Goal: Task Accomplishment & Management: Manage account settings

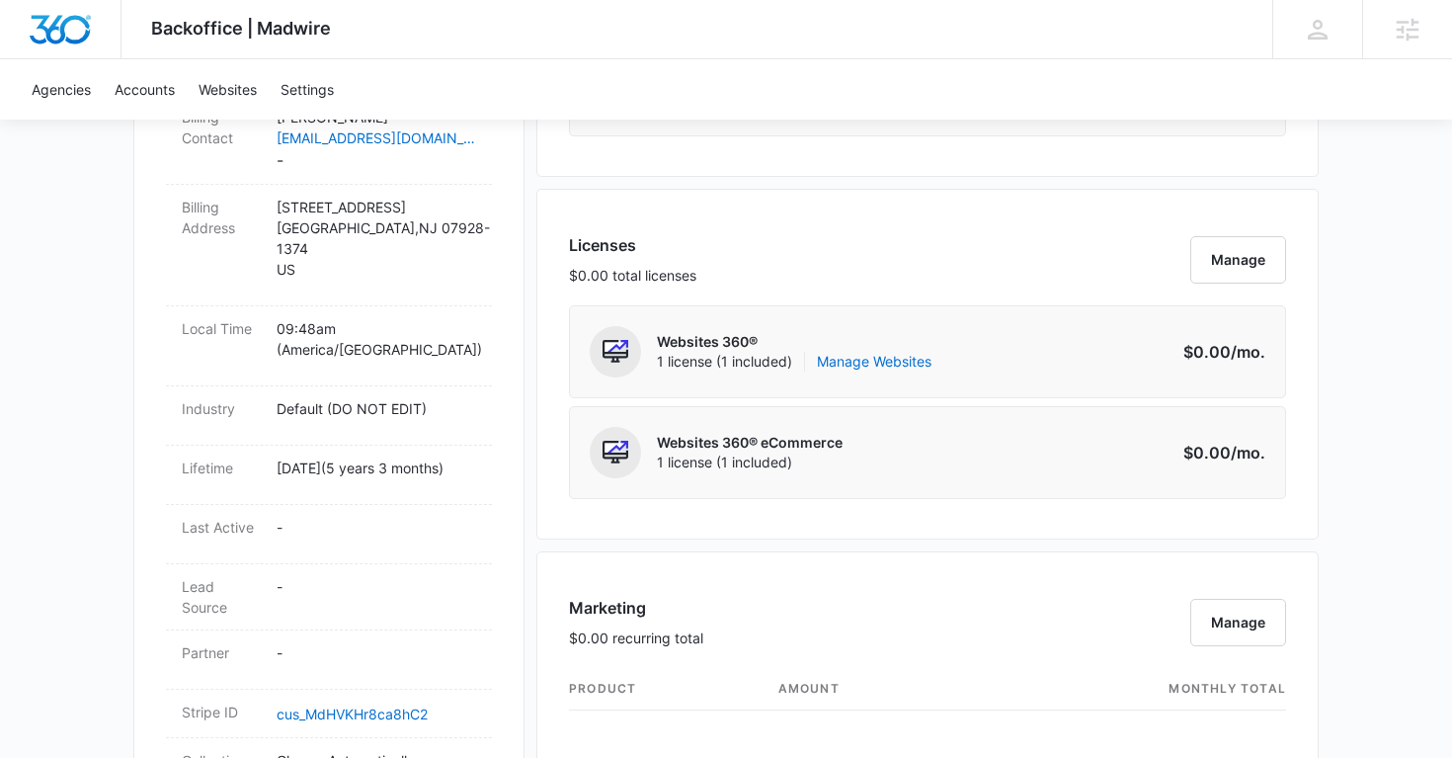
scroll to position [688, 0]
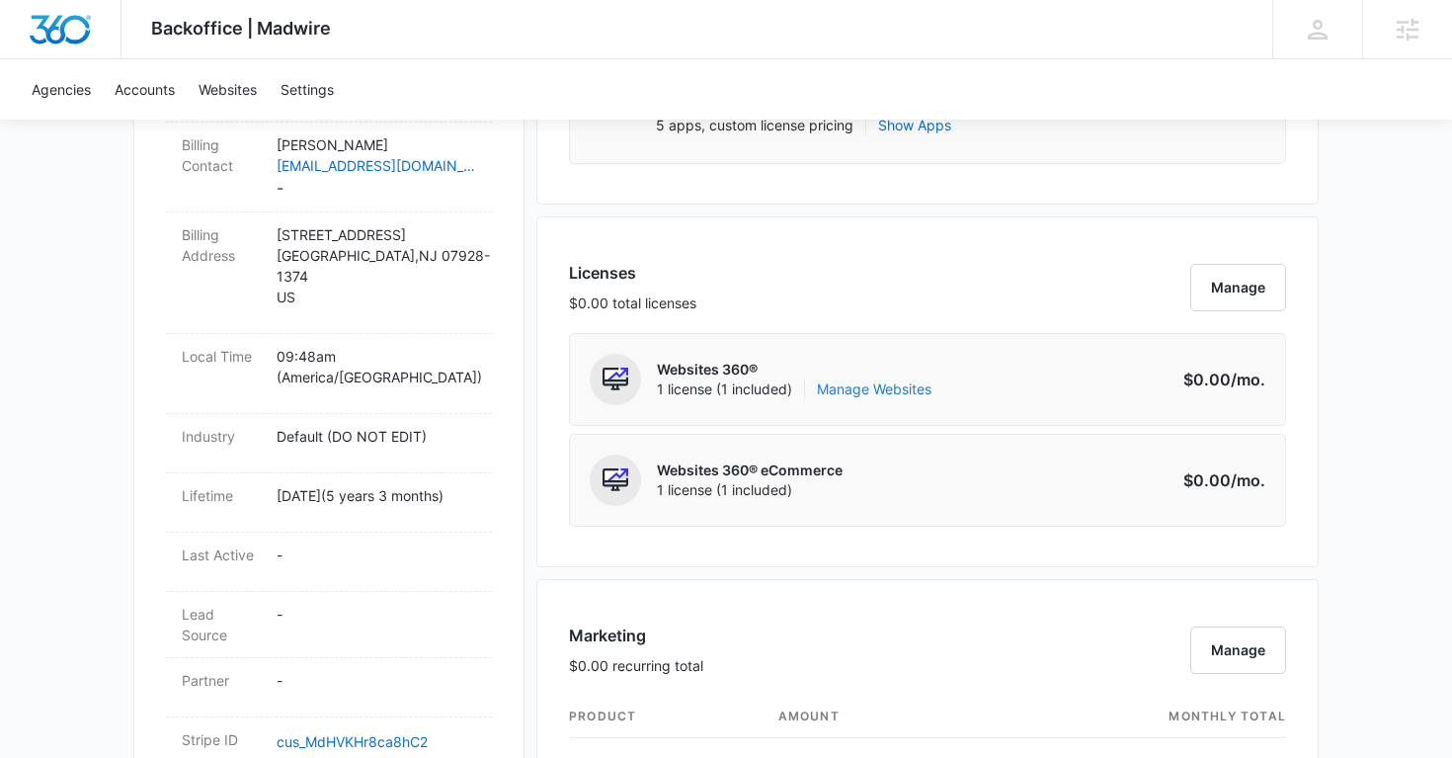
click at [853, 395] on link "Manage Websites" at bounding box center [874, 389] width 115 height 20
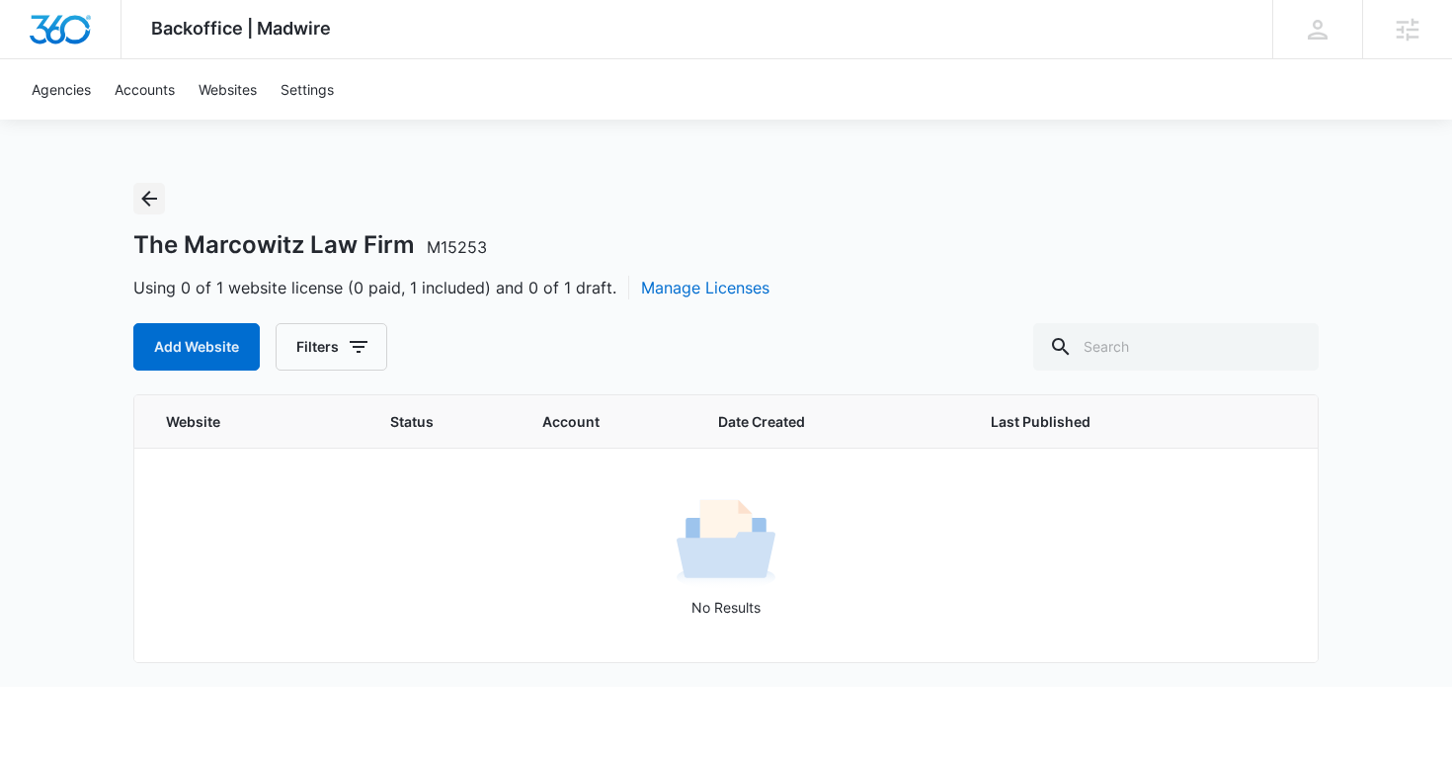
click at [140, 188] on icon "Back" at bounding box center [149, 199] width 24 height 24
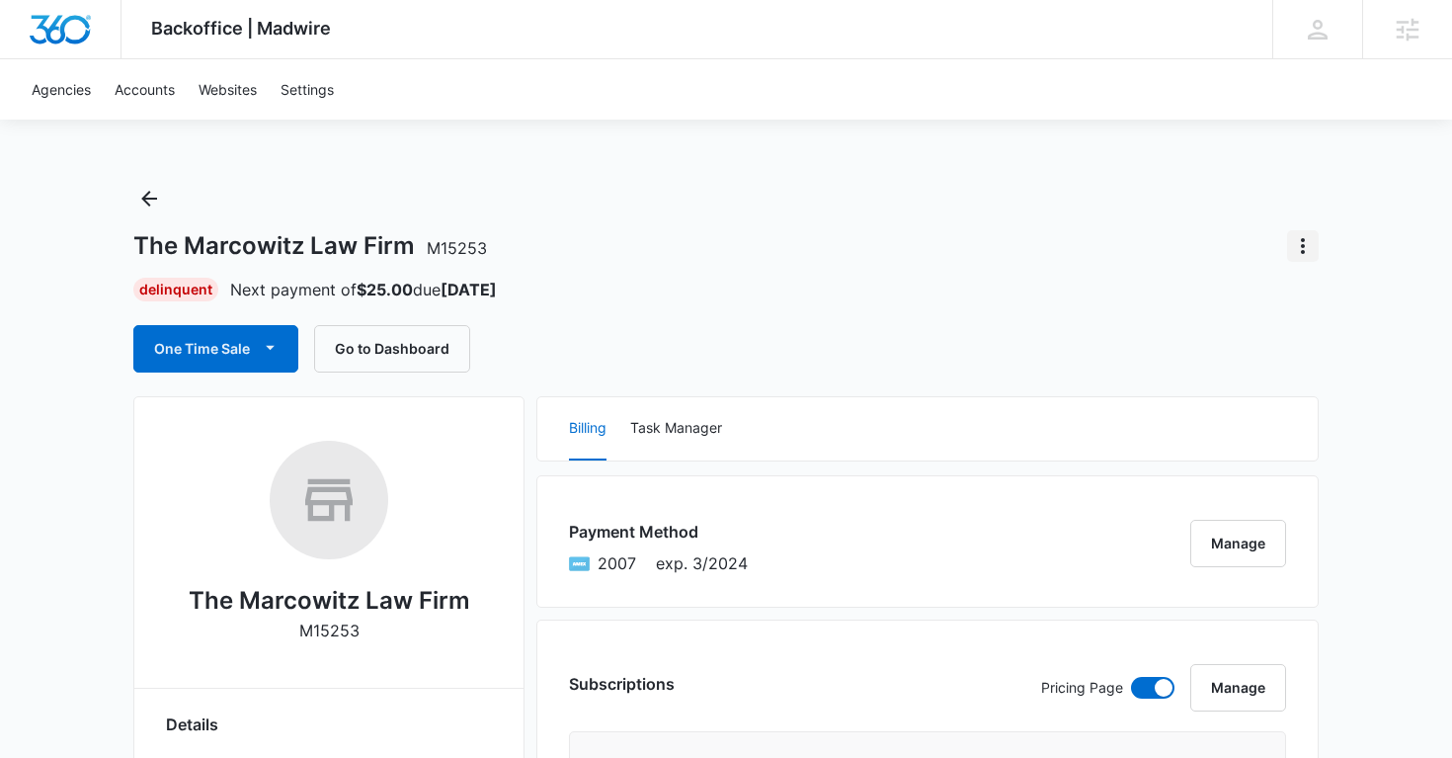
click at [1302, 250] on icon "Actions" at bounding box center [1303, 246] width 4 height 16
click at [1209, 366] on div "Close Account" at bounding box center [1221, 361] width 97 height 14
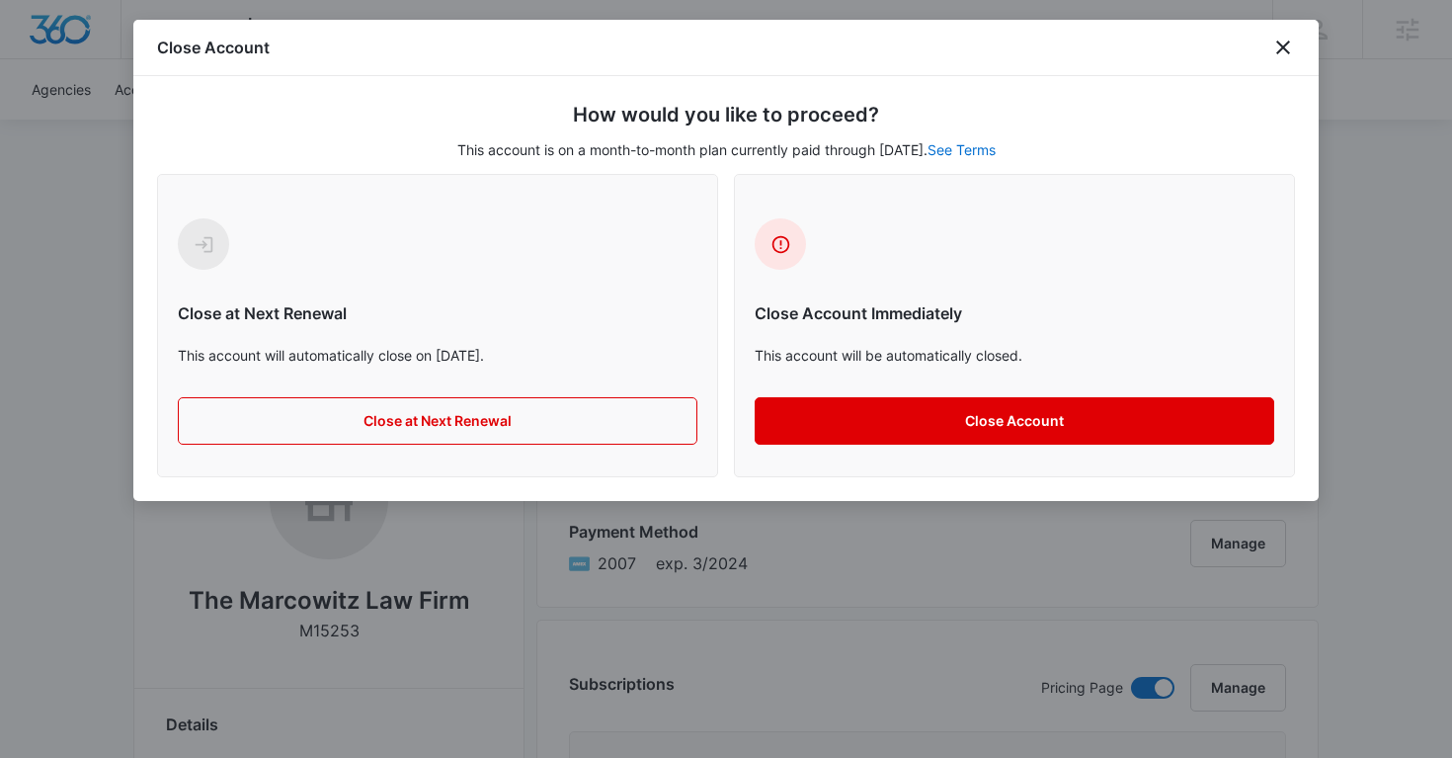
click at [997, 415] on button "Close Account" at bounding box center [1015, 420] width 520 height 47
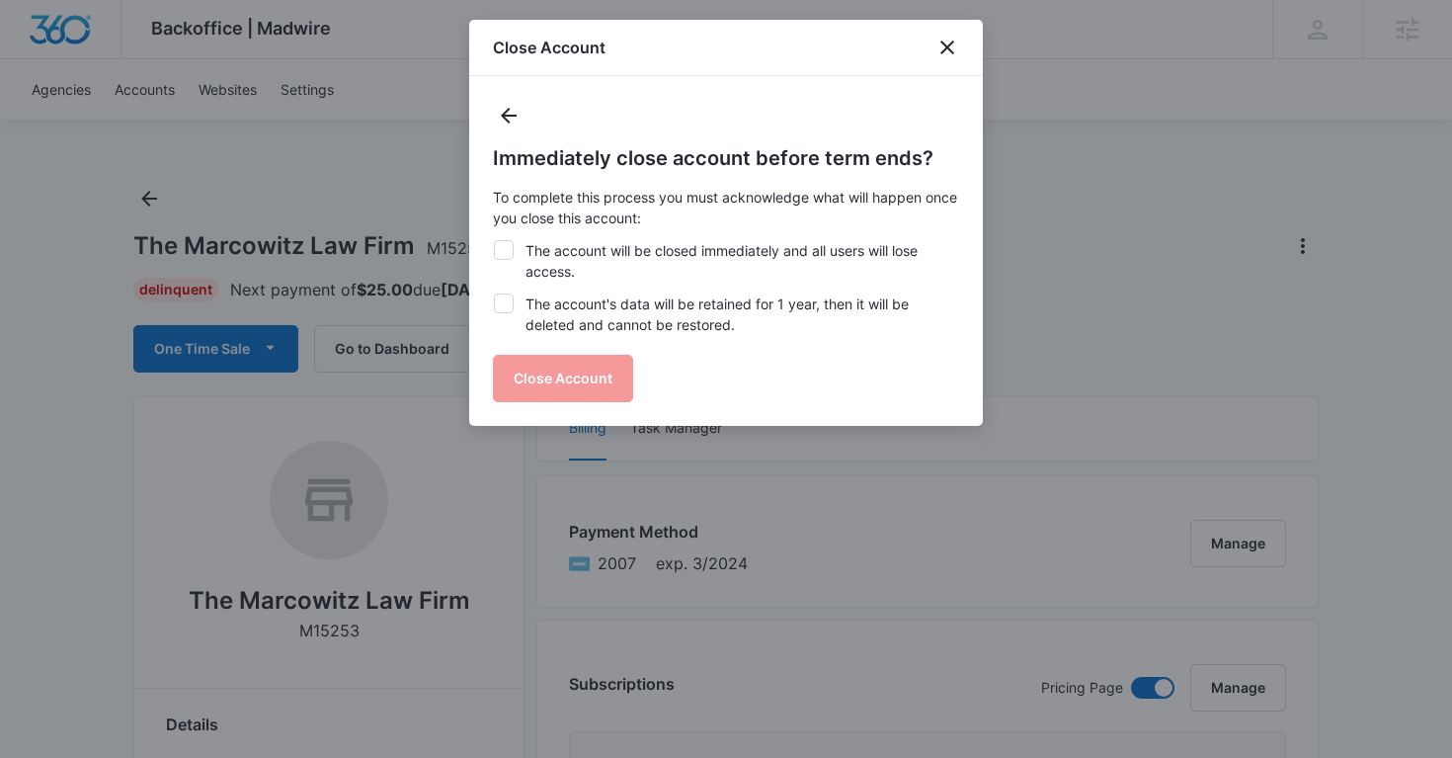
click at [502, 306] on icon at bounding box center [504, 302] width 12 height 9
click at [494, 294] on input "The account's data will be retained for 1 year, then it will be deleted and can…" at bounding box center [493, 293] width 1 height 1
checkbox input "true"
click at [505, 255] on icon at bounding box center [504, 250] width 18 height 18
click at [494, 241] on input "The account will be closed immediately and all users will lose access." at bounding box center [493, 240] width 1 height 1
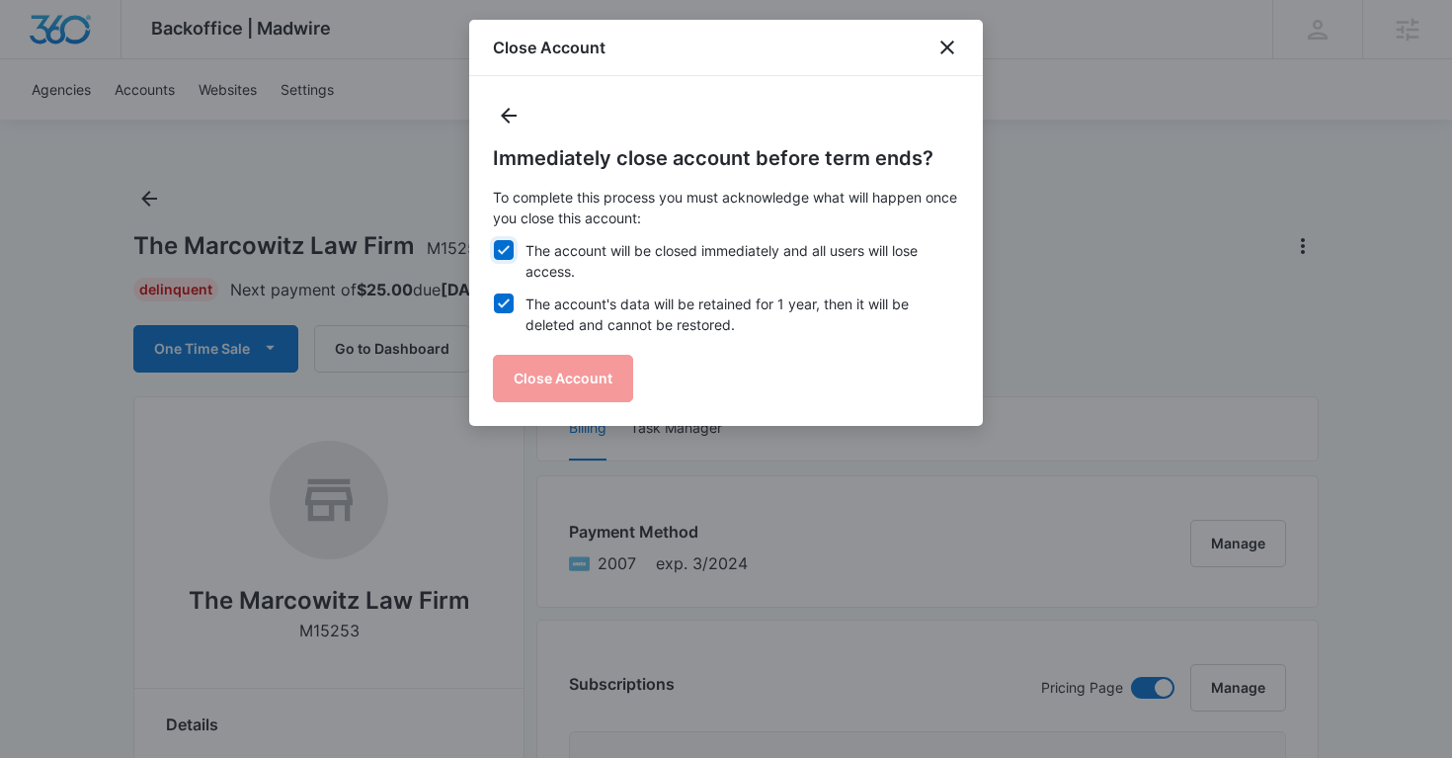
checkbox input "true"
click at [533, 387] on button "Close Account" at bounding box center [563, 378] width 140 height 47
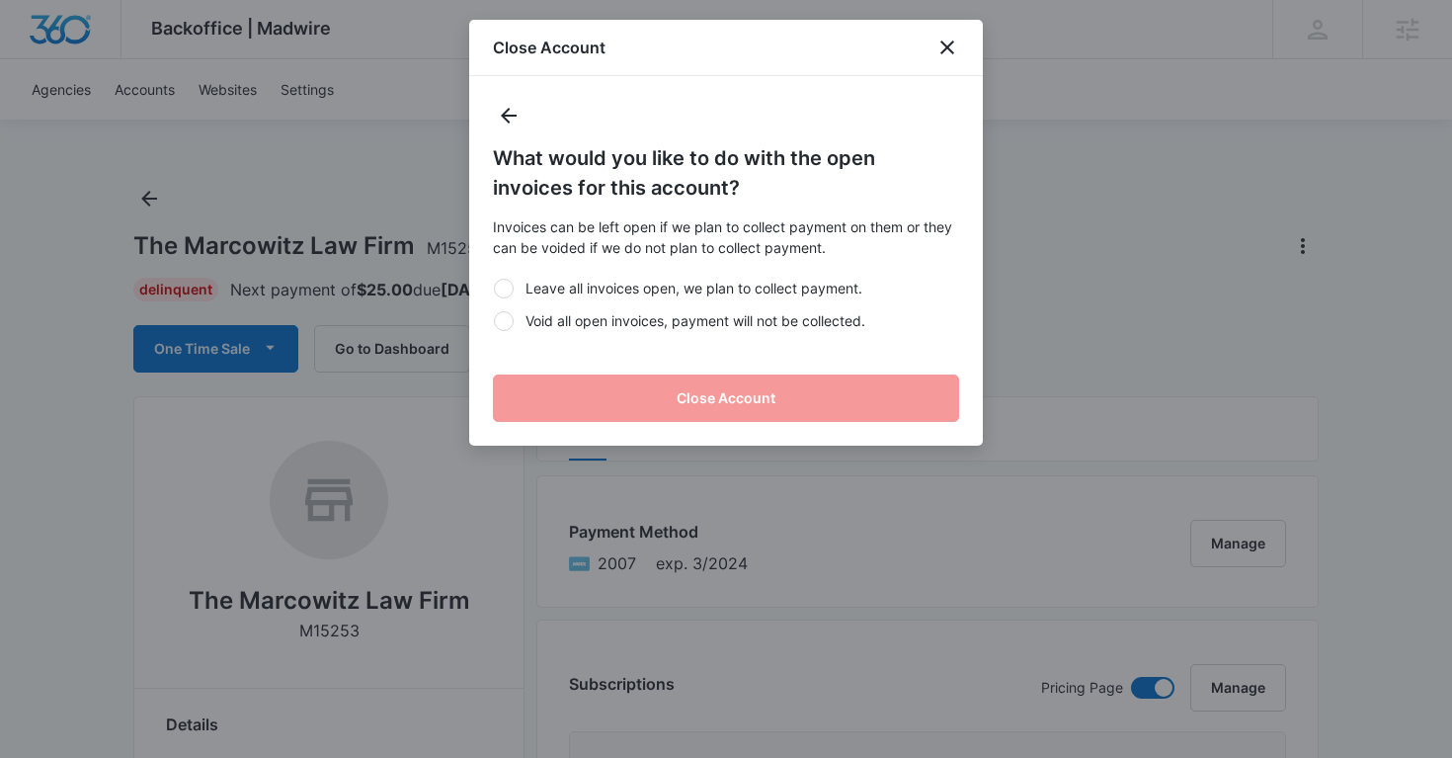
click at [498, 328] on div at bounding box center [504, 321] width 20 height 20
click at [494, 321] on input "Void all open invoices, payment will not be collected." at bounding box center [493, 320] width 1 height 1
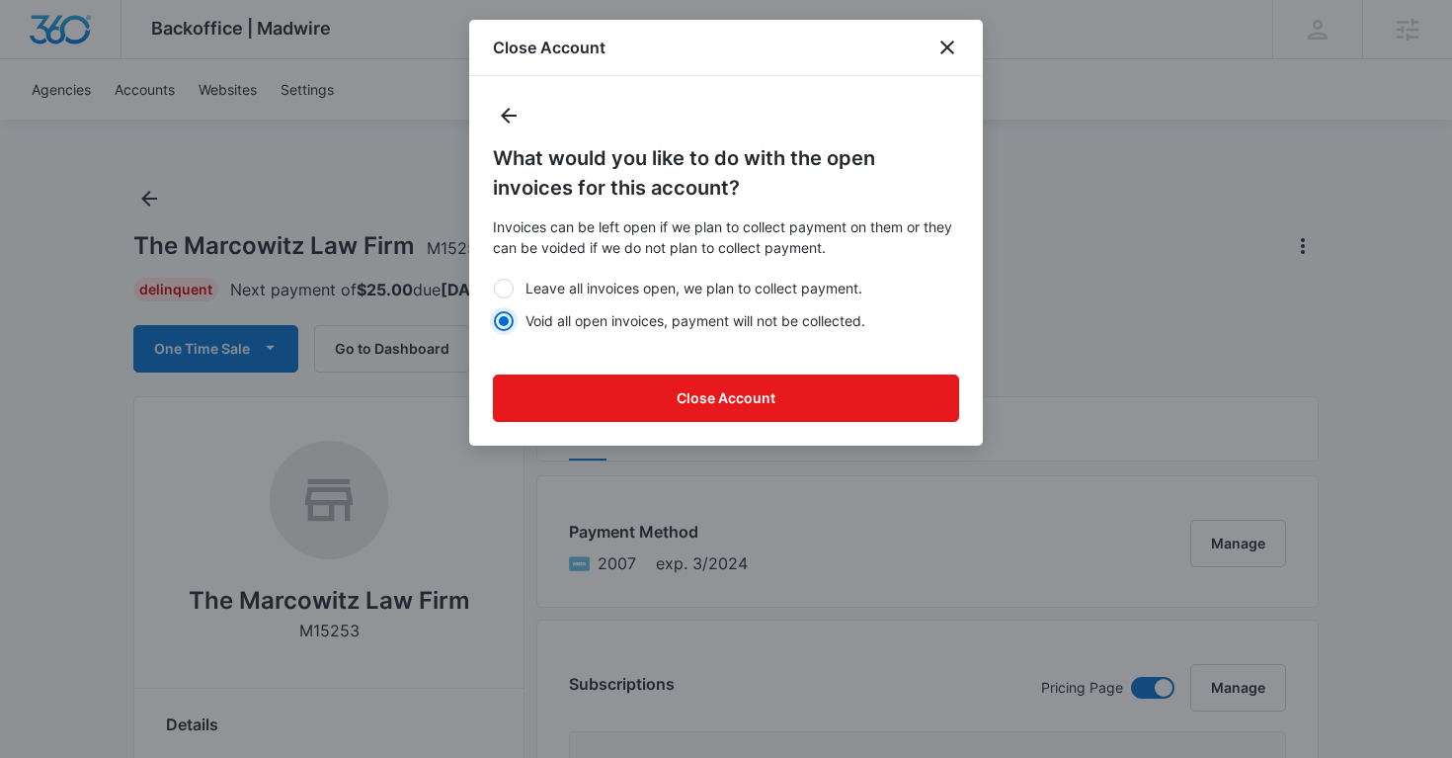
radio input "true"
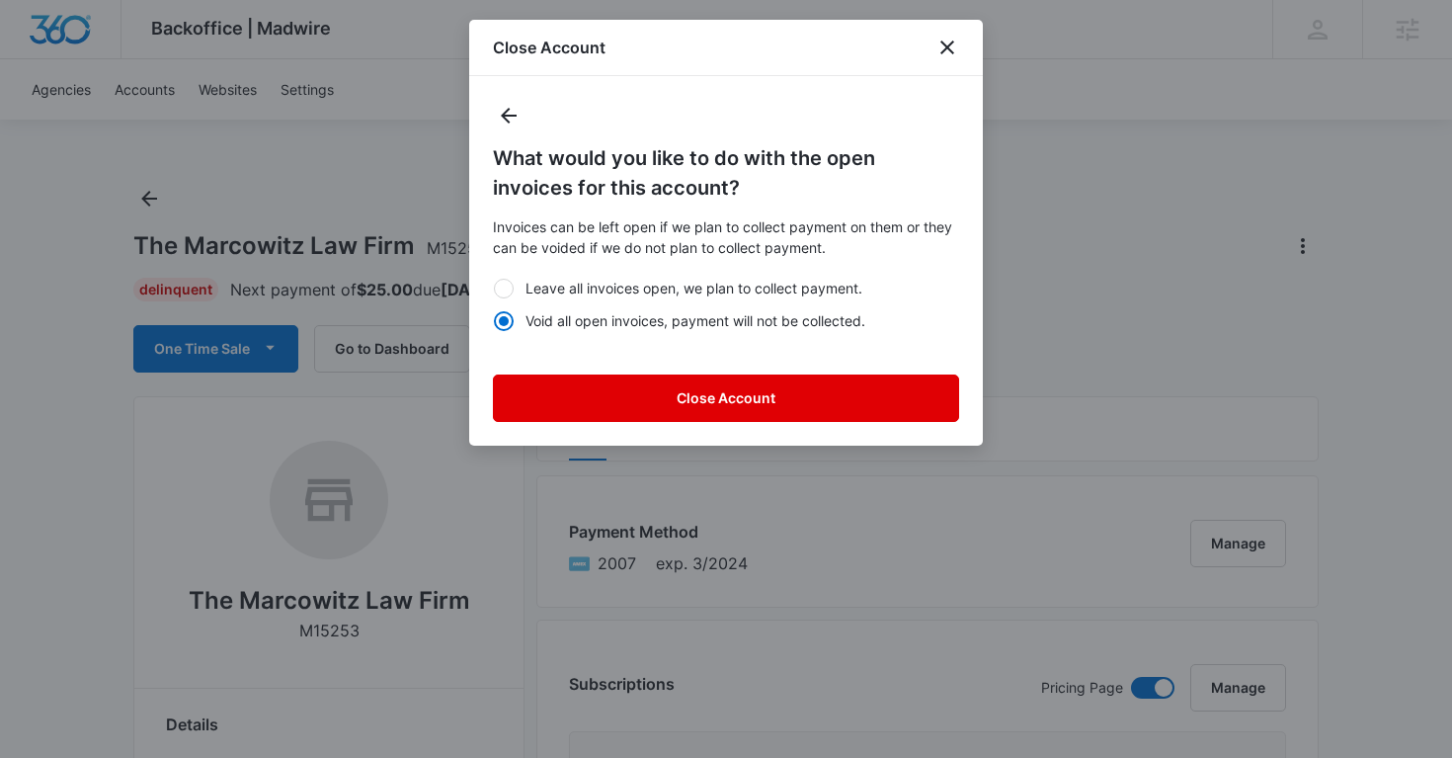
click at [625, 397] on button "Close Account" at bounding box center [726, 397] width 466 height 47
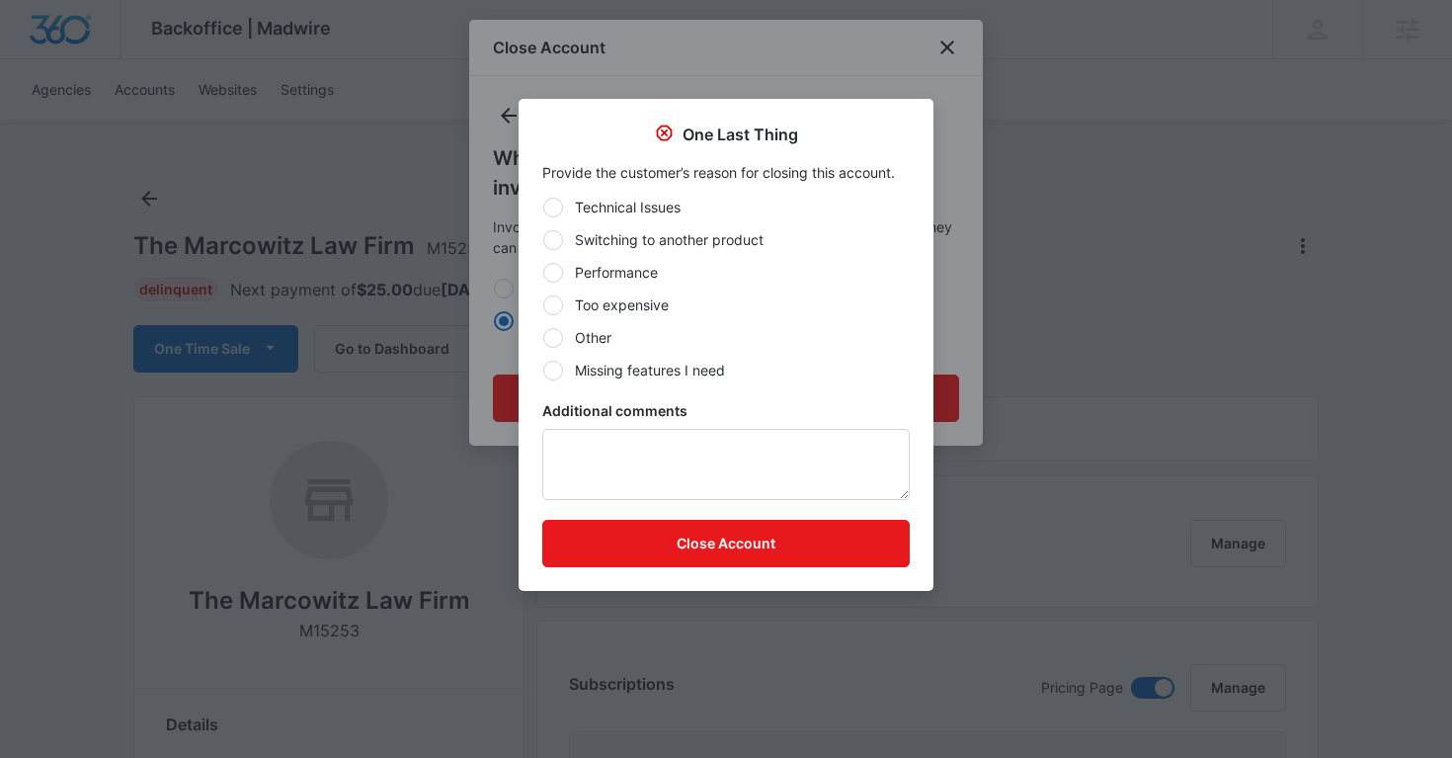
click at [555, 338] on div at bounding box center [553, 338] width 20 height 20
click at [543, 338] on input "Other" at bounding box center [542, 337] width 1 height 1
radio input "true"
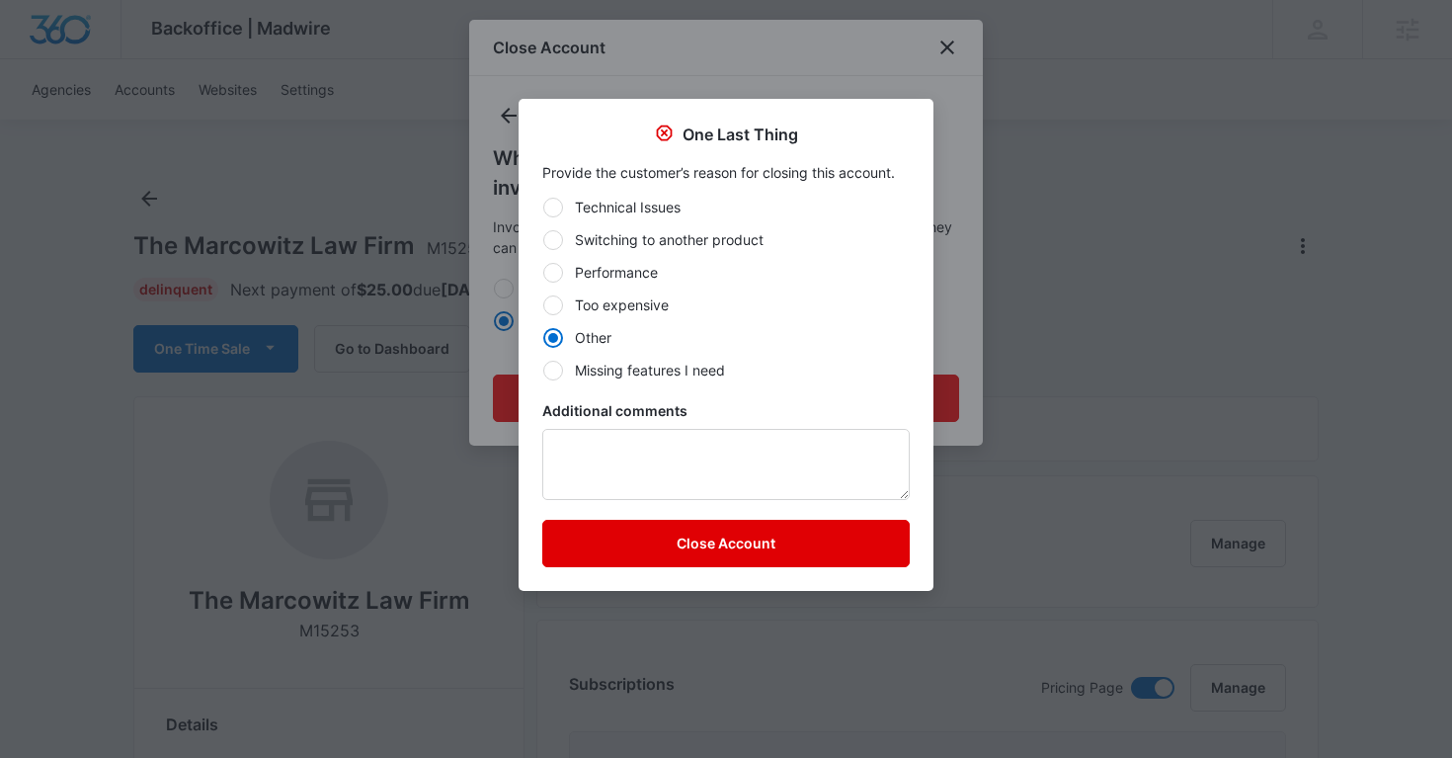
click at [612, 542] on button "Close Account" at bounding box center [725, 543] width 367 height 47
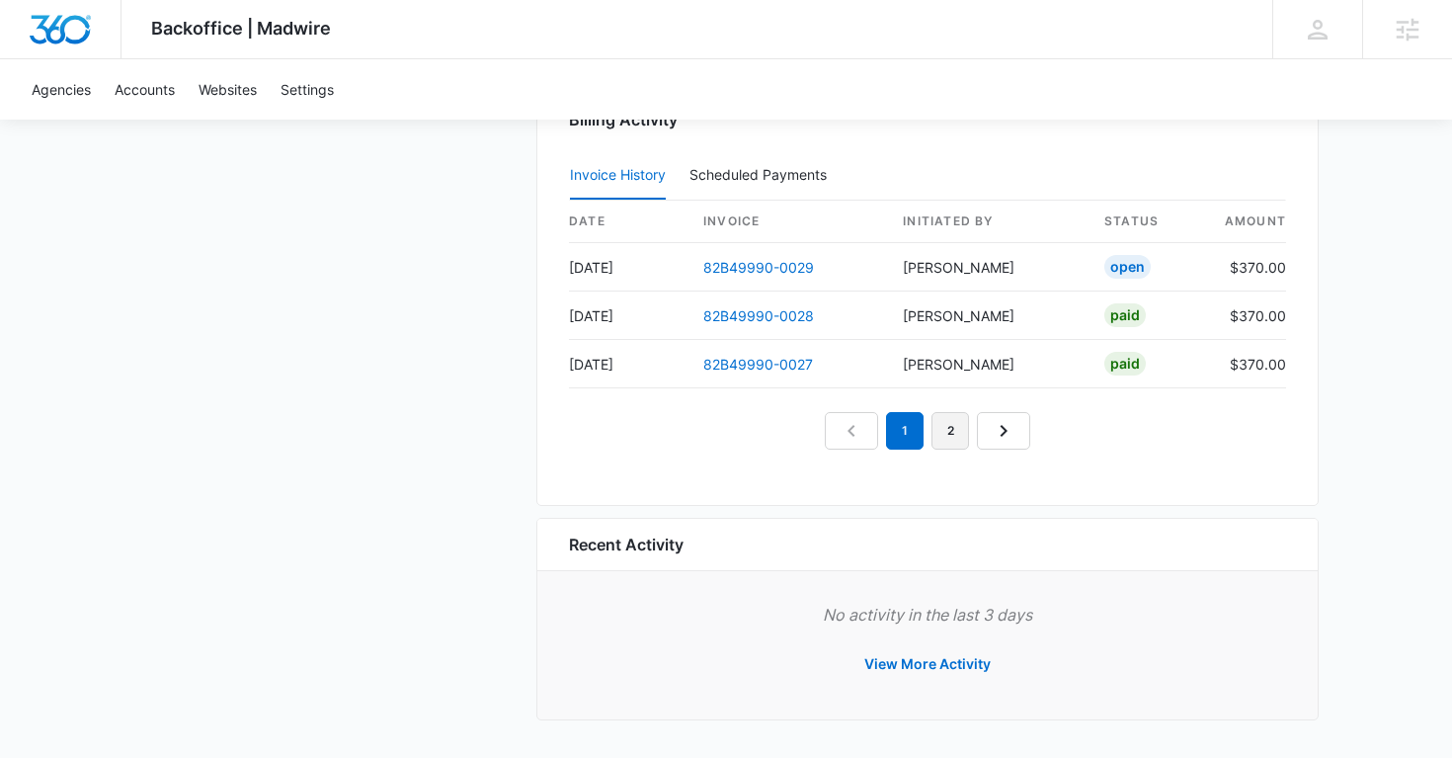
click at [957, 435] on link "2" at bounding box center [950, 431] width 38 height 38
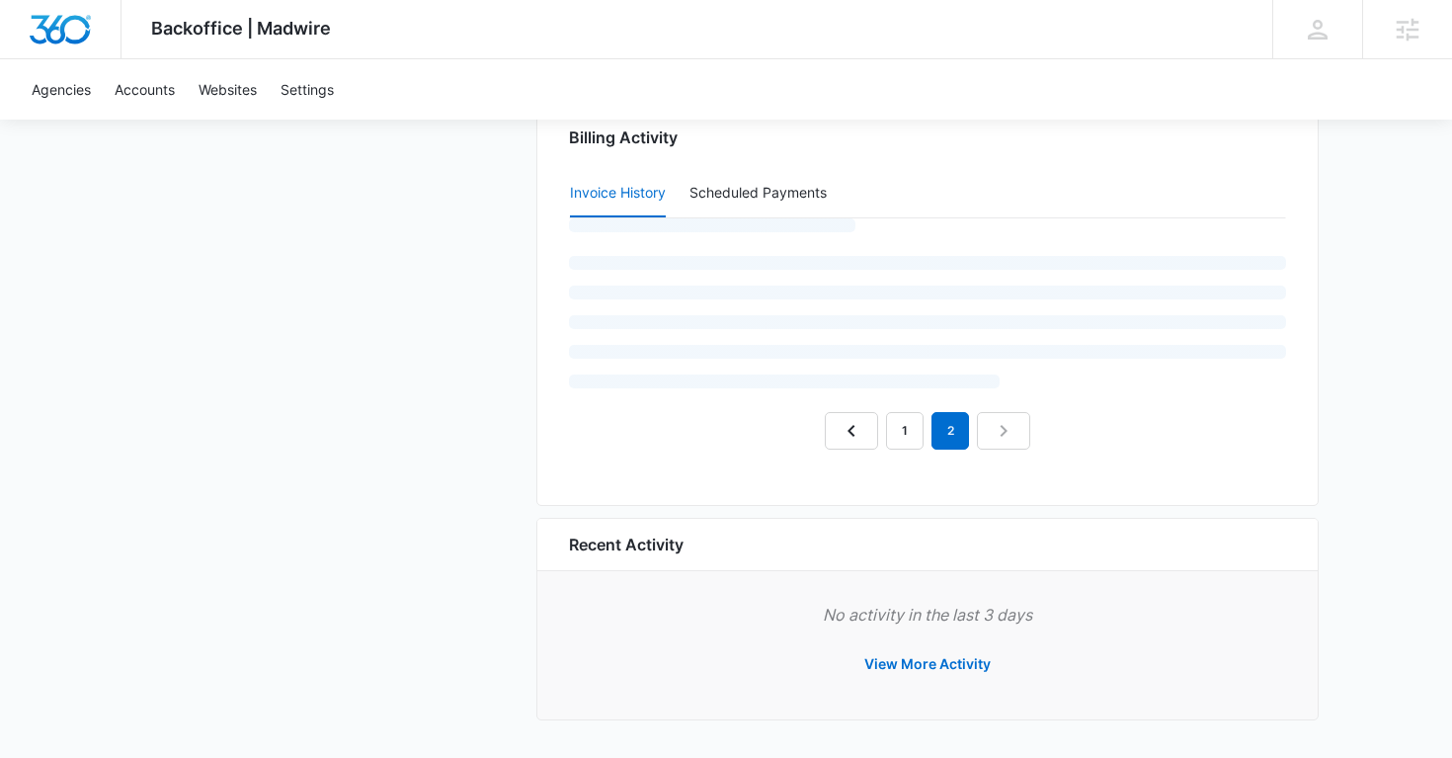
scroll to position [1987, 0]
click at [957, 435] on em "2" at bounding box center [950, 431] width 38 height 38
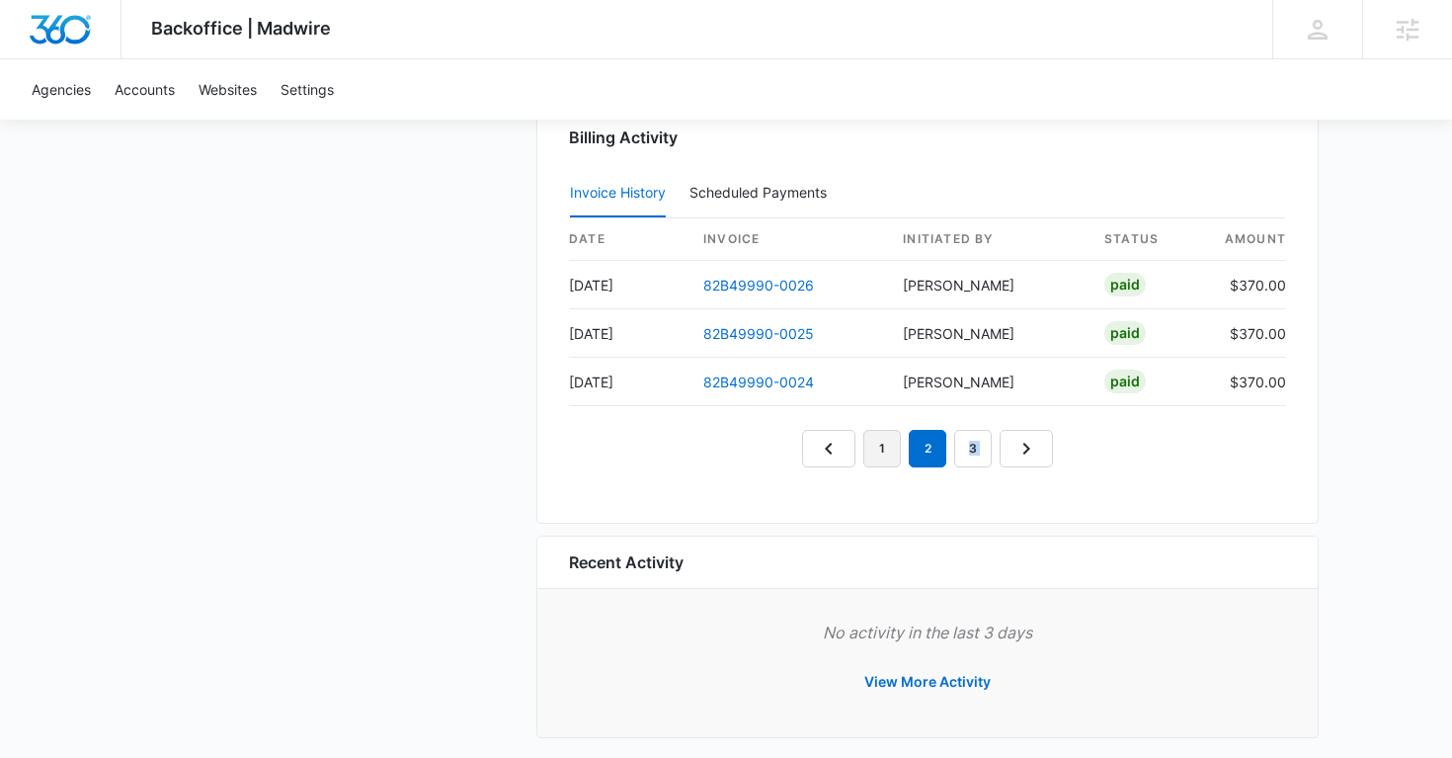
click at [897, 457] on link "1" at bounding box center [882, 449] width 38 height 38
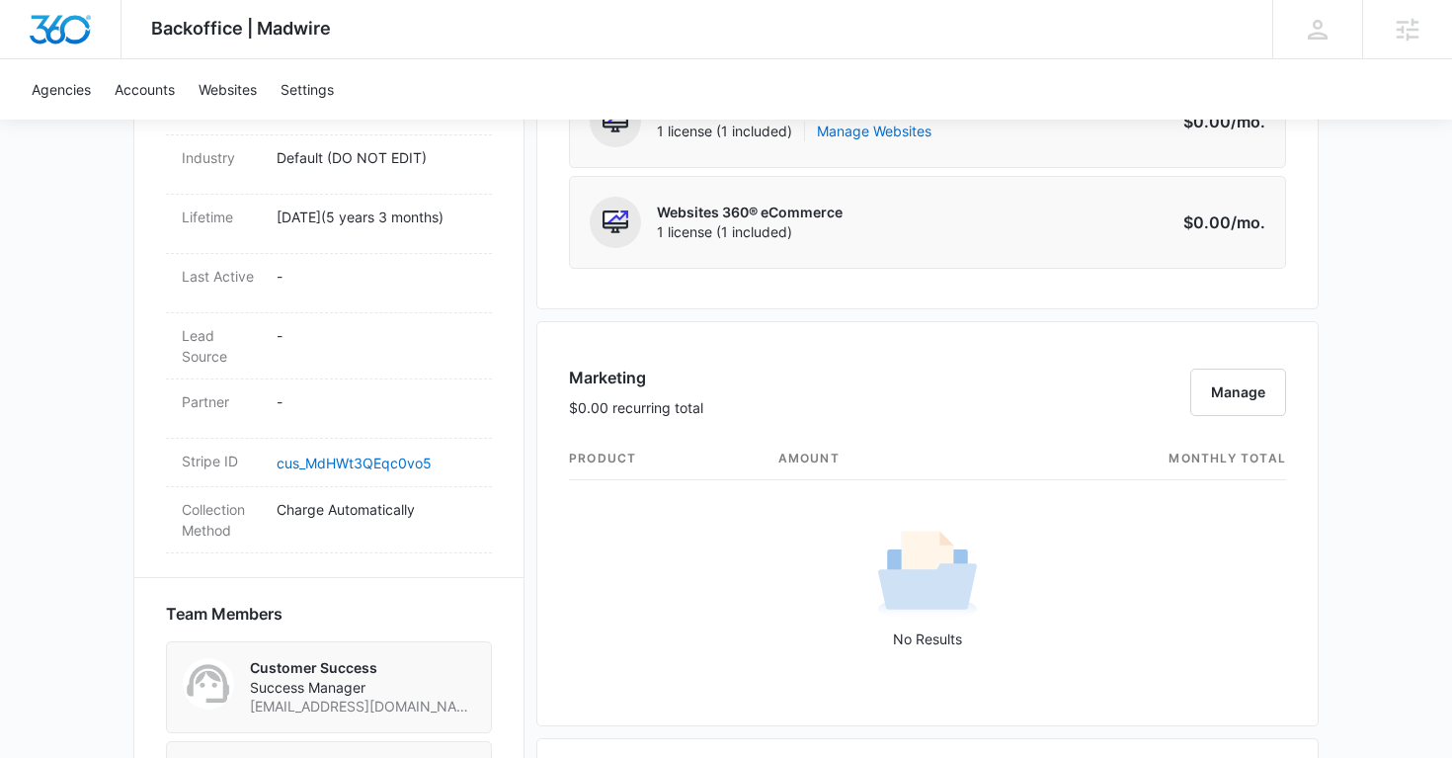
scroll to position [738, 0]
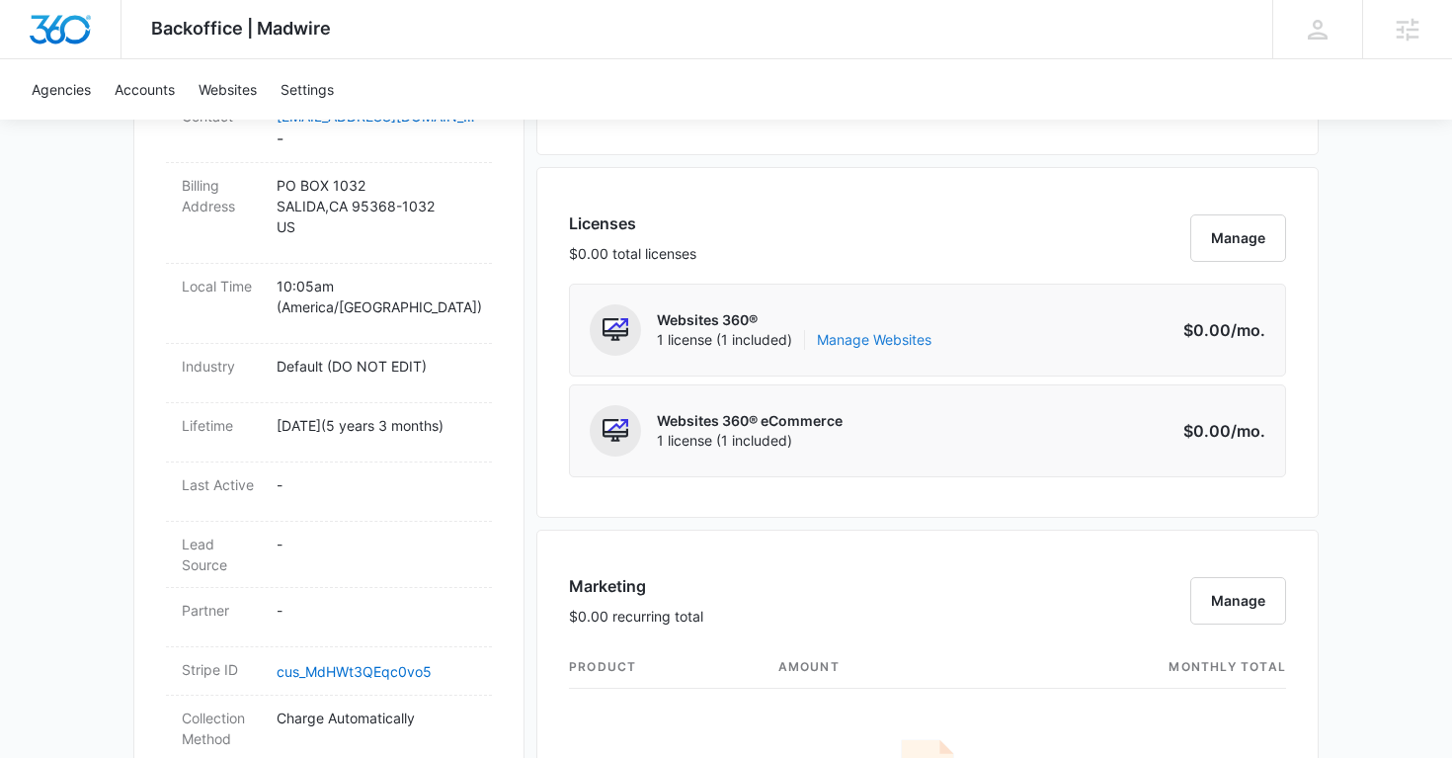
click at [871, 348] on link "Manage Websites" at bounding box center [874, 340] width 115 height 20
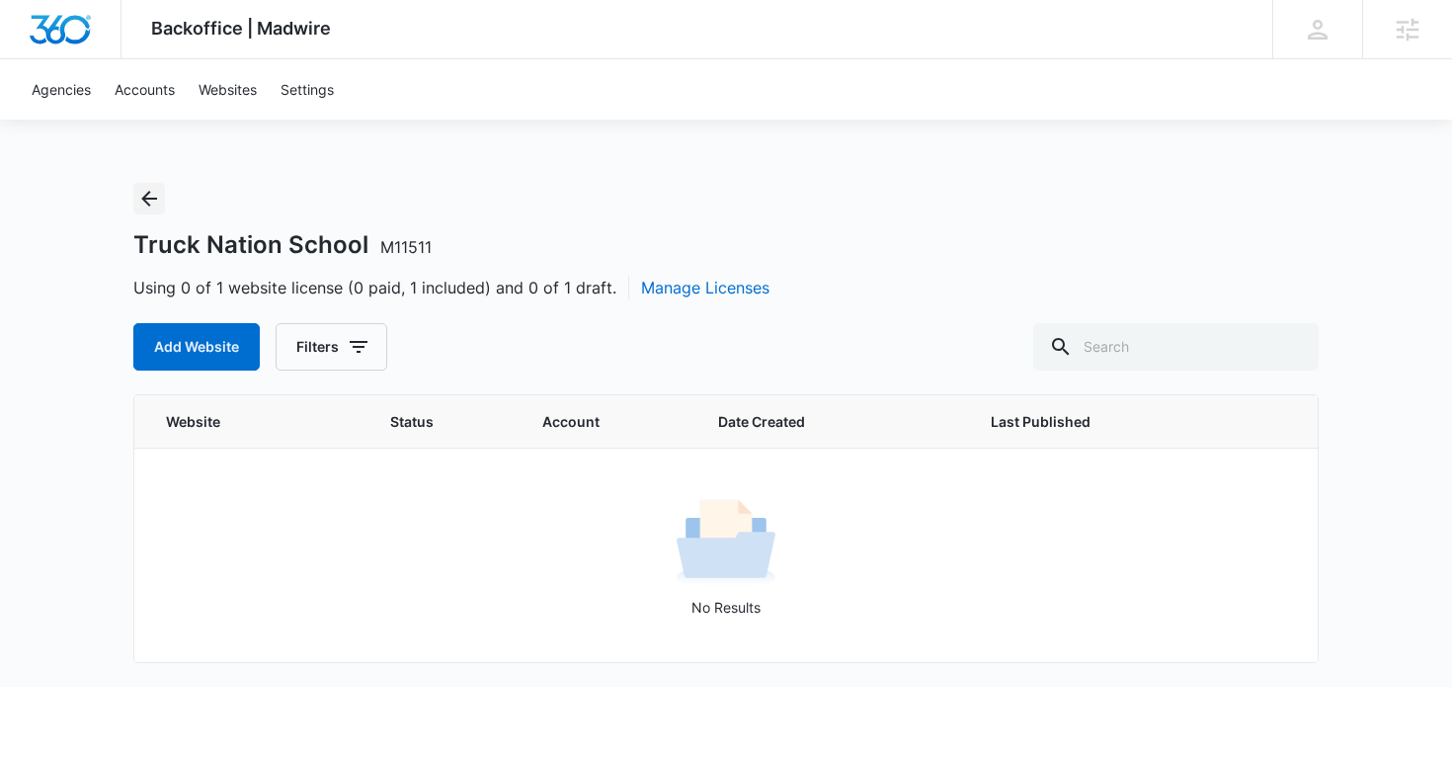
click at [158, 192] on icon "Back" at bounding box center [149, 199] width 24 height 24
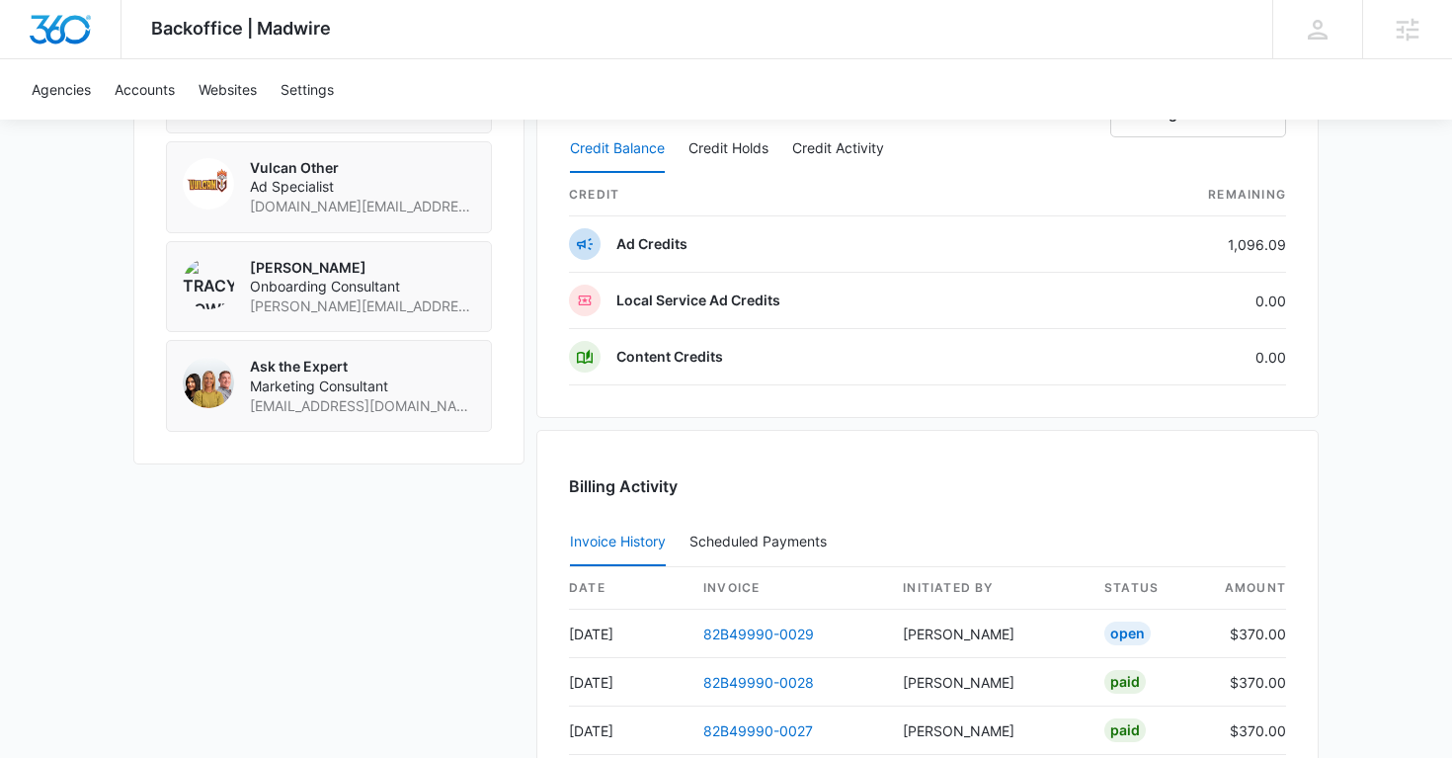
scroll to position [1693, 0]
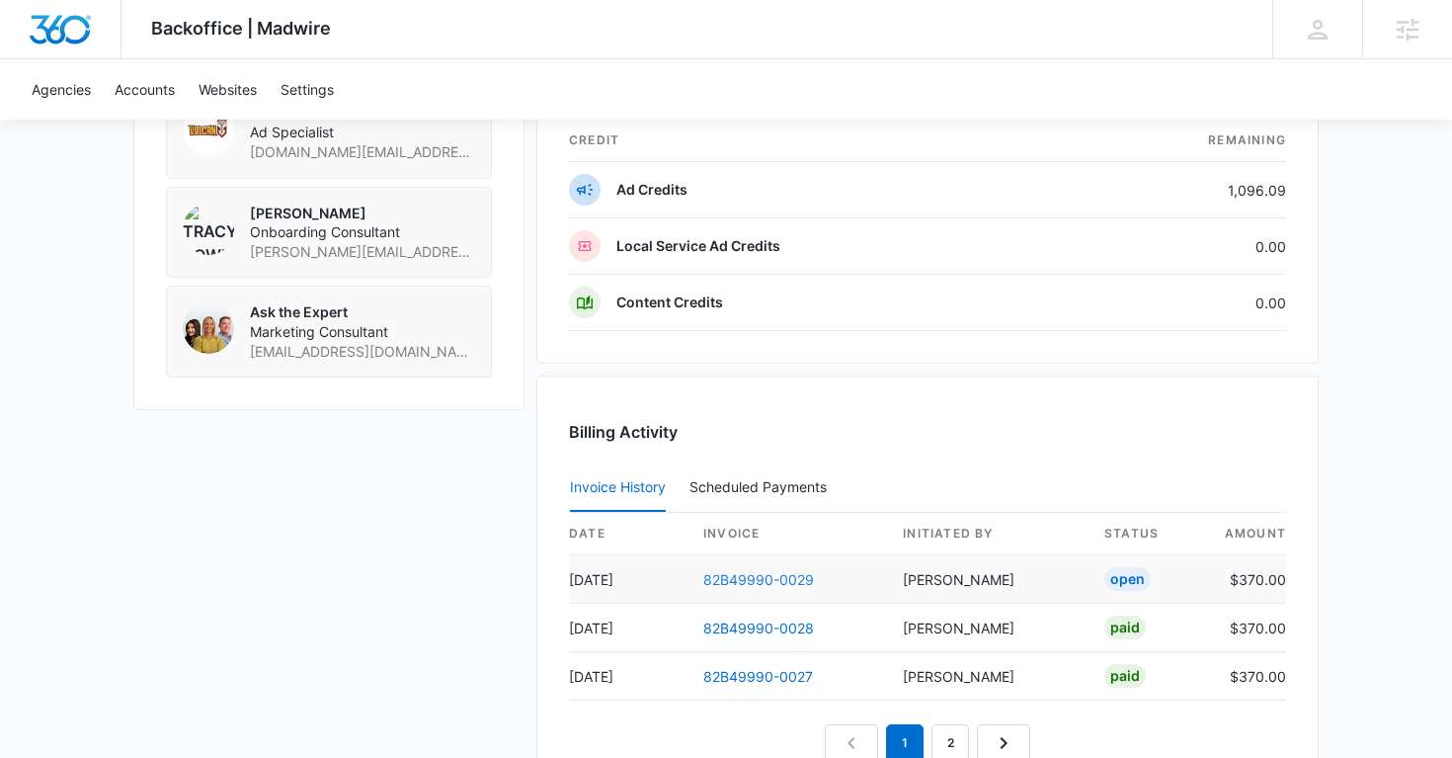
click at [743, 572] on link "82B49990-0029" at bounding box center [758, 579] width 111 height 17
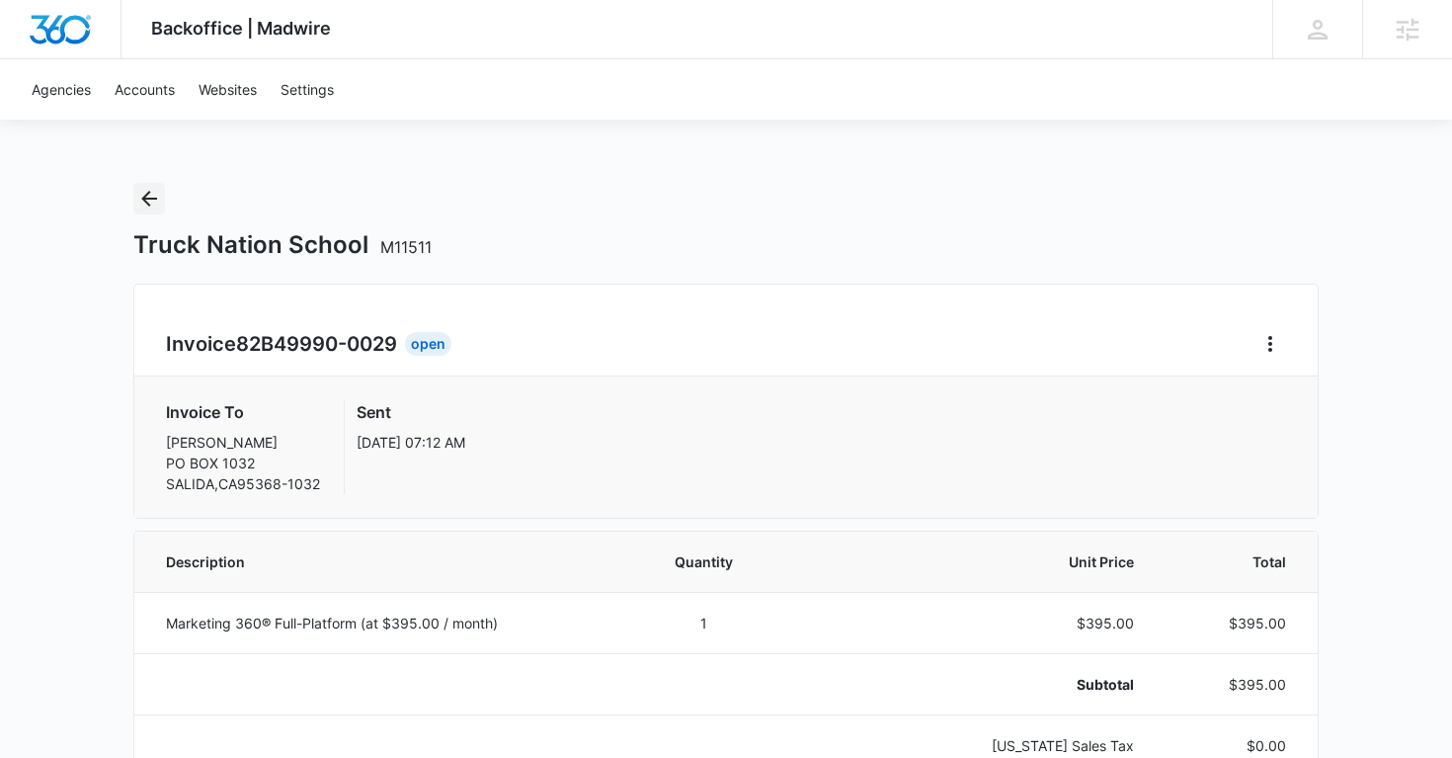
click at [142, 202] on icon "Back" at bounding box center [149, 199] width 24 height 24
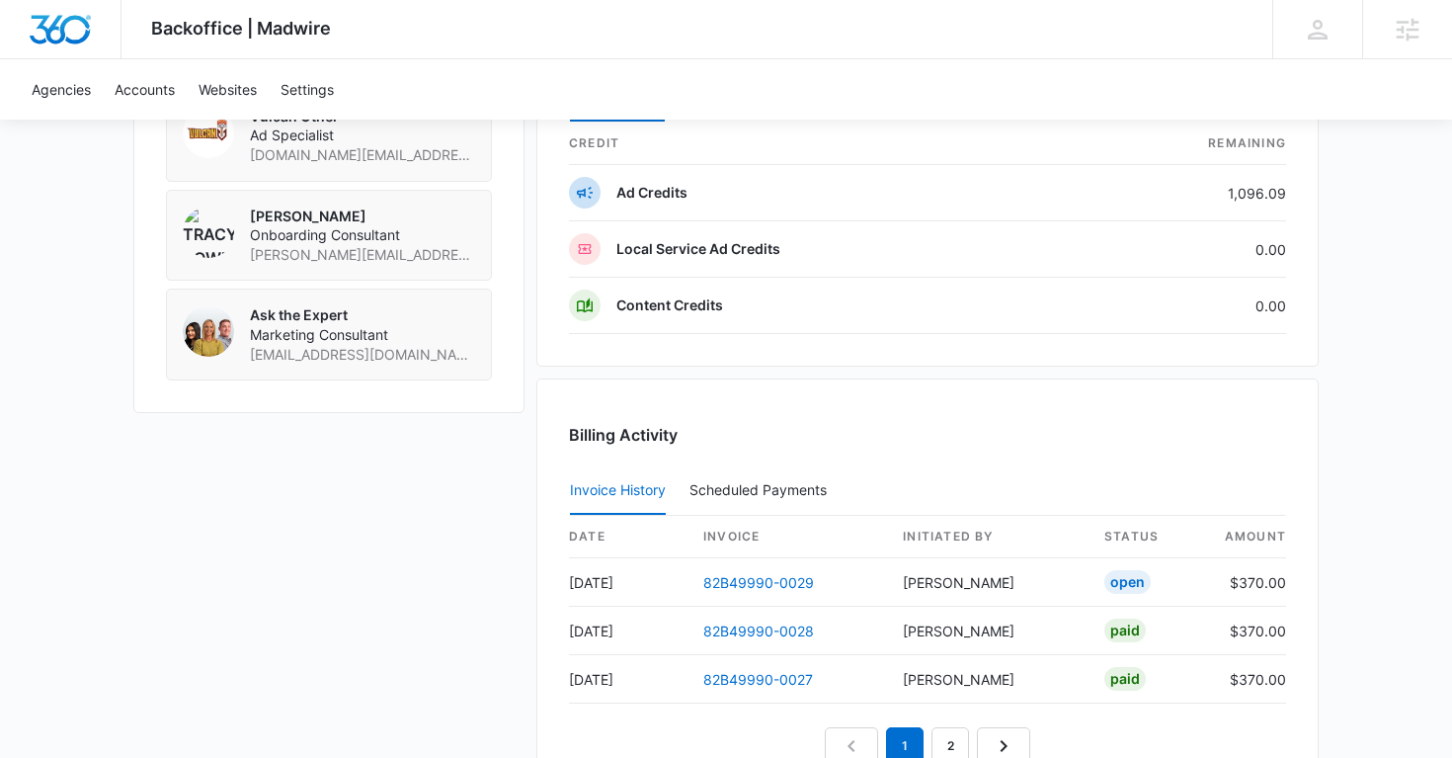
scroll to position [1697, 0]
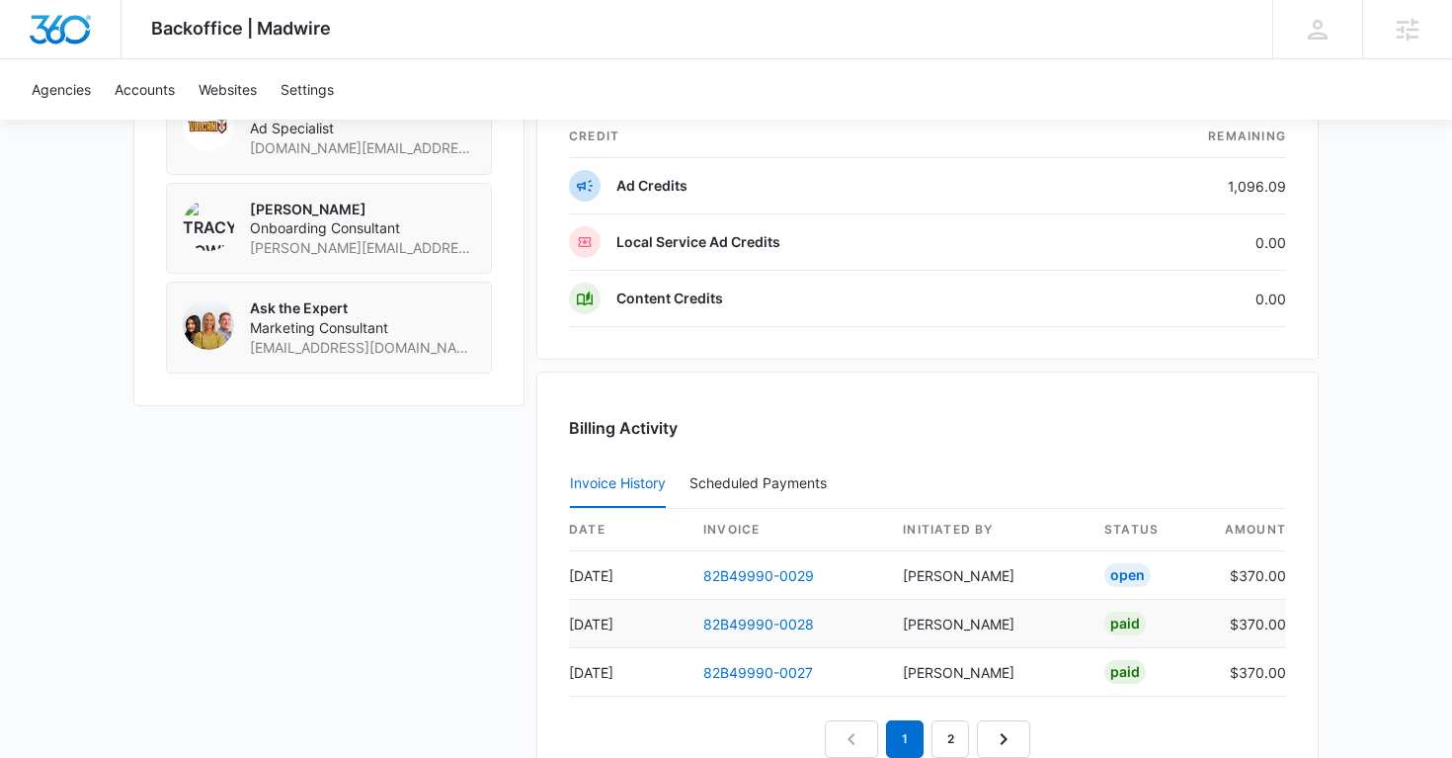
click at [759, 609] on td "82B49990-0028" at bounding box center [787, 624] width 200 height 48
click at [749, 619] on link "82B49990-0028" at bounding box center [758, 623] width 111 height 17
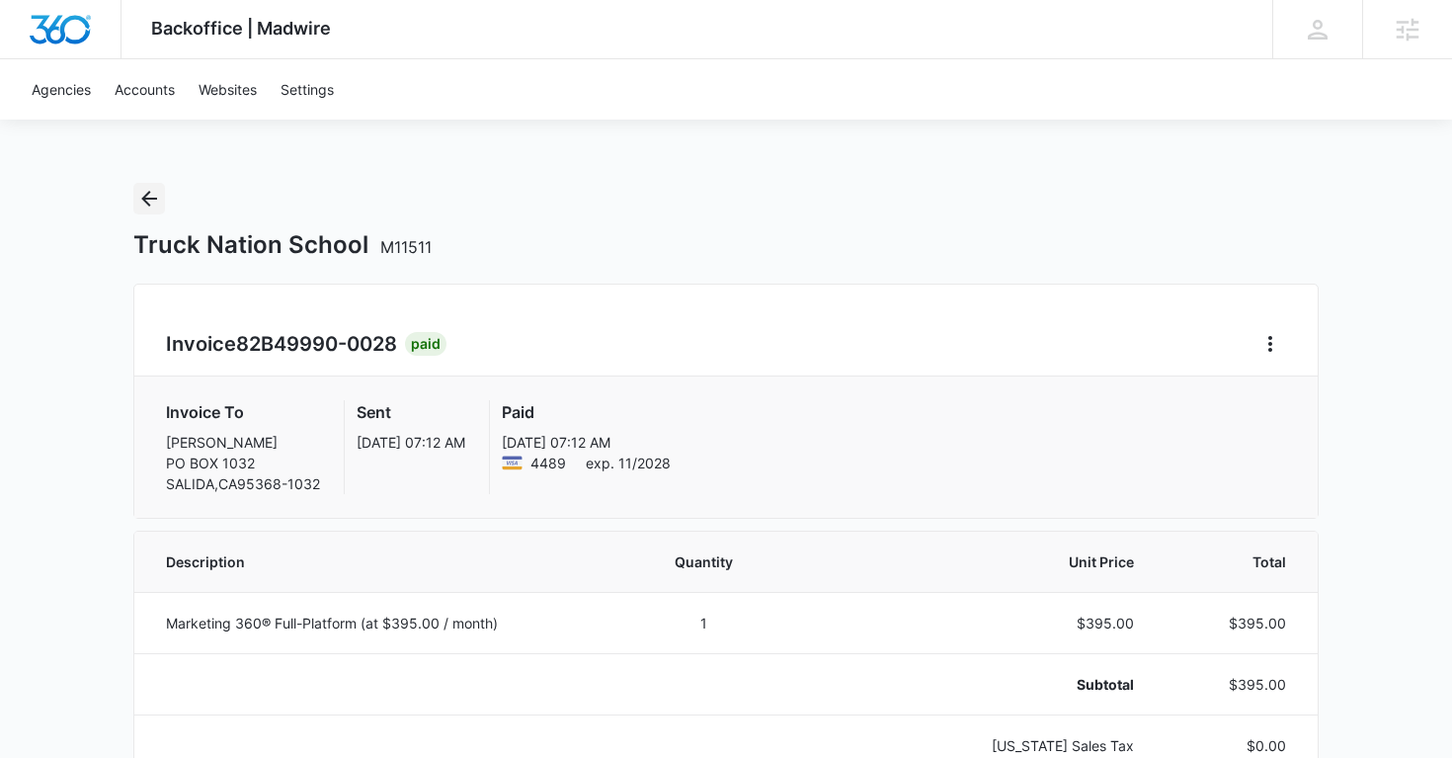
click at [145, 195] on icon "Back" at bounding box center [149, 199] width 16 height 16
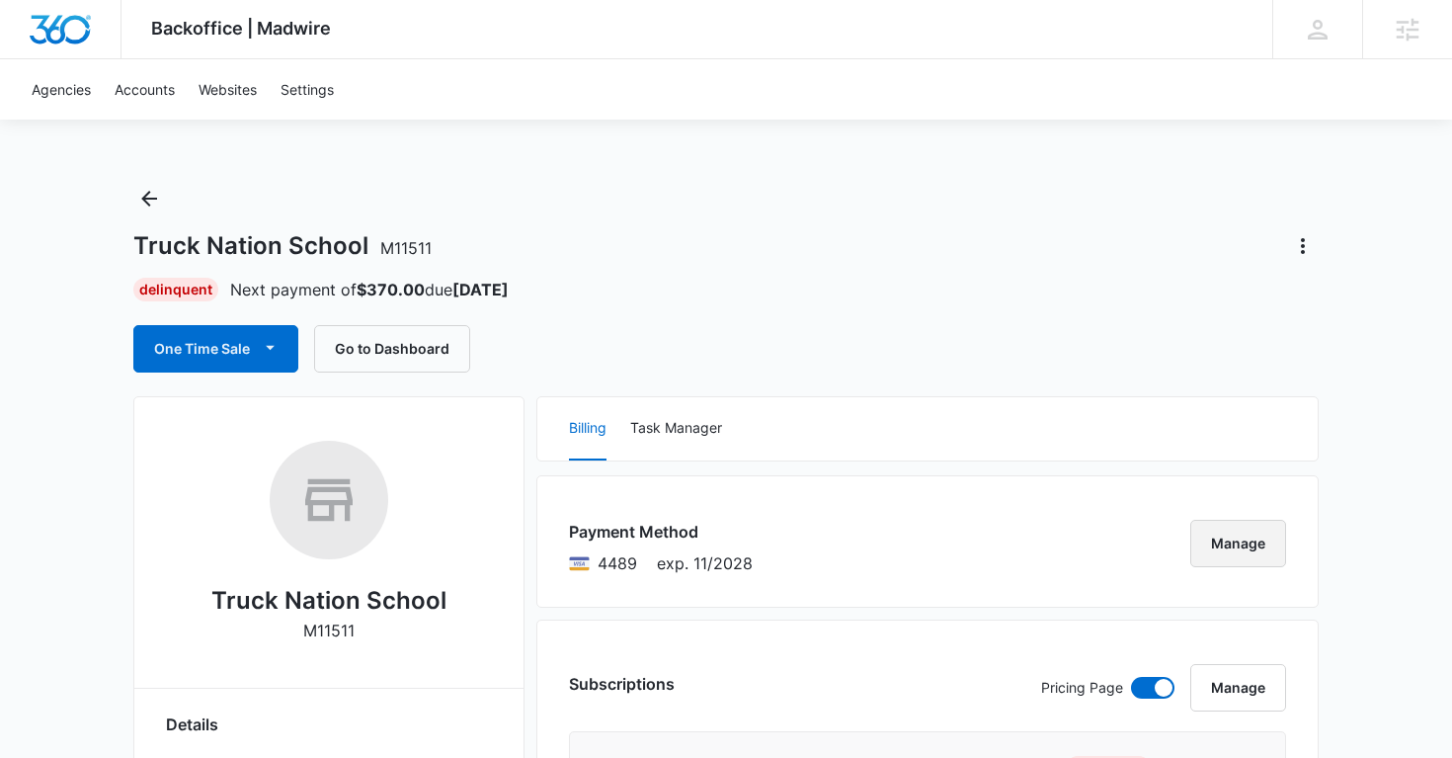
click at [1264, 537] on button "Manage" at bounding box center [1238, 543] width 96 height 47
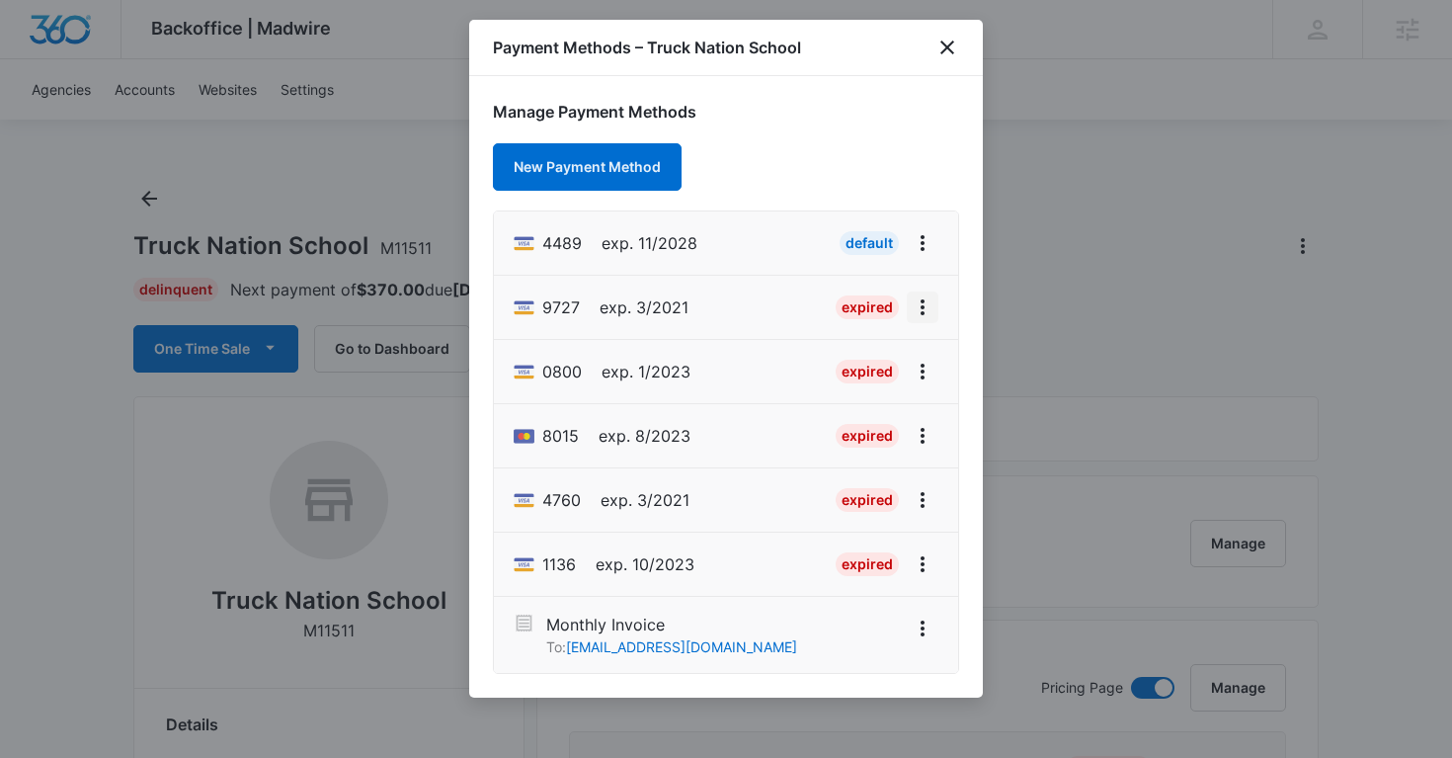
click at [920, 303] on icon "View More" at bounding box center [923, 307] width 24 height 24
click at [833, 422] on div "Delete Card" at bounding box center [844, 422] width 92 height 14
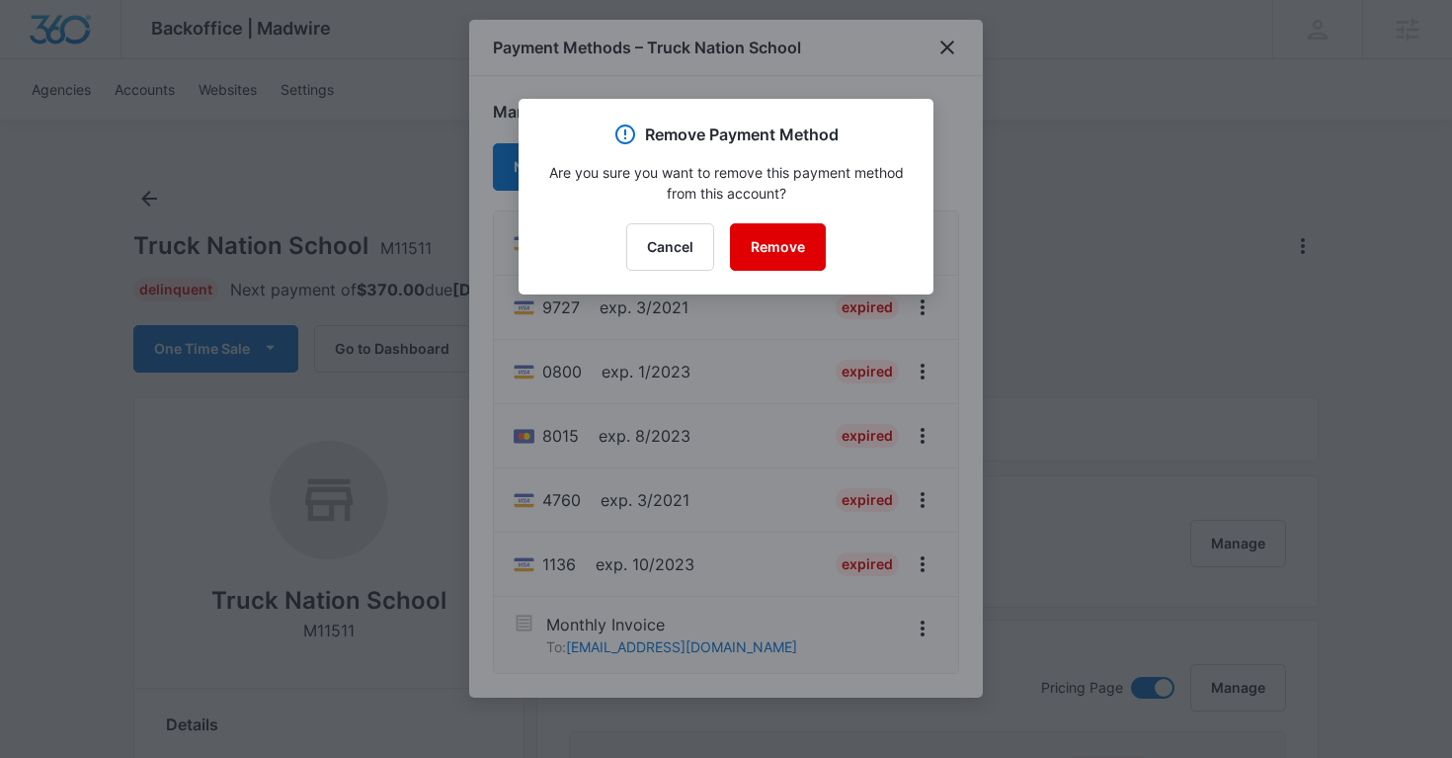
click at [798, 250] on button "Remove" at bounding box center [778, 246] width 96 height 47
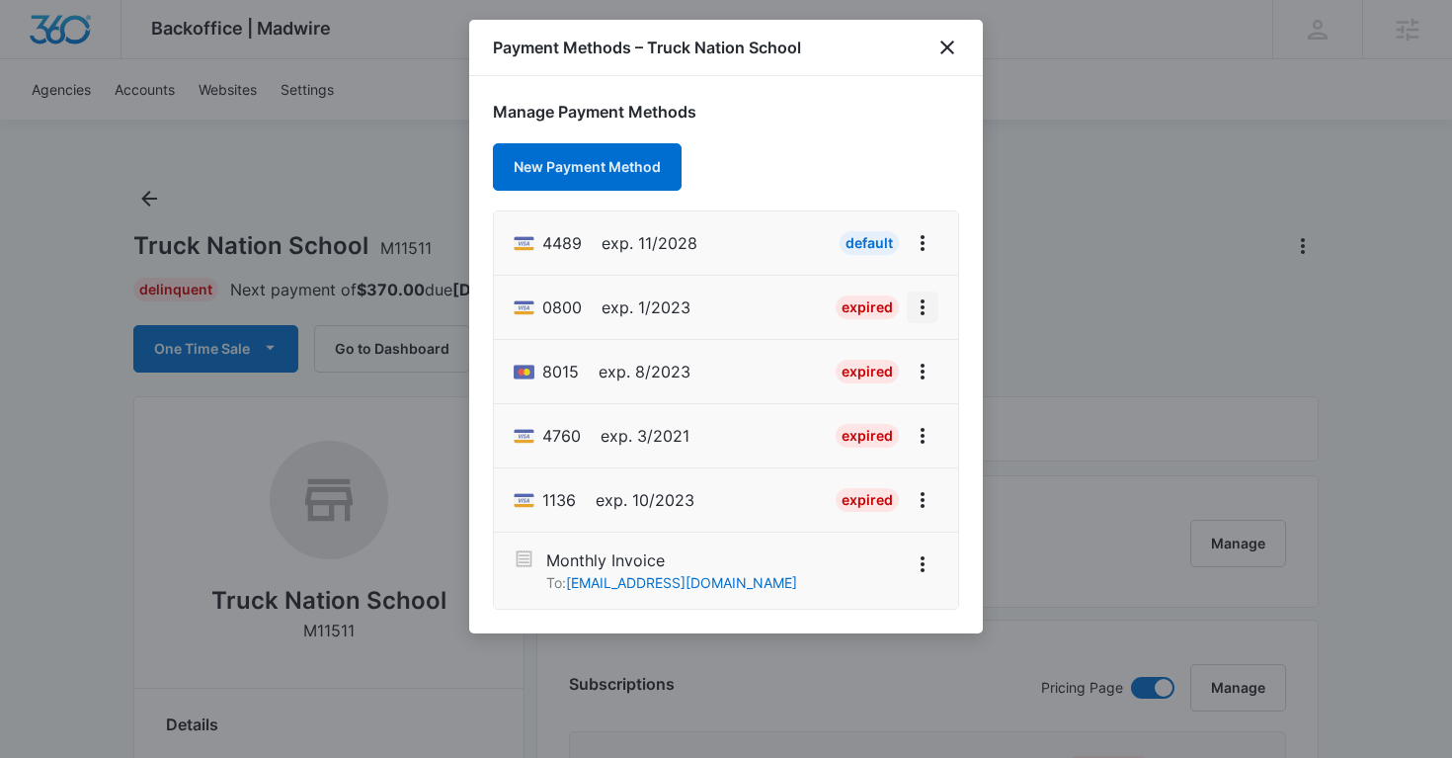
click at [923, 317] on icon "View More" at bounding box center [923, 307] width 24 height 24
click at [816, 425] on div "Delete Card" at bounding box center [844, 422] width 92 height 14
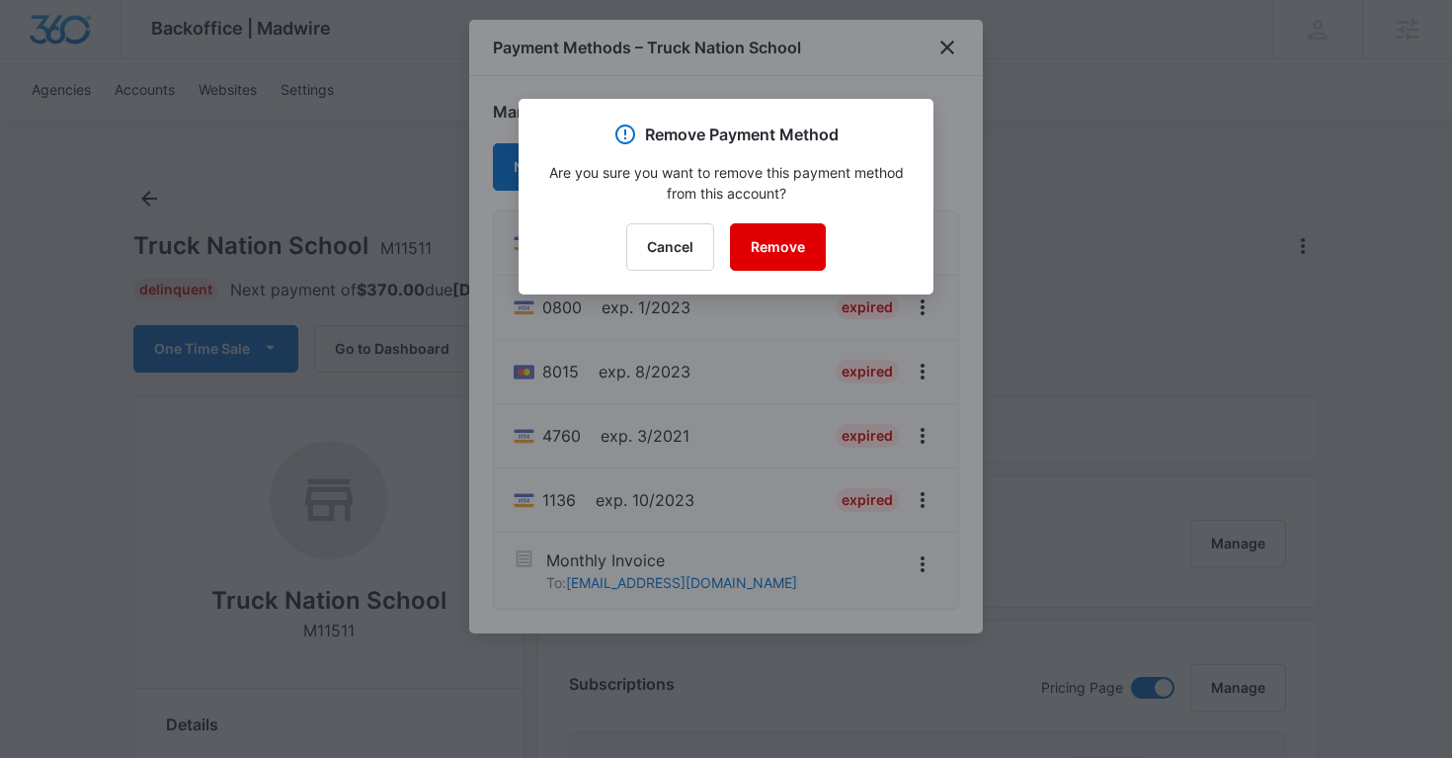
click at [761, 245] on button "Remove" at bounding box center [778, 246] width 96 height 47
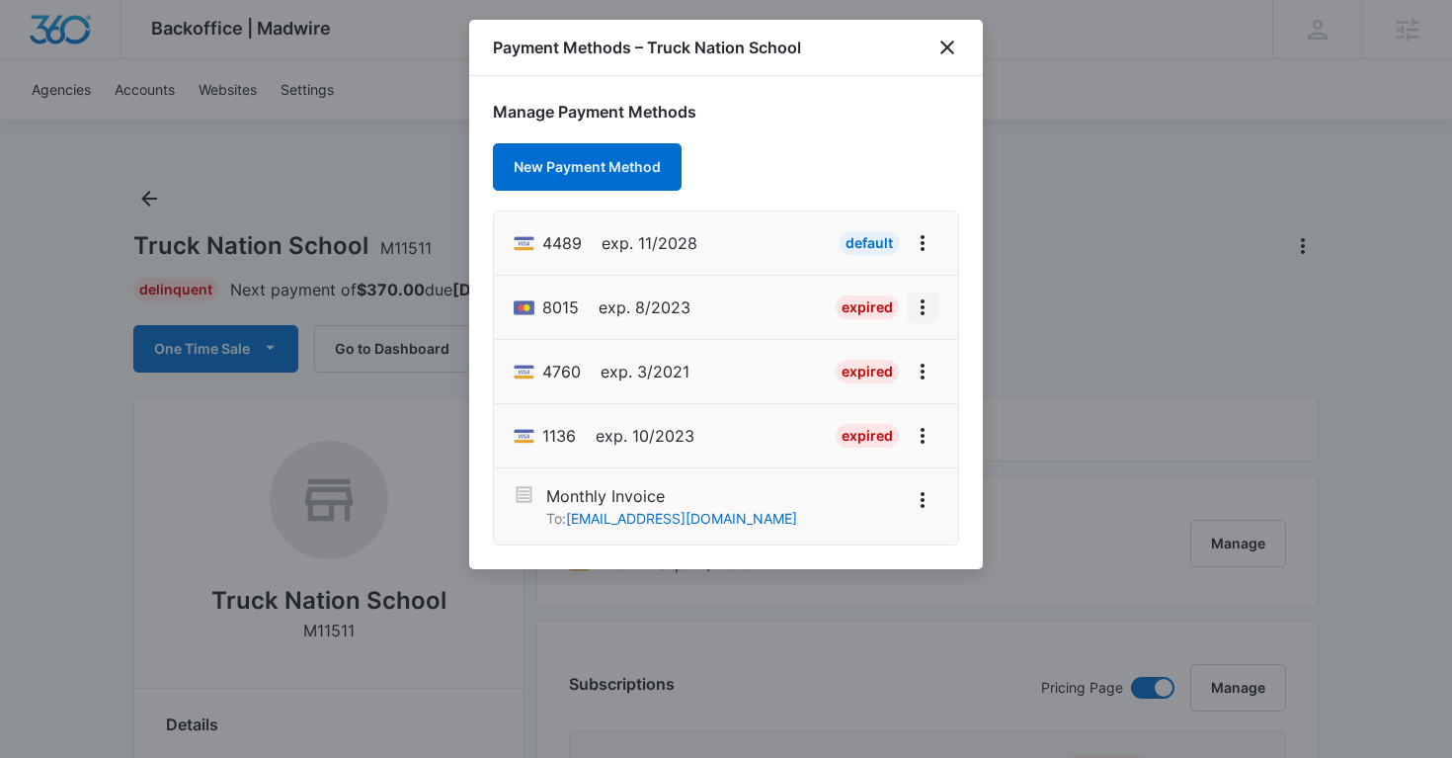
click at [928, 301] on icon "View More" at bounding box center [923, 307] width 24 height 24
click at [869, 415] on div "Delete Card" at bounding box center [844, 422] width 92 height 14
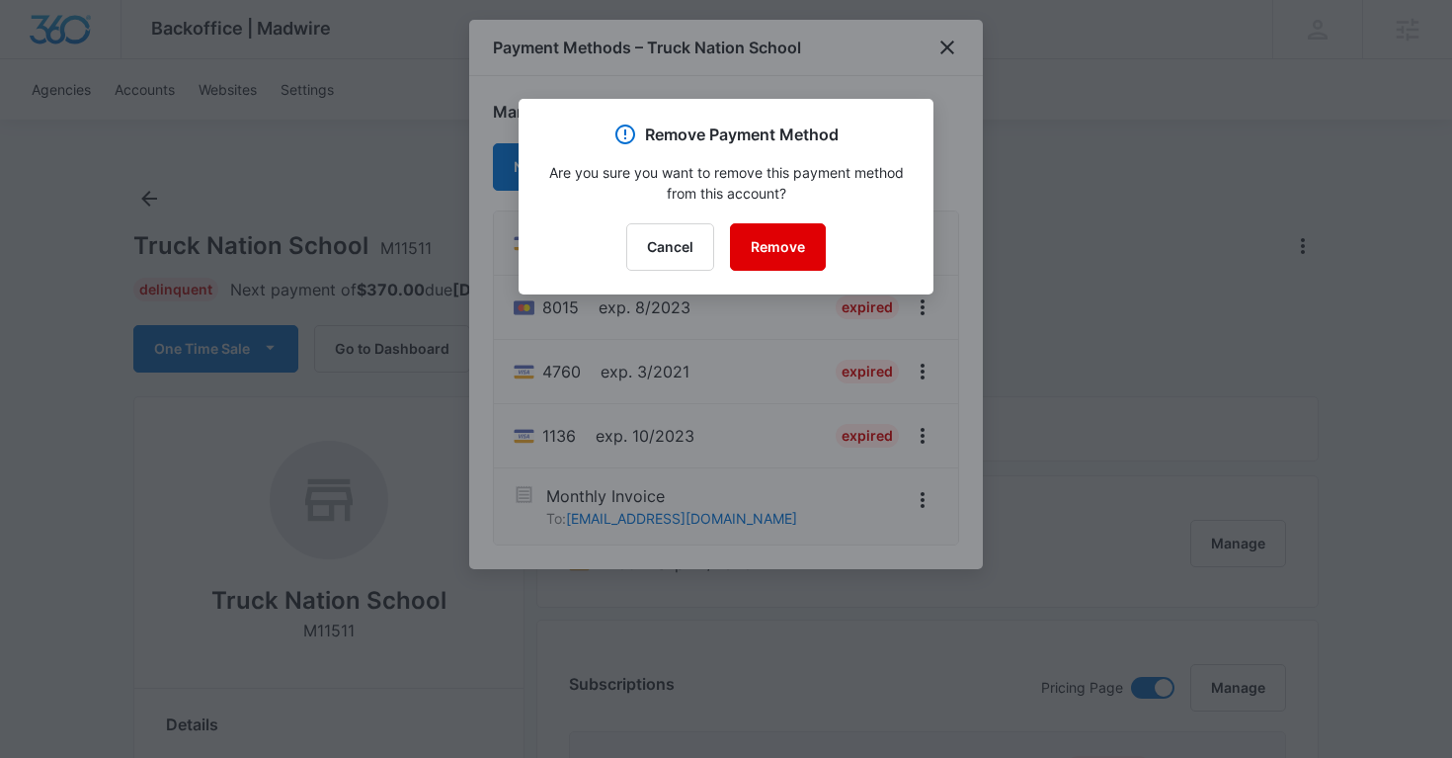
click at [787, 225] on button "Remove" at bounding box center [778, 246] width 96 height 47
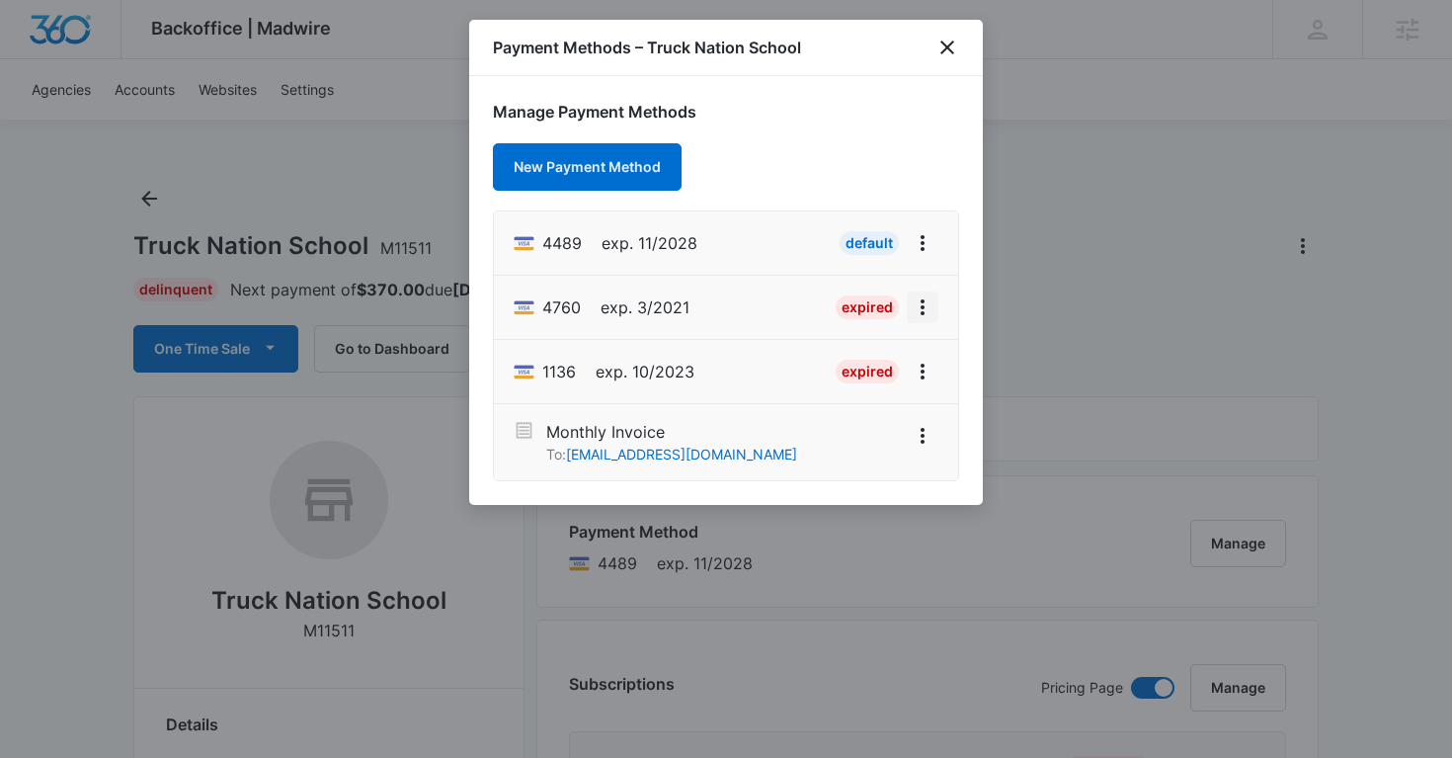
click at [921, 313] on icon "View More" at bounding box center [923, 307] width 4 height 16
click at [857, 410] on button "Delete Card" at bounding box center [855, 422] width 163 height 30
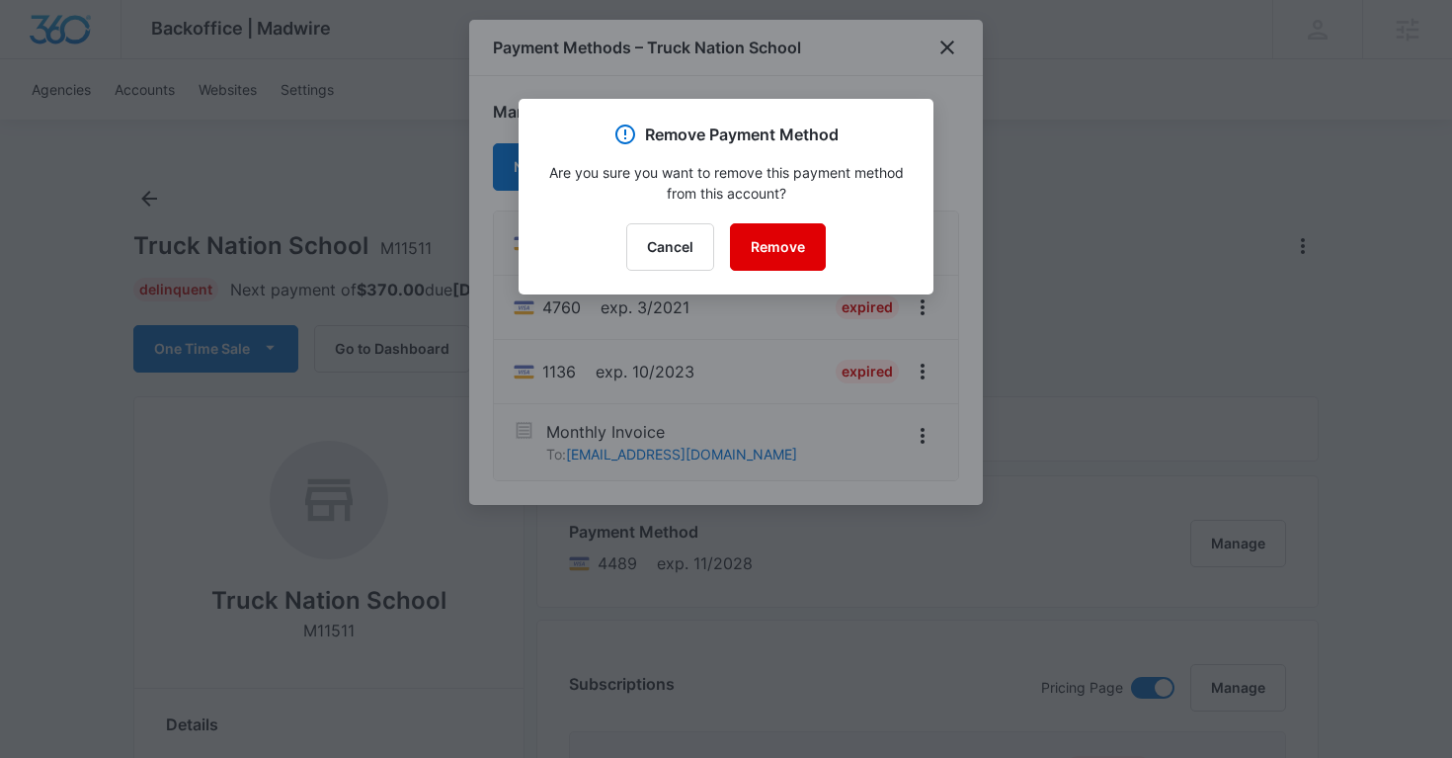
click at [782, 254] on button "Remove" at bounding box center [778, 246] width 96 height 47
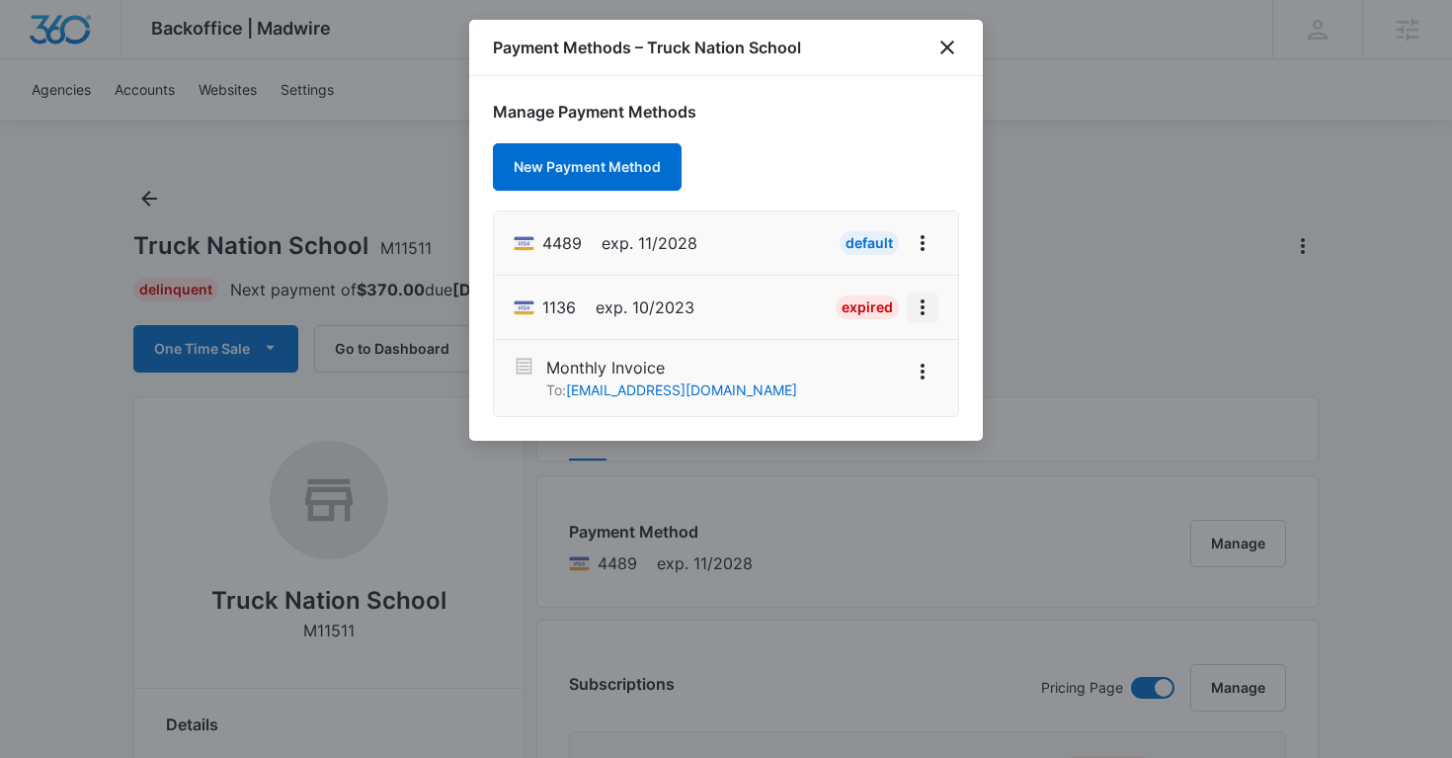
click at [922, 312] on icon "View More" at bounding box center [923, 307] width 4 height 16
click at [830, 261] on button "Delete Card" at bounding box center [855, 252] width 163 height 30
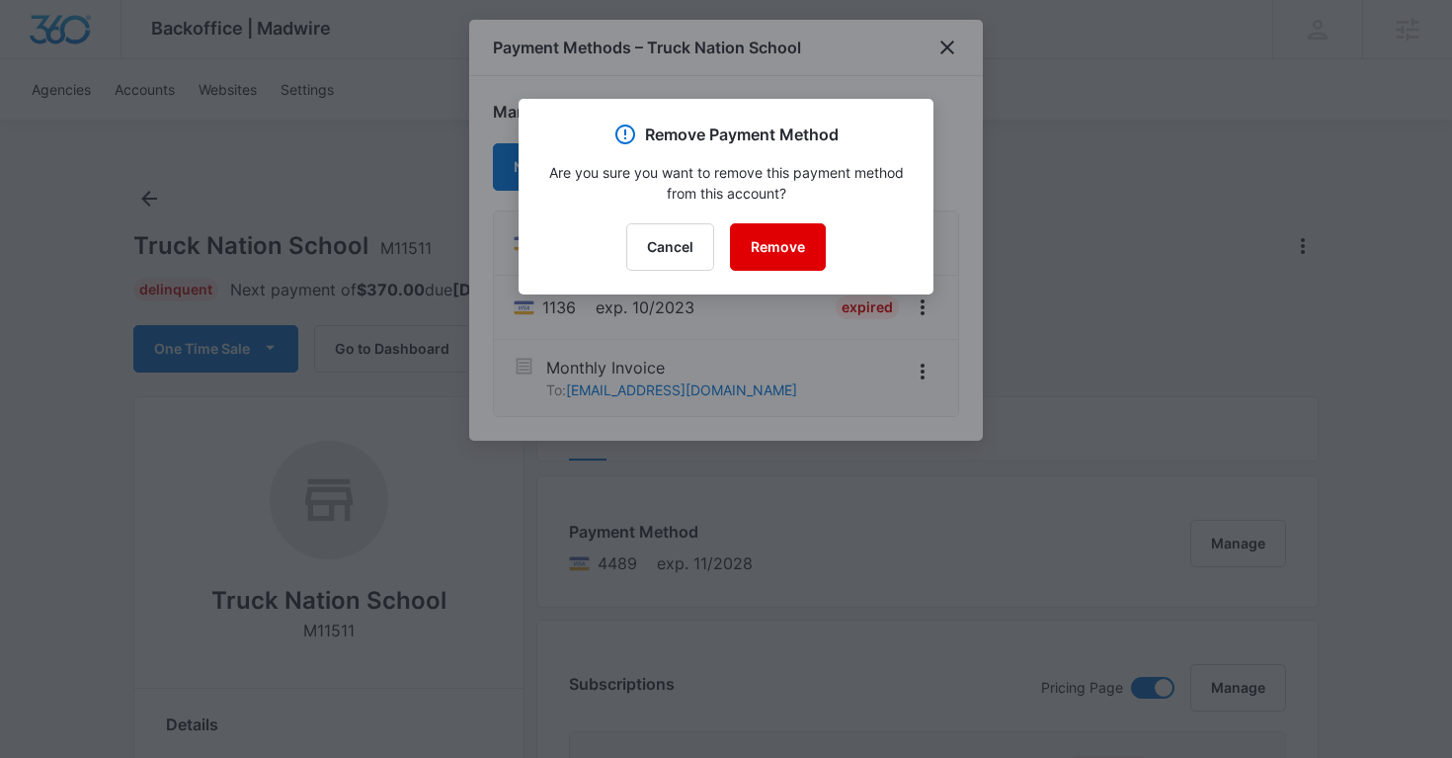
click at [780, 245] on button "Remove" at bounding box center [778, 246] width 96 height 47
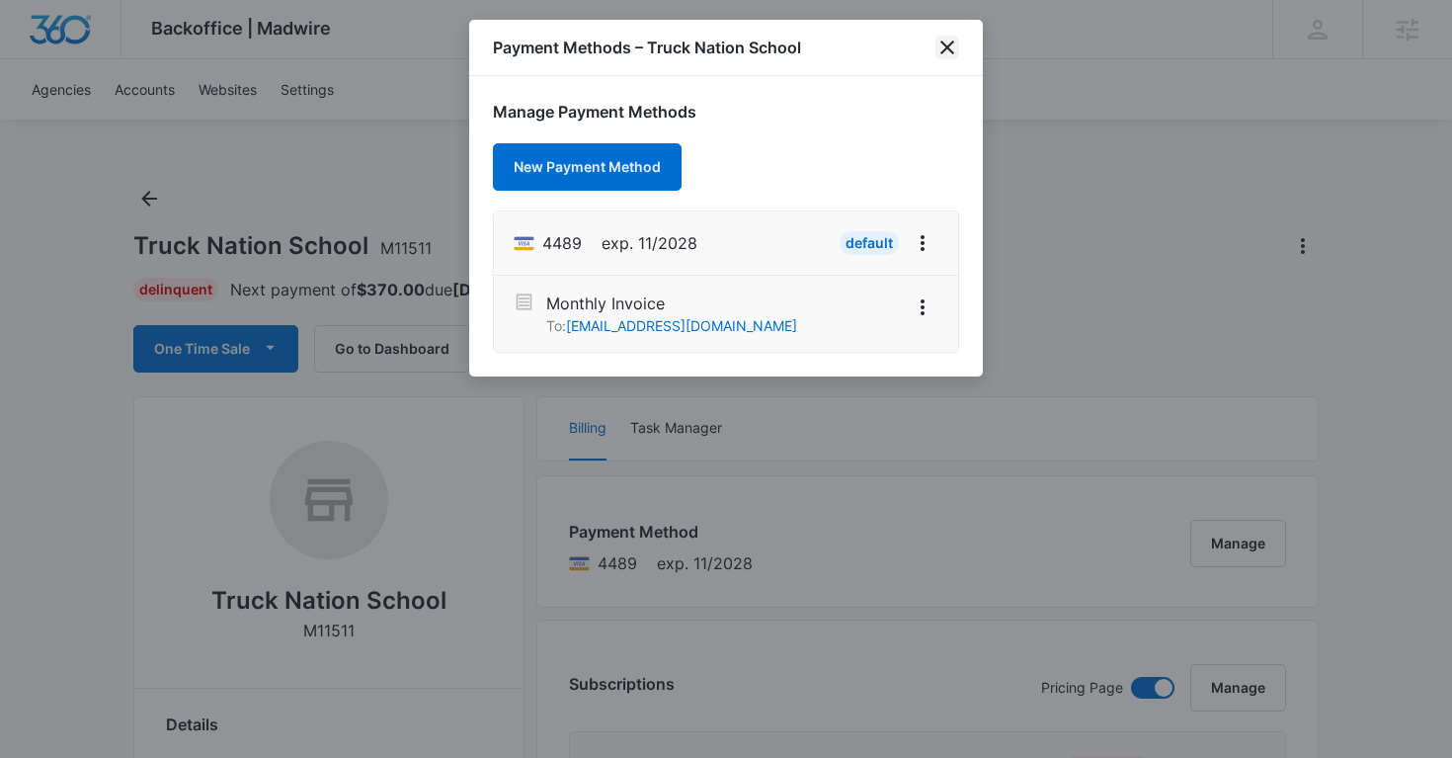
click at [950, 43] on icon "close" at bounding box center [947, 47] width 14 height 14
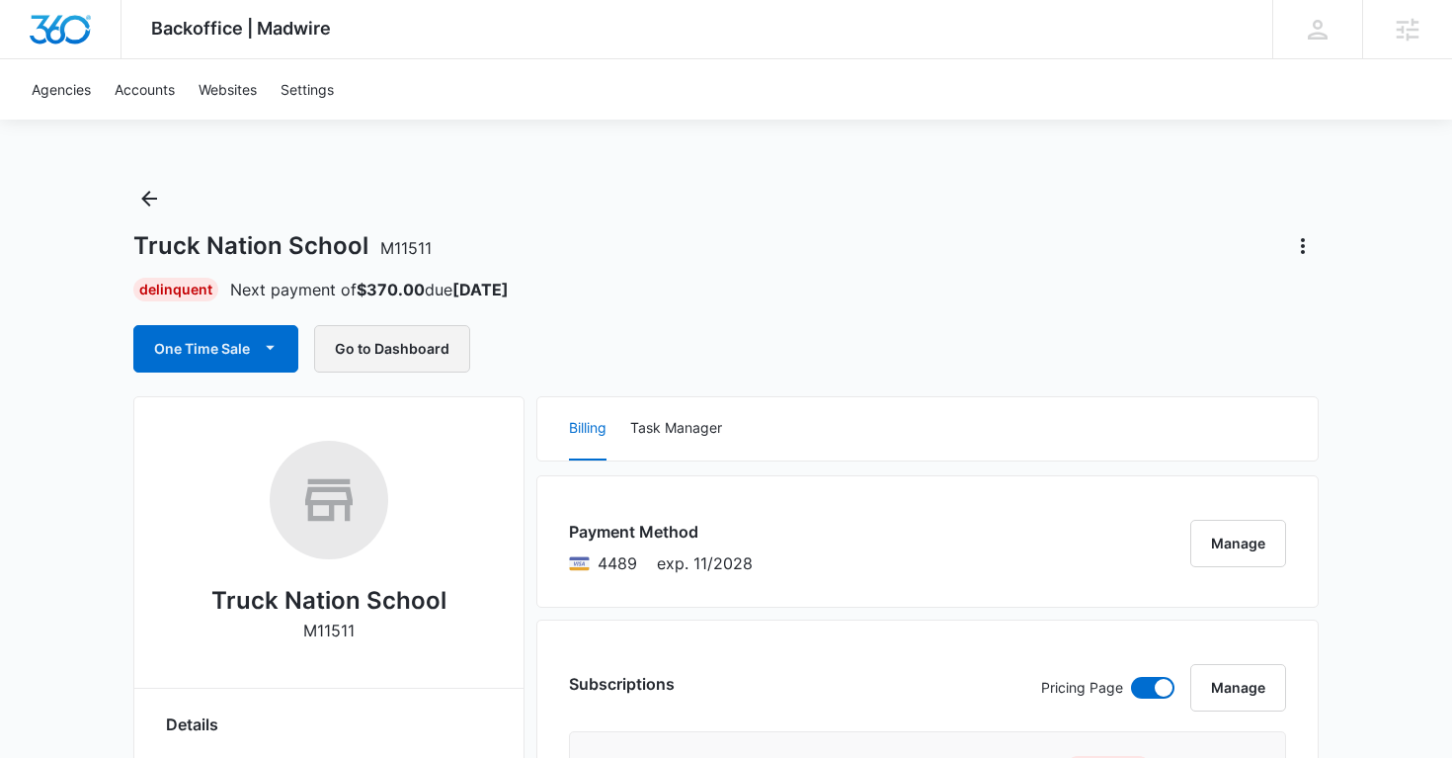
click at [442, 341] on button "Go to Dashboard" at bounding box center [392, 348] width 156 height 47
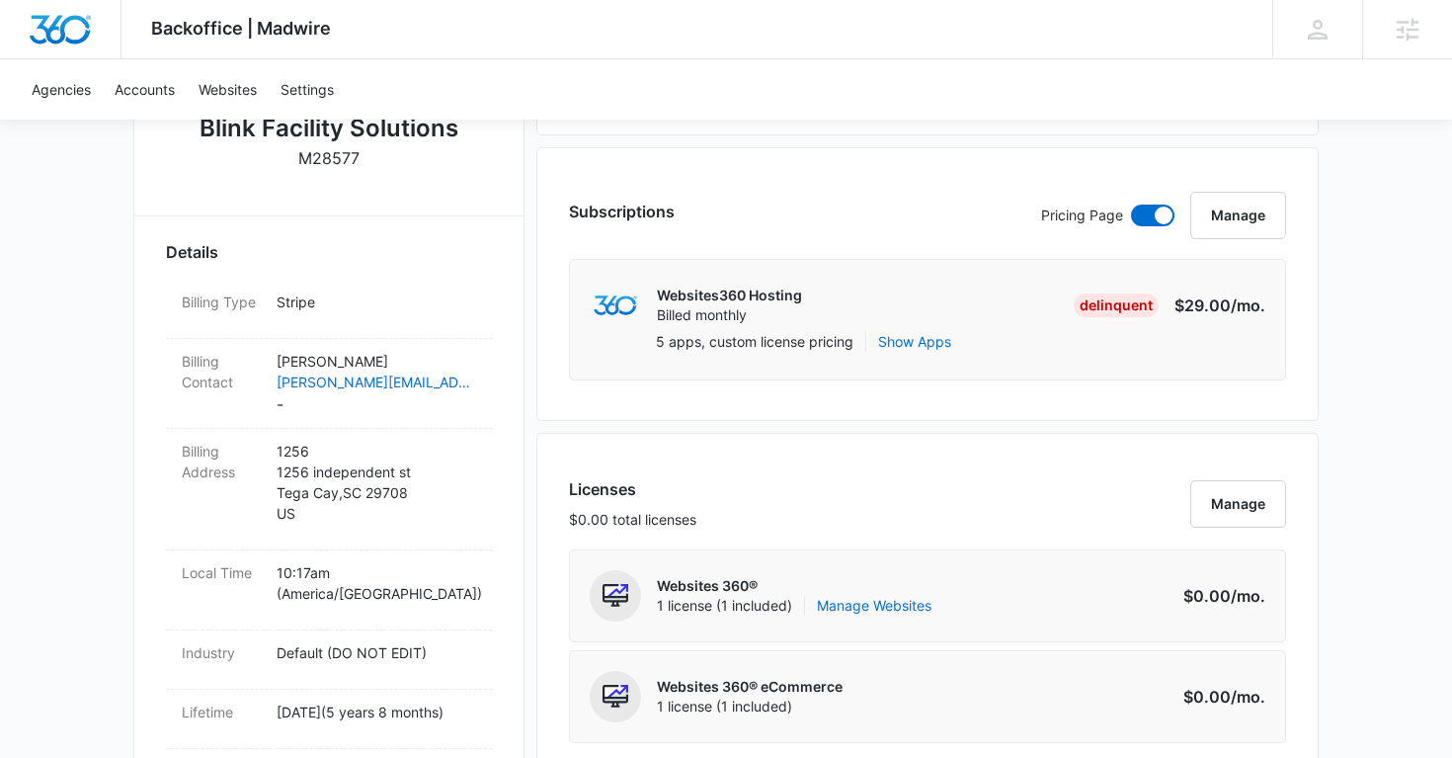
scroll to position [473, 0]
click at [891, 606] on link "Manage Websites" at bounding box center [874, 605] width 115 height 20
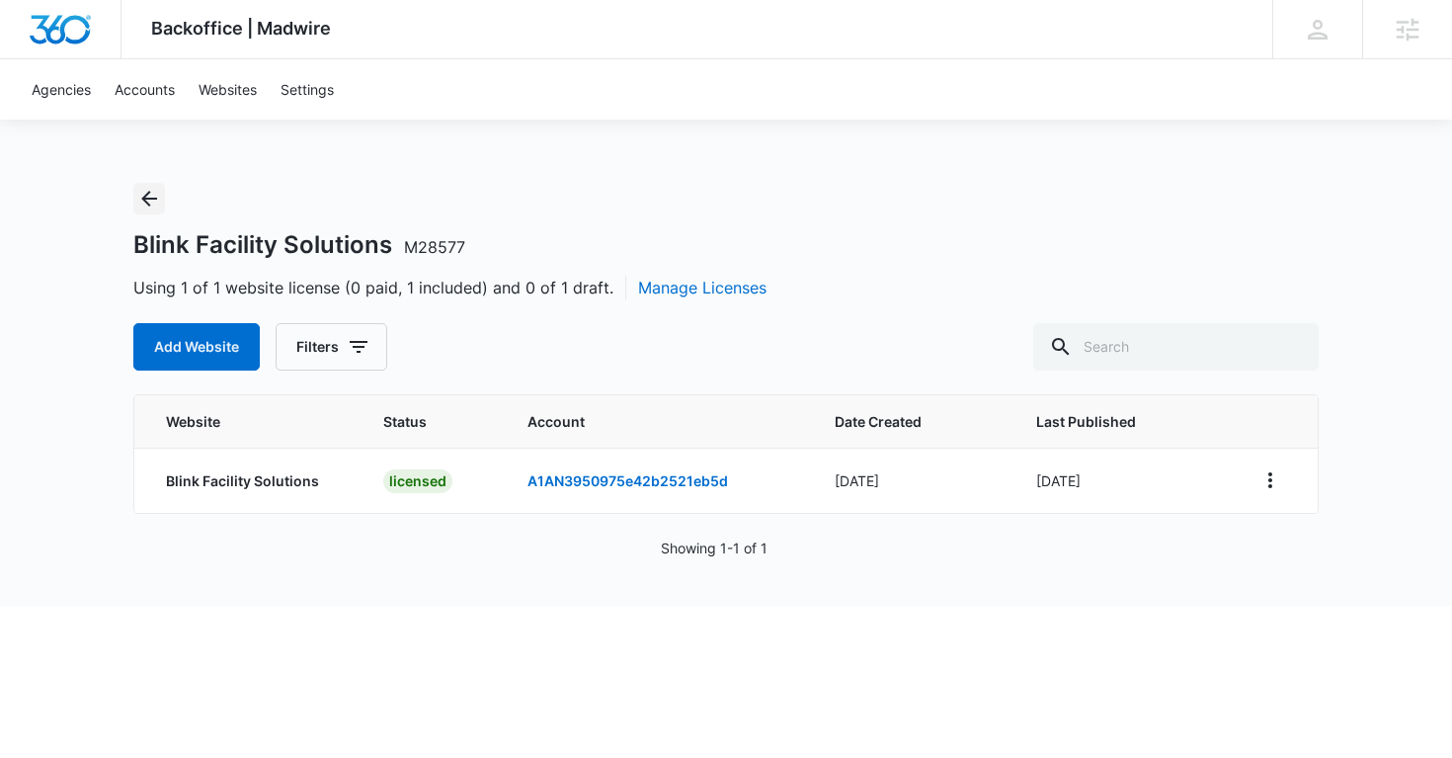
click at [146, 201] on icon "Back" at bounding box center [149, 199] width 24 height 24
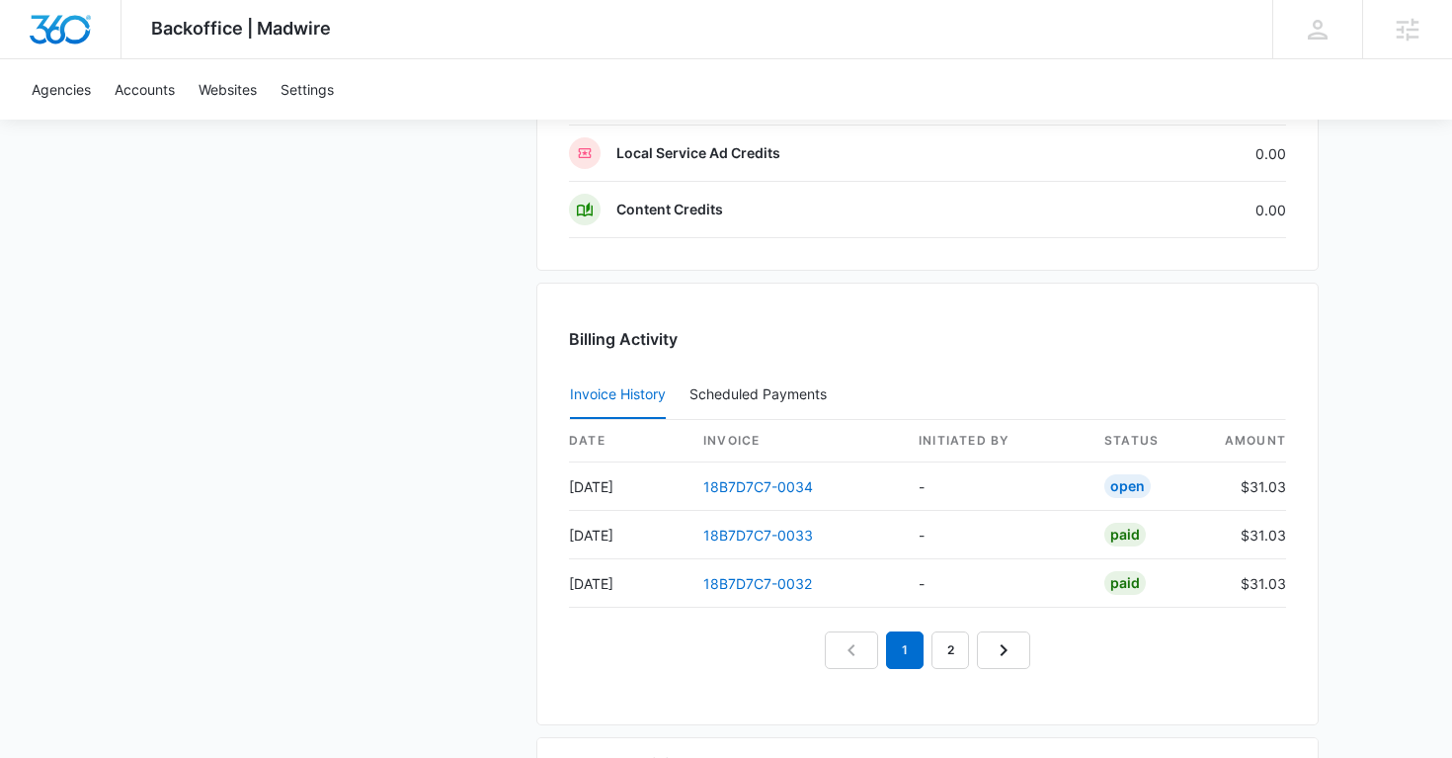
scroll to position [1797, 0]
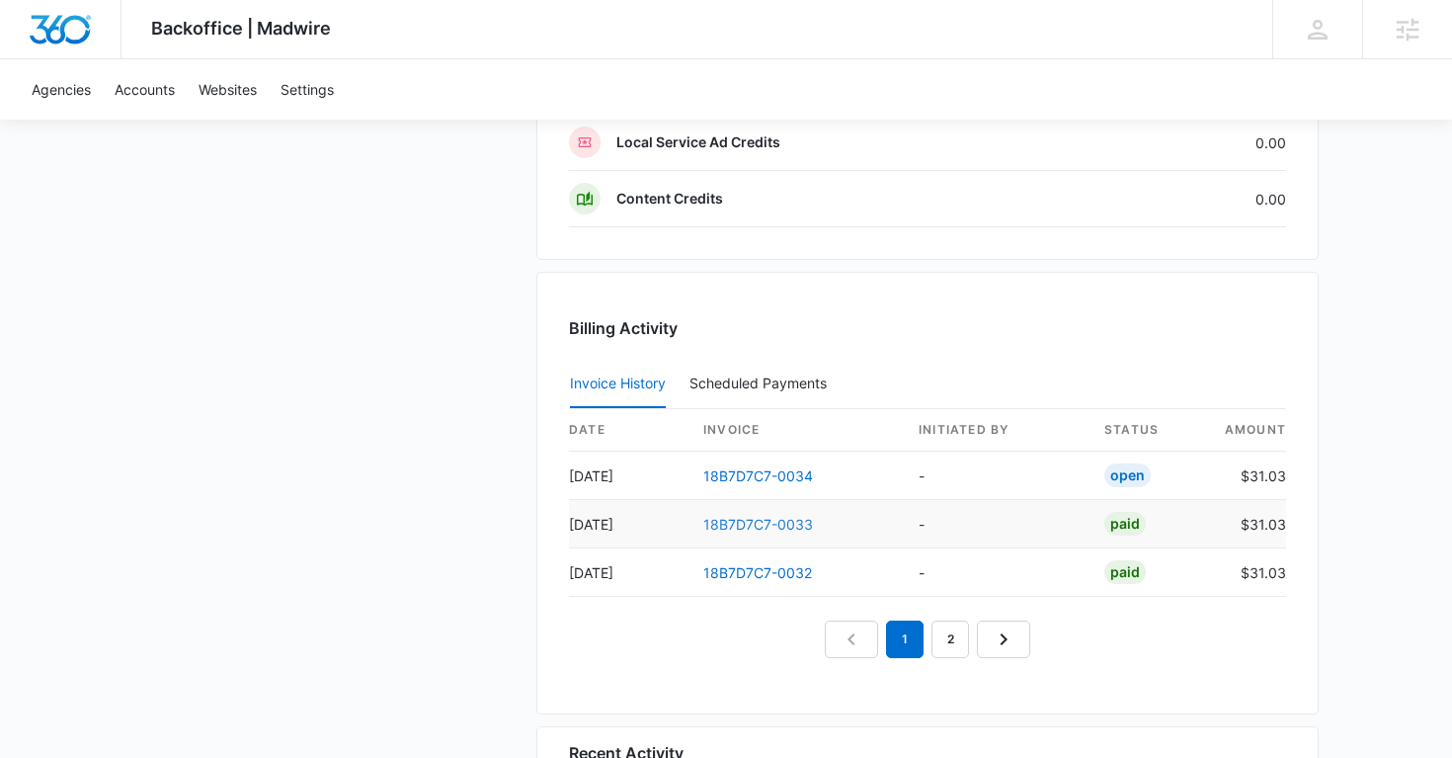
click at [740, 522] on link "18B7D7C7-0033" at bounding box center [758, 524] width 110 height 17
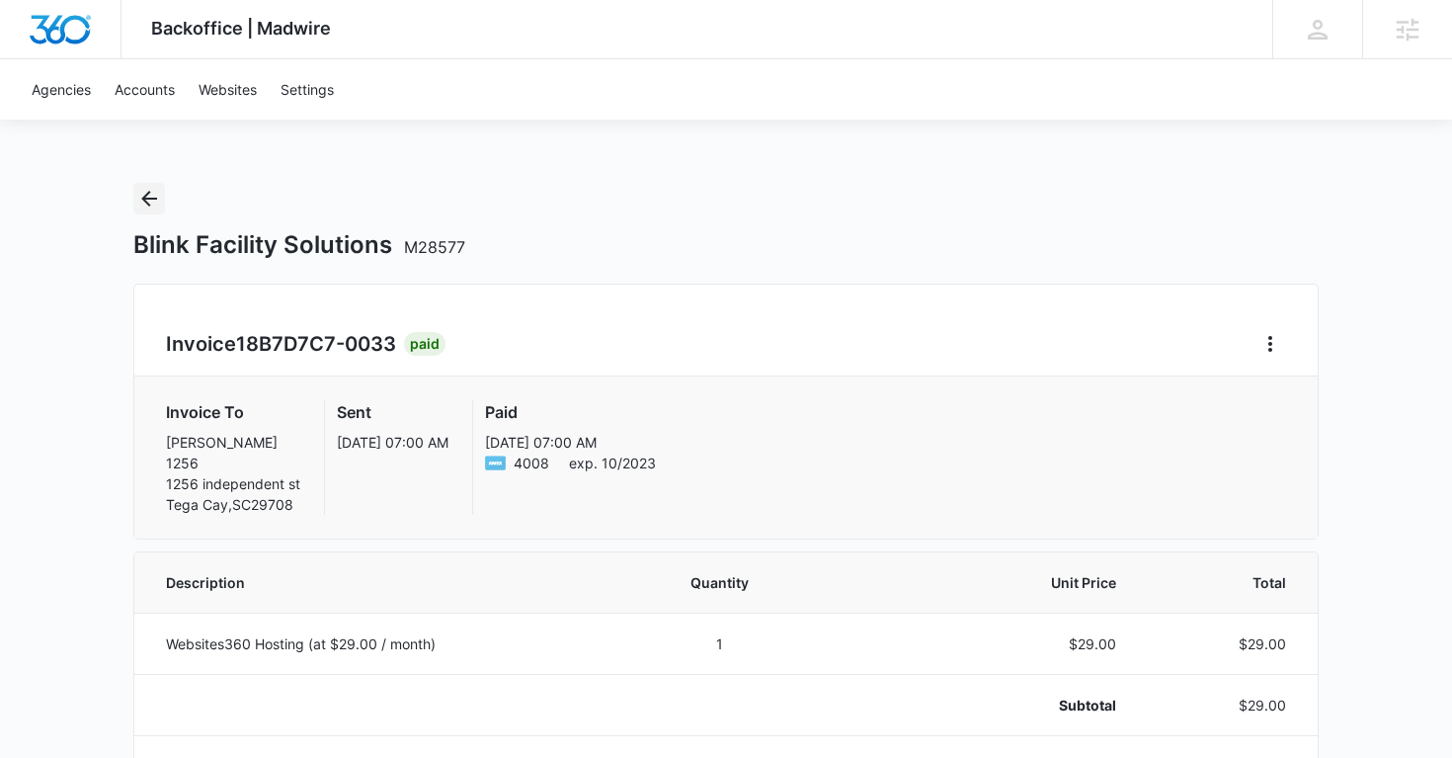
click at [149, 199] on icon "Back" at bounding box center [149, 199] width 16 height 16
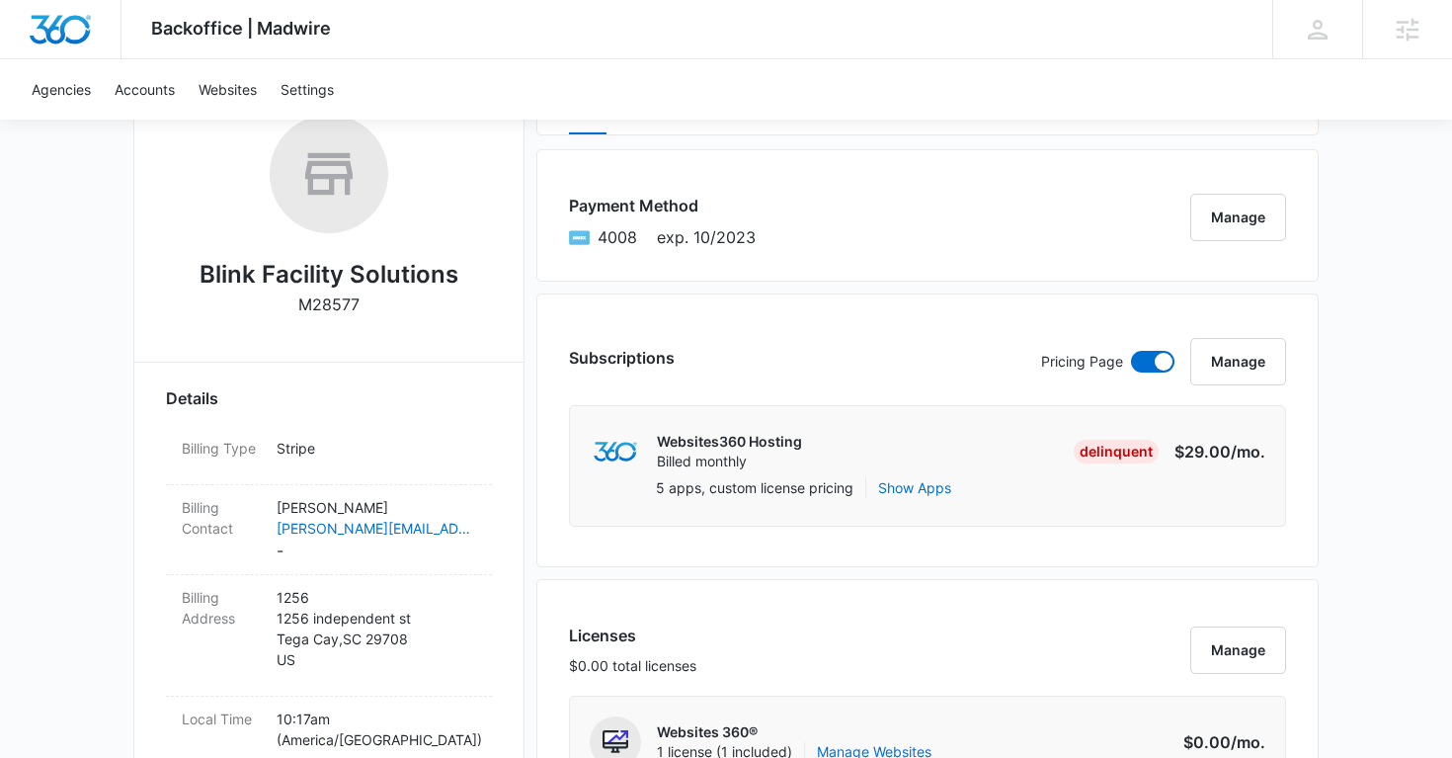
scroll to position [327, 0]
click at [1220, 205] on button "Manage" at bounding box center [1238, 216] width 96 height 47
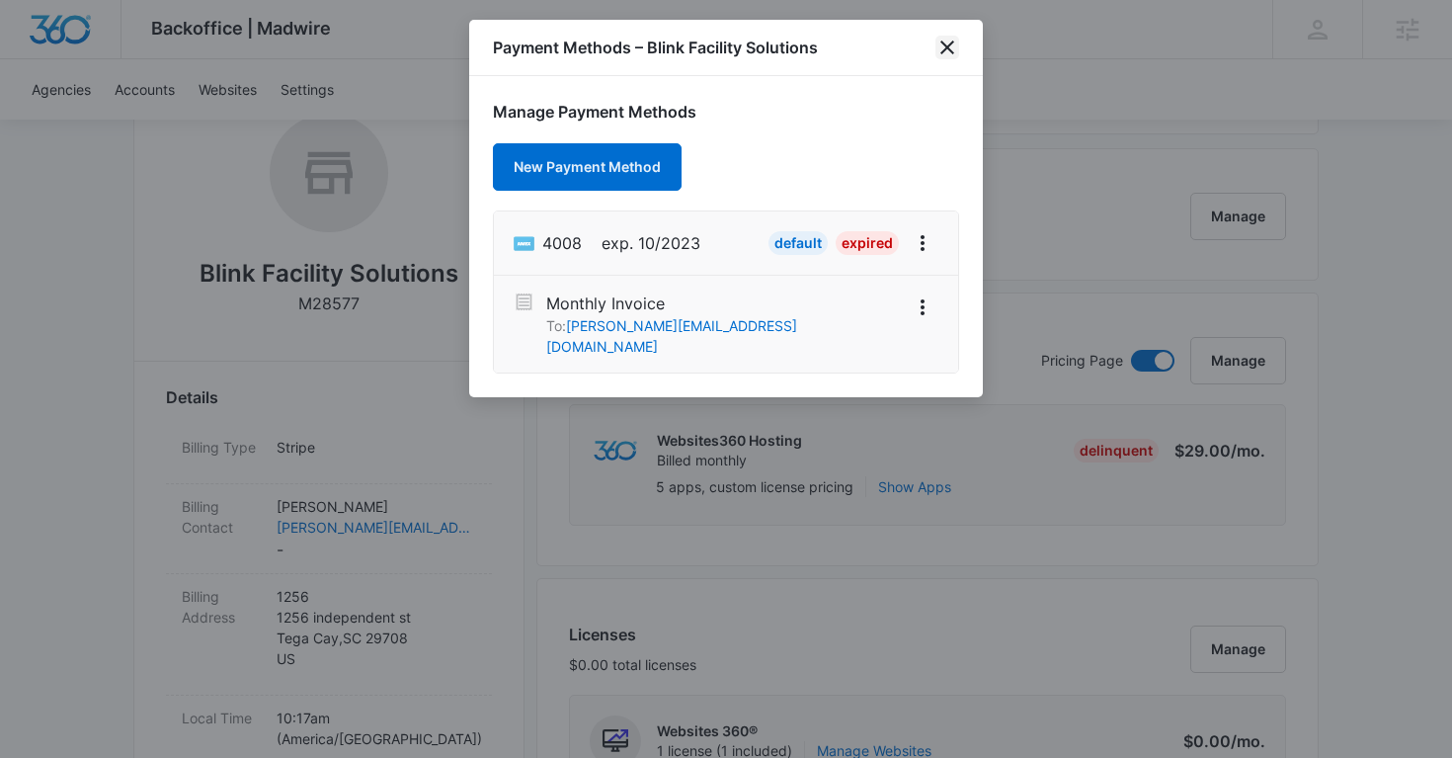
click at [945, 46] on icon "close" at bounding box center [947, 47] width 14 height 14
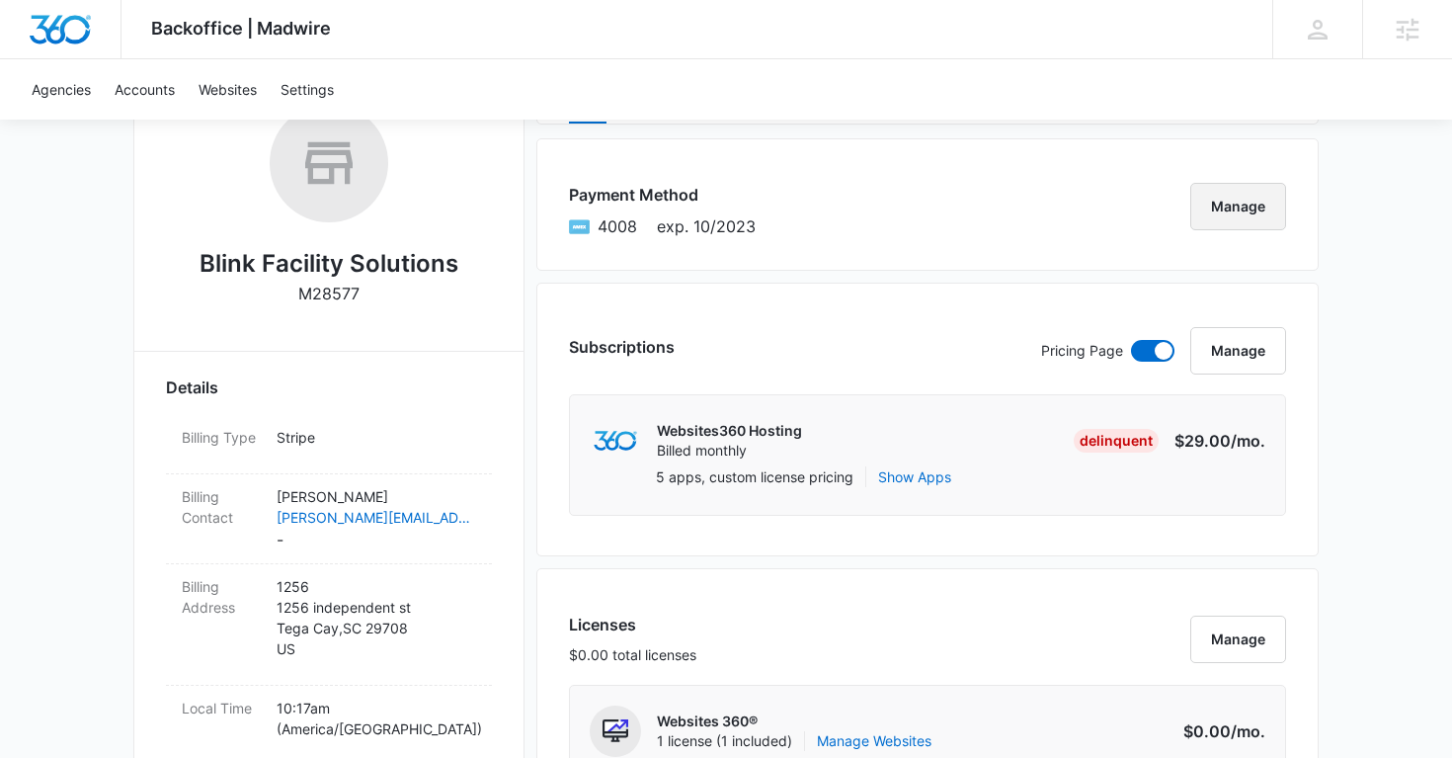
scroll to position [342, 0]
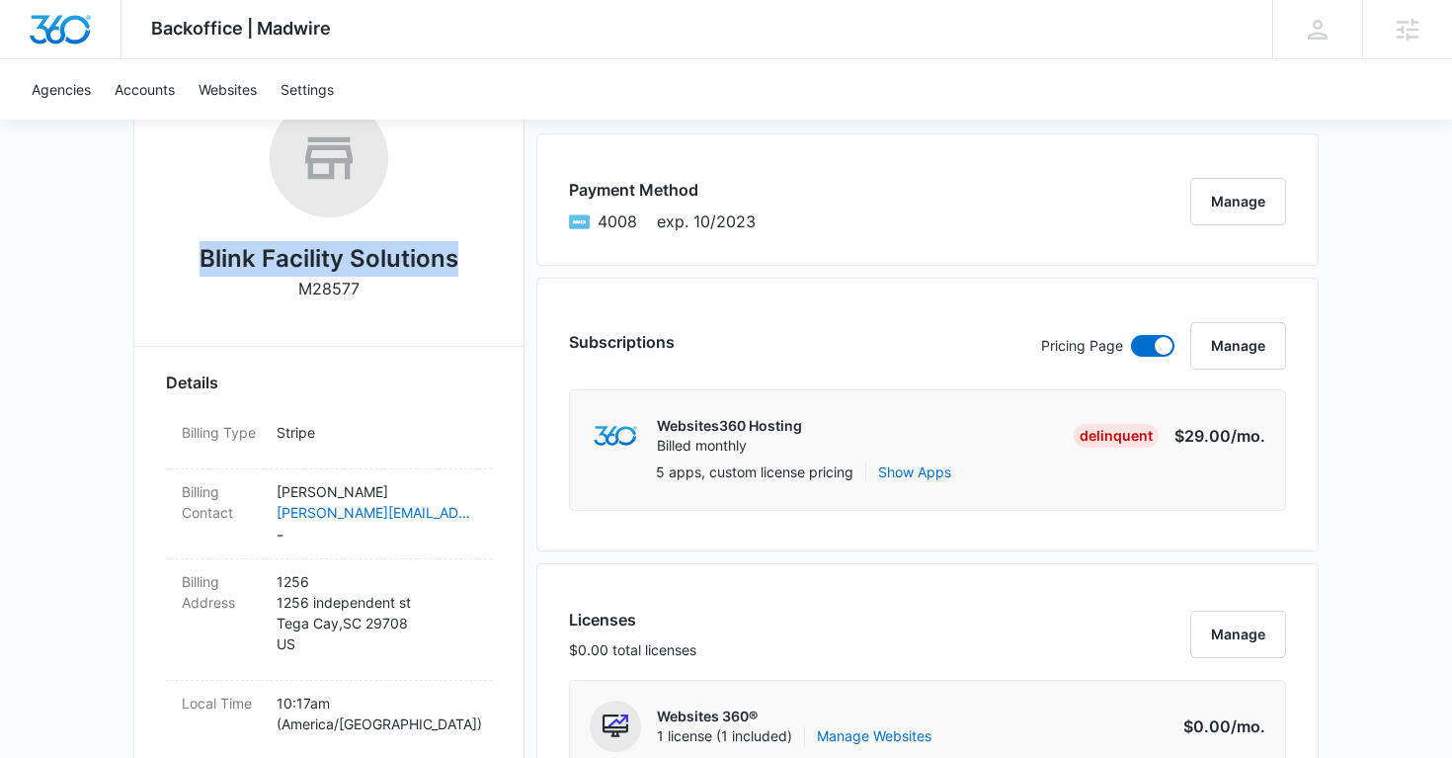
copy h2 "Blink Facility Solutions"
drag, startPoint x: 191, startPoint y: 265, endPoint x: 508, endPoint y: 265, distance: 317.1
click at [508, 265] on div "Blink Facility Solutions M28577 Details Billing Type Stripe Billing Contact Tod…" at bounding box center [328, 772] width 391 height 1436
click at [334, 277] on p "M28577" at bounding box center [328, 289] width 61 height 24
click at [331, 289] on p "M28577" at bounding box center [328, 289] width 61 height 24
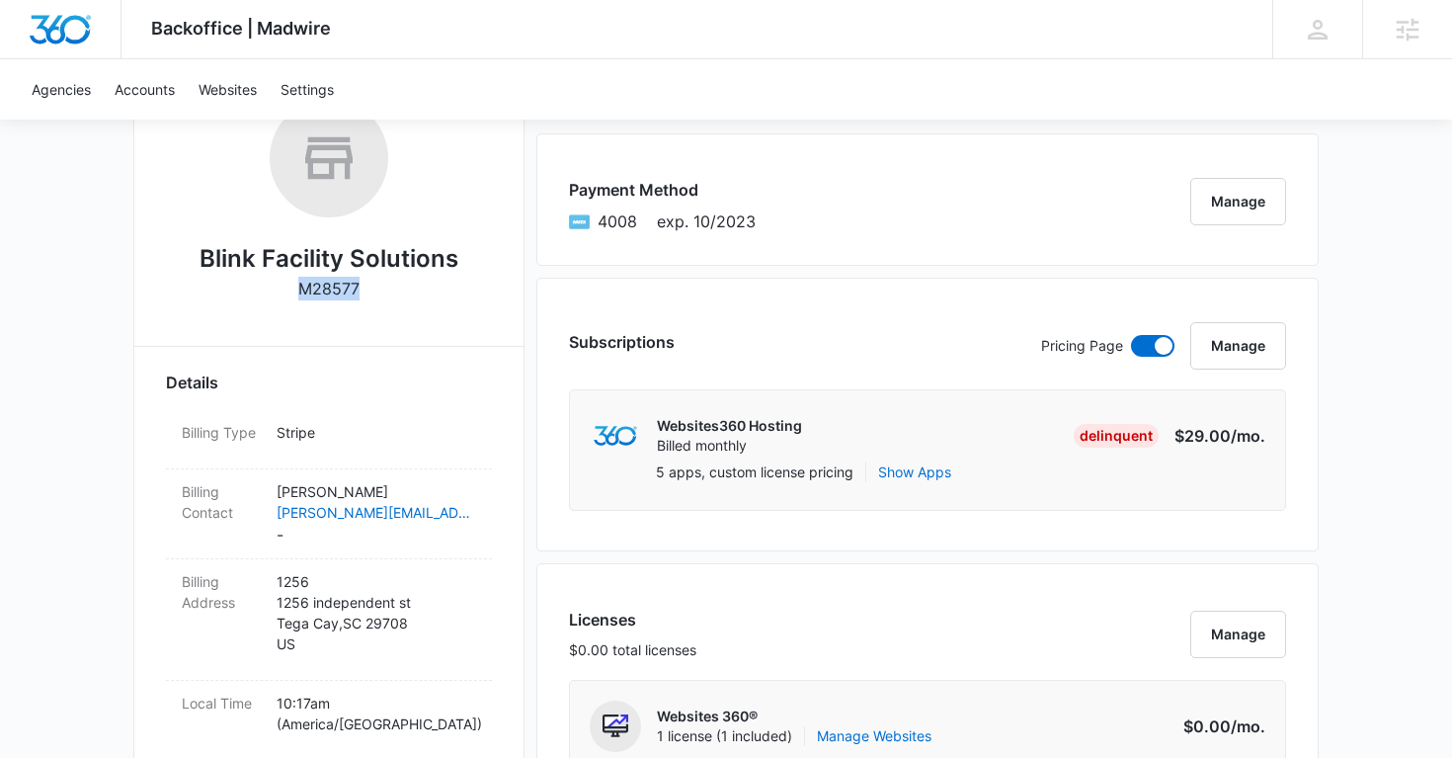
click at [331, 289] on p "M28577" at bounding box center [328, 289] width 61 height 24
copy p "M28577"
click at [441, 492] on p "Todd Knight" at bounding box center [377, 491] width 200 height 21
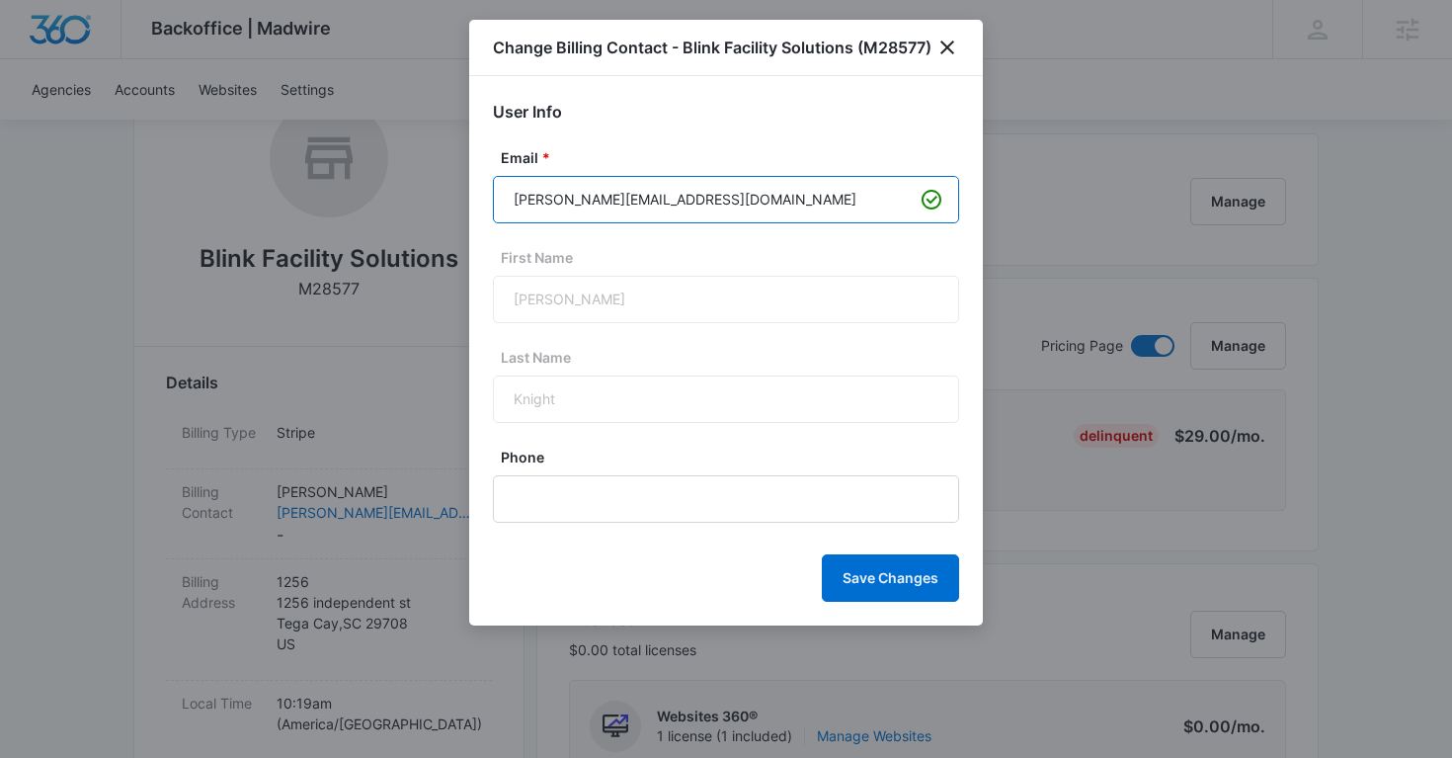
click at [594, 200] on input "todd@blinkfs.com" at bounding box center [726, 199] width 466 height 47
click at [952, 43] on icon "close" at bounding box center [947, 48] width 24 height 24
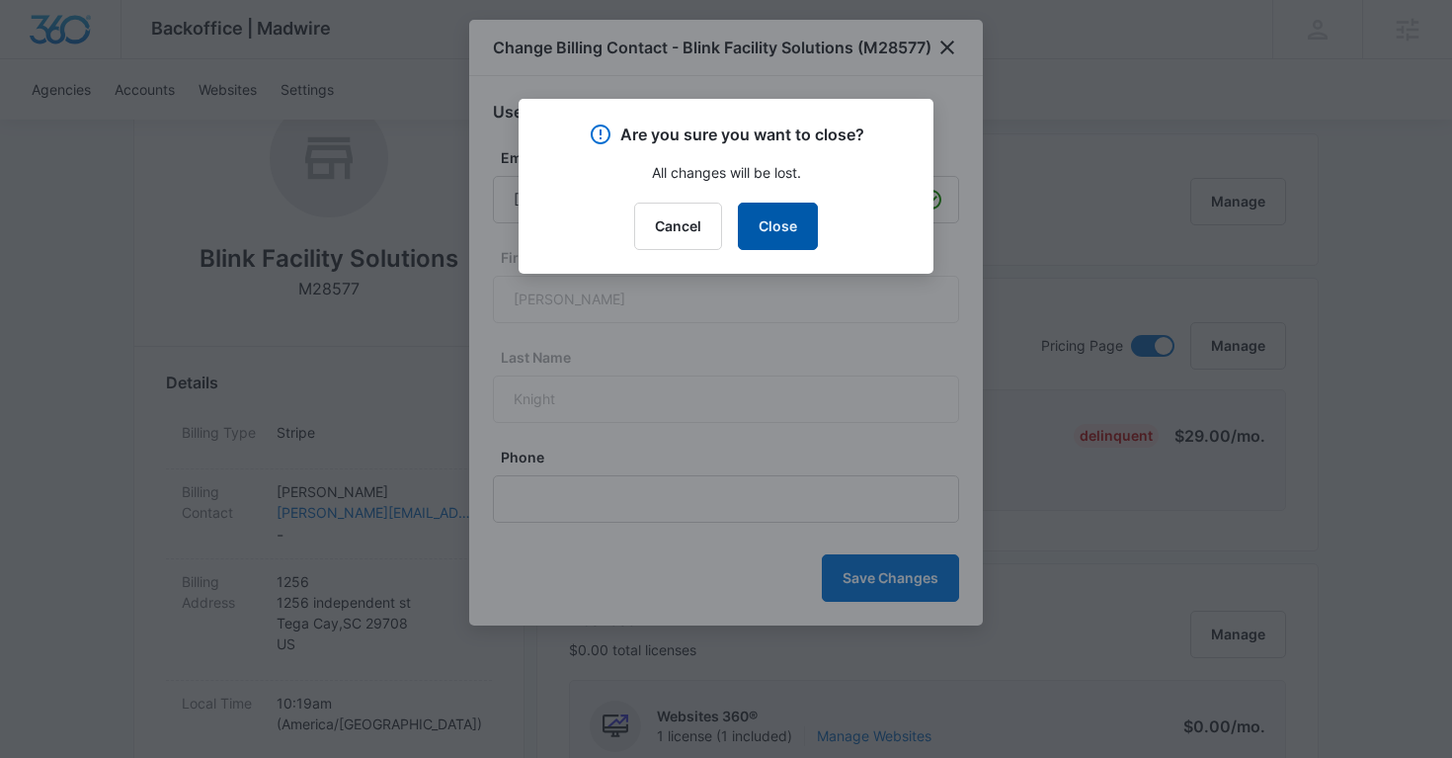
click at [789, 223] on button "Close" at bounding box center [778, 225] width 80 height 47
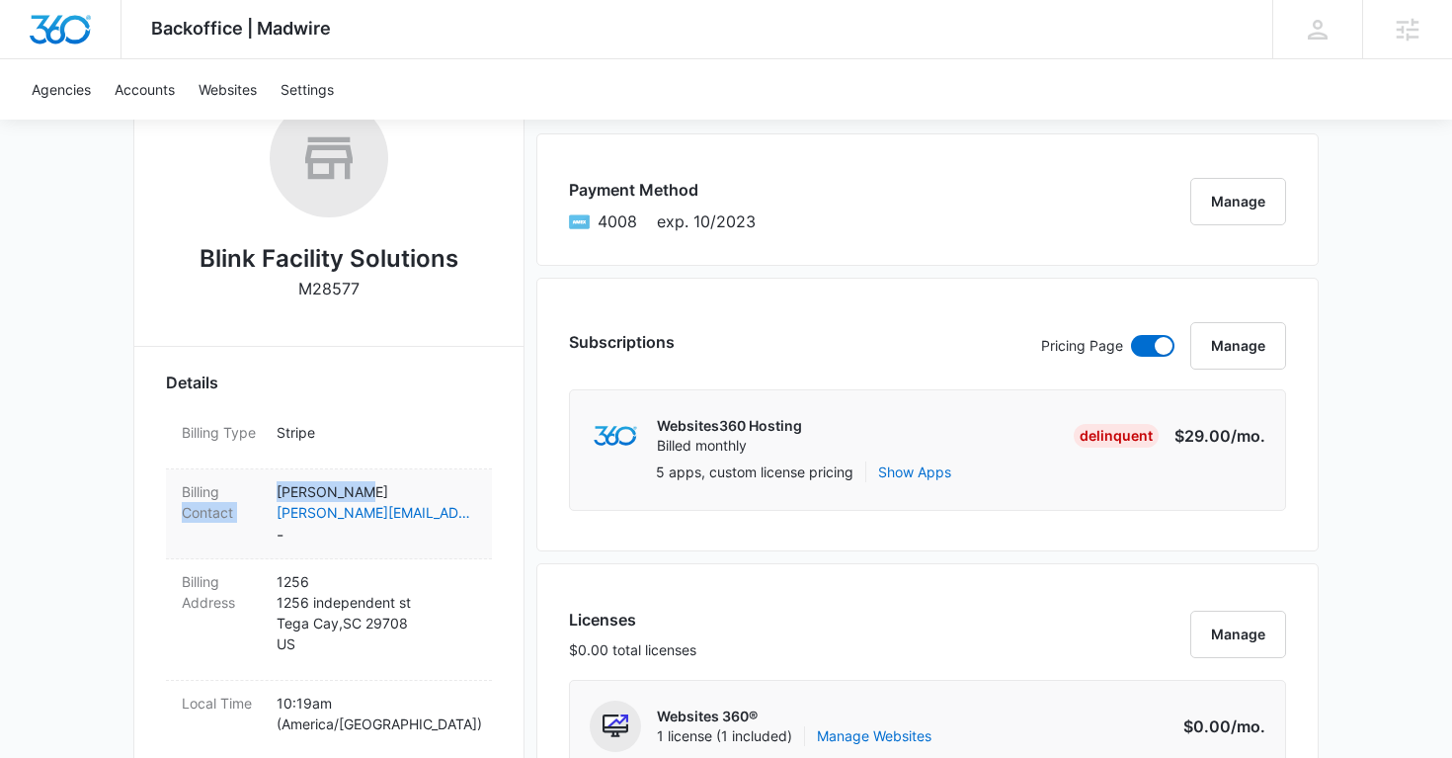
copy div "Contact Todd Knight"
copy p "Todd Knight"
drag, startPoint x: 374, startPoint y: 495, endPoint x: 458, endPoint y: 469, distance: 87.8
click at [458, 469] on div "Billing Contact Todd Knight todd@blinkfs.com -" at bounding box center [329, 514] width 326 height 90
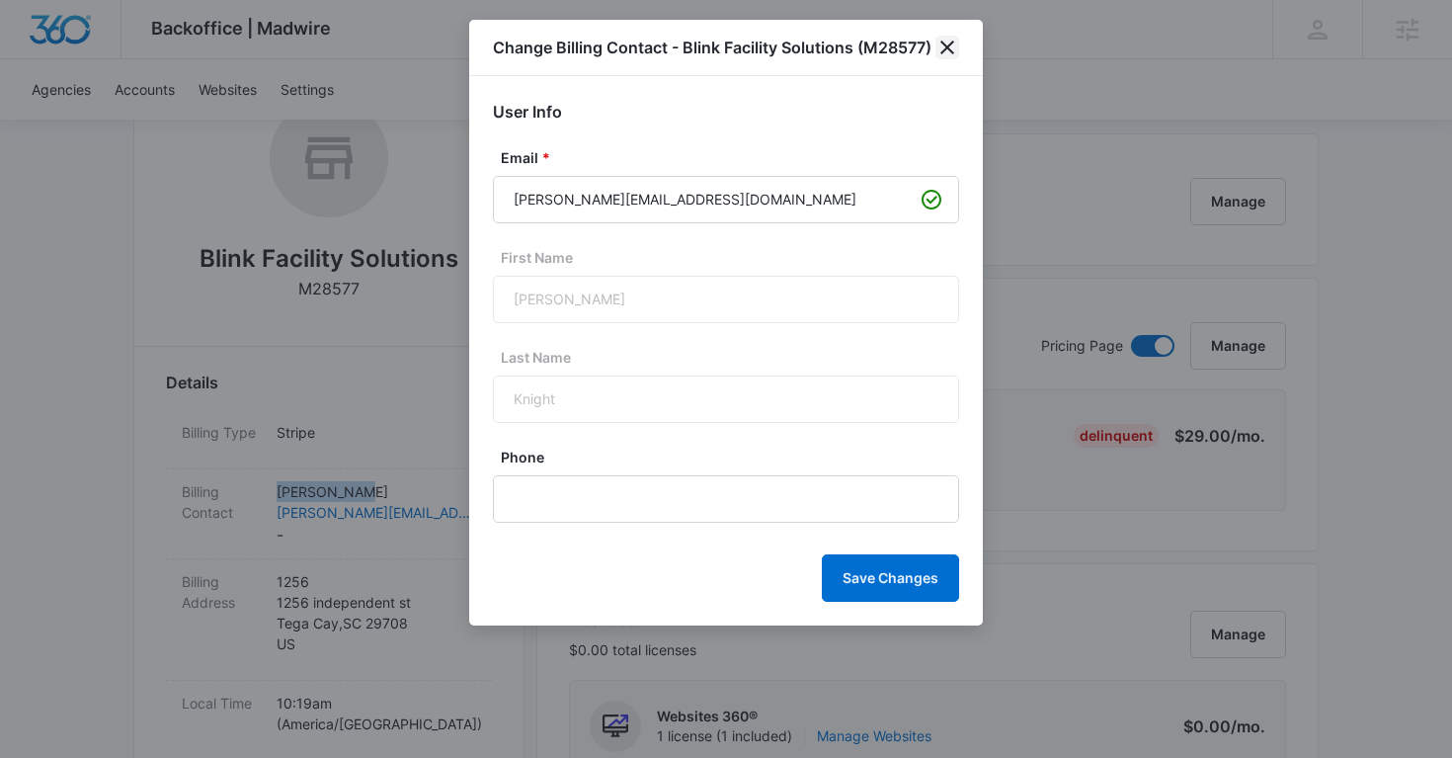
click at [951, 45] on icon "close" at bounding box center [947, 48] width 24 height 24
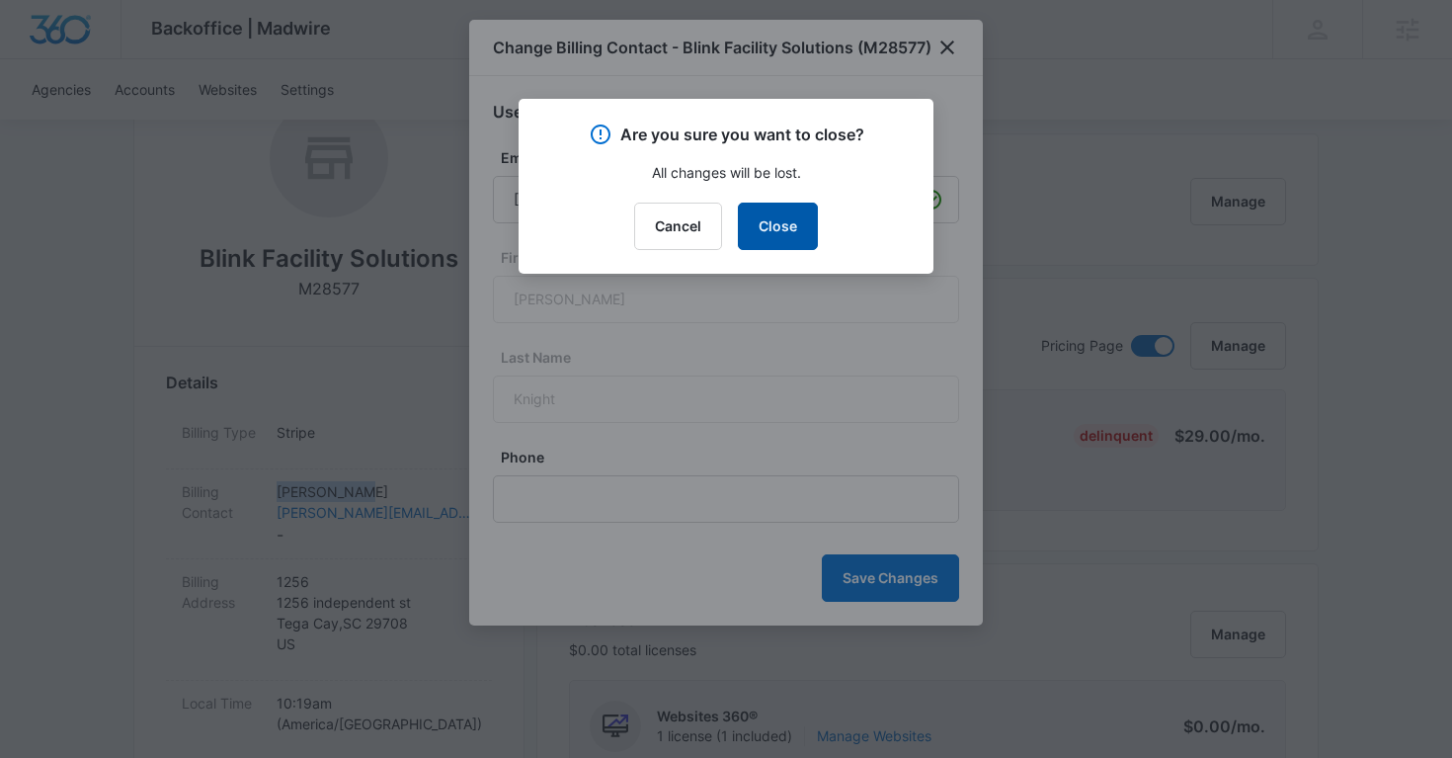
click at [767, 235] on button "Close" at bounding box center [778, 225] width 80 height 47
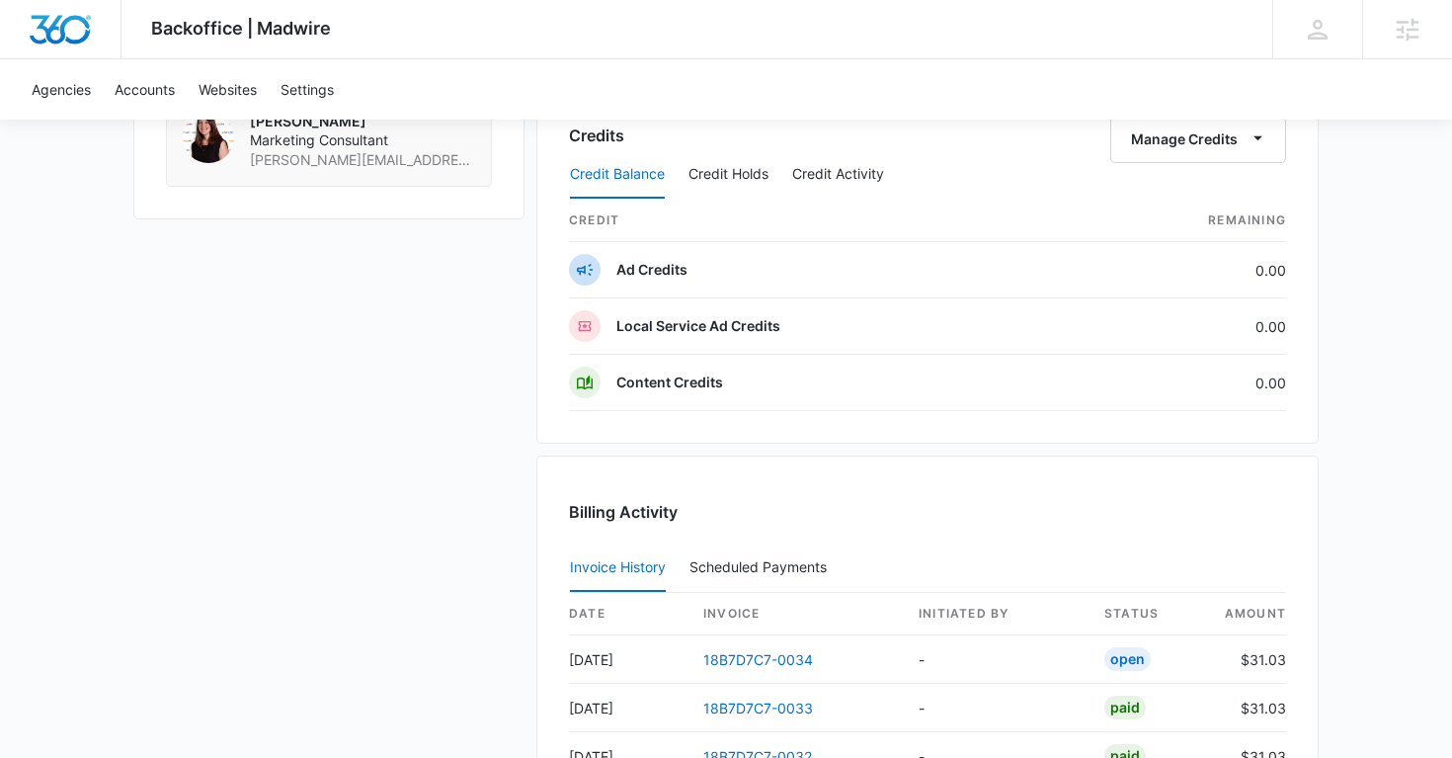
scroll to position [2005, 0]
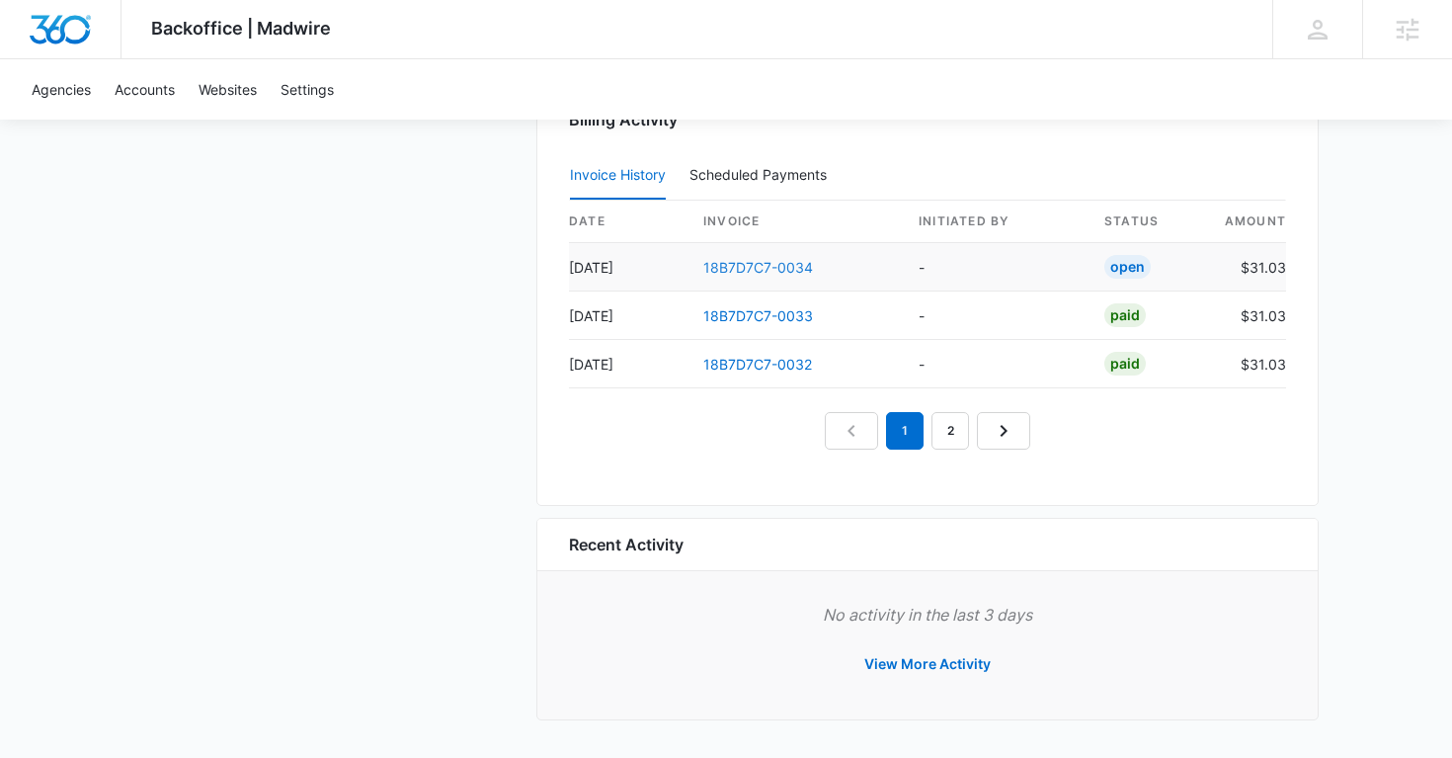
click at [775, 268] on link "18B7D7C7-0034" at bounding box center [758, 267] width 110 height 17
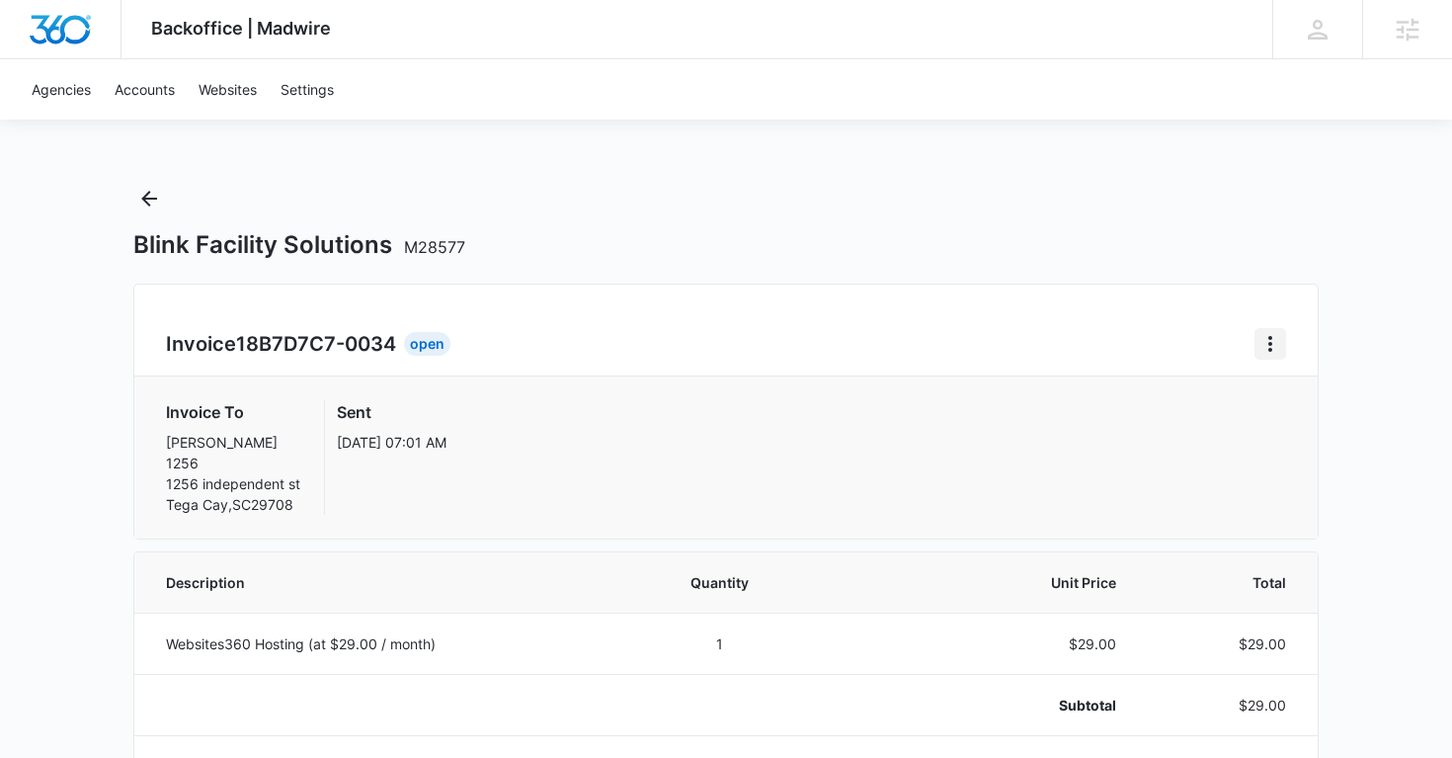
click at [1268, 332] on icon "Home" at bounding box center [1270, 344] width 24 height 24
click at [1293, 406] on link "Download Invoice" at bounding box center [1336, 398] width 115 height 17
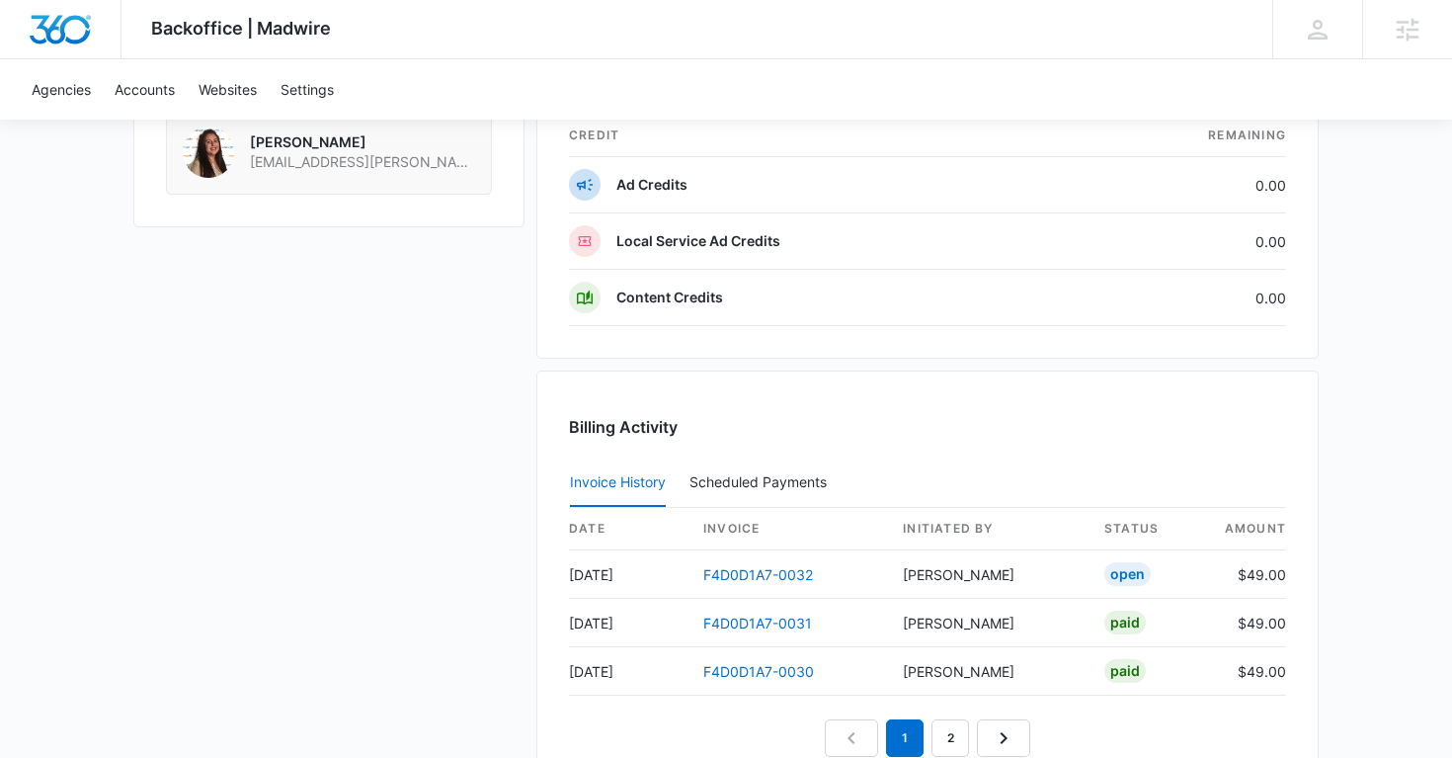
scroll to position [1702, 0]
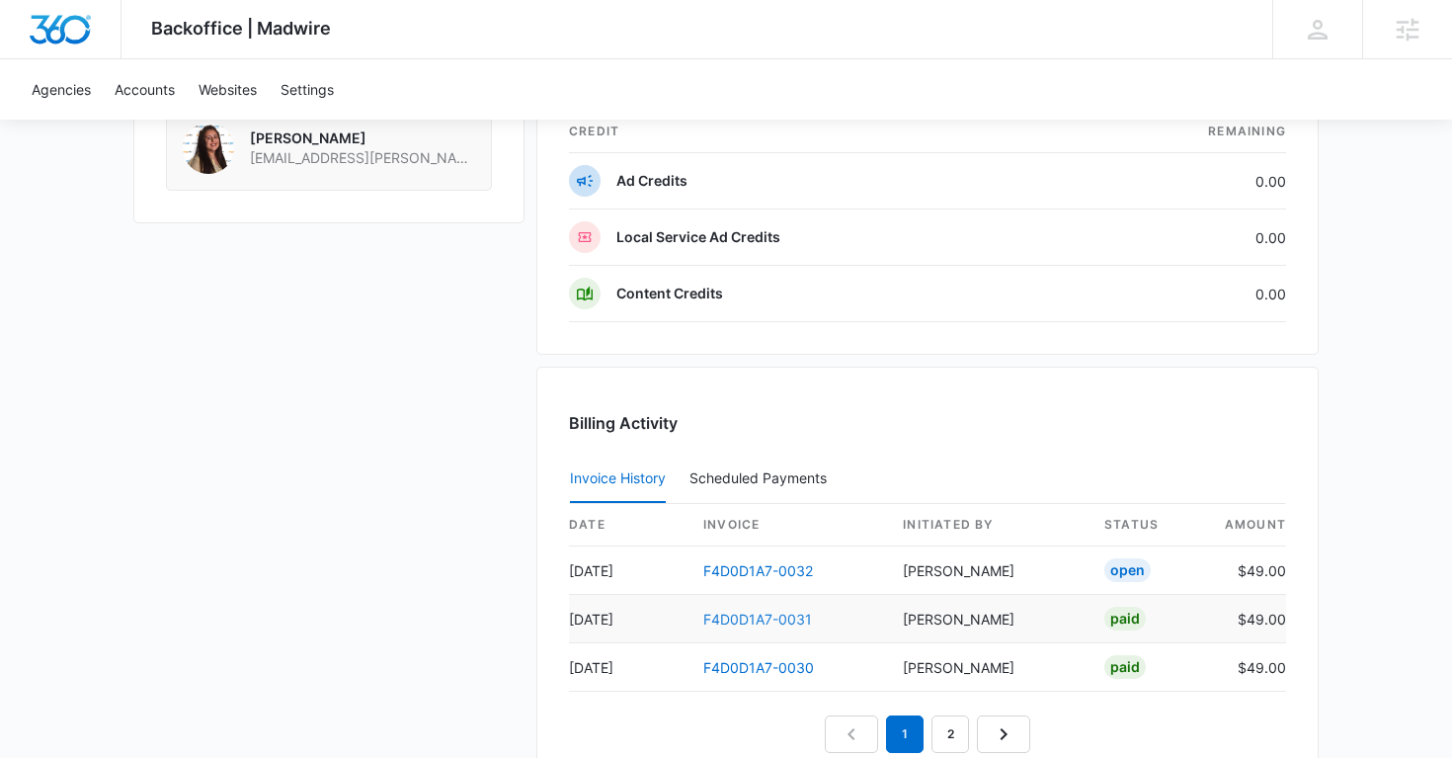
click at [743, 615] on link "F4D0D1A7-0031" at bounding box center [757, 618] width 109 height 17
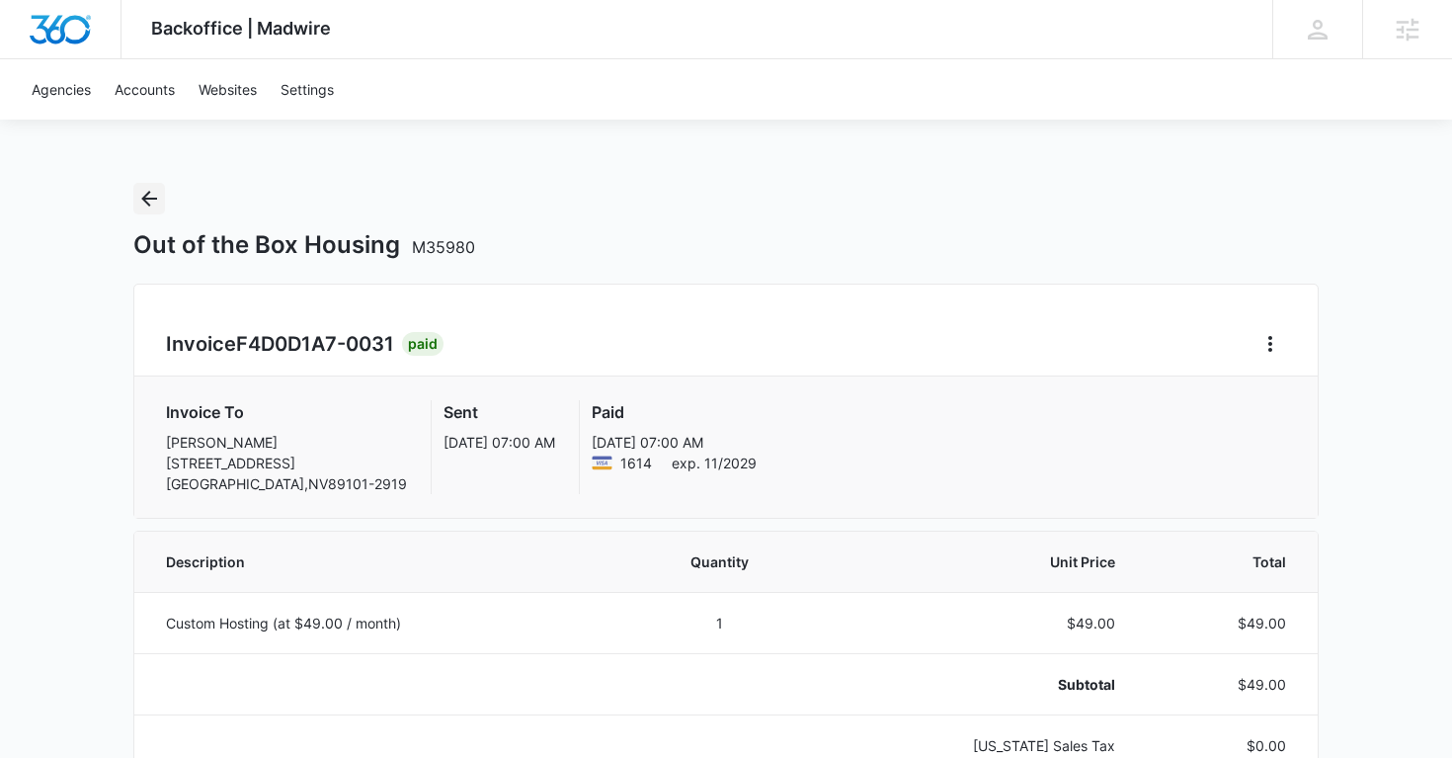
click at [153, 202] on icon "Back" at bounding box center [149, 199] width 24 height 24
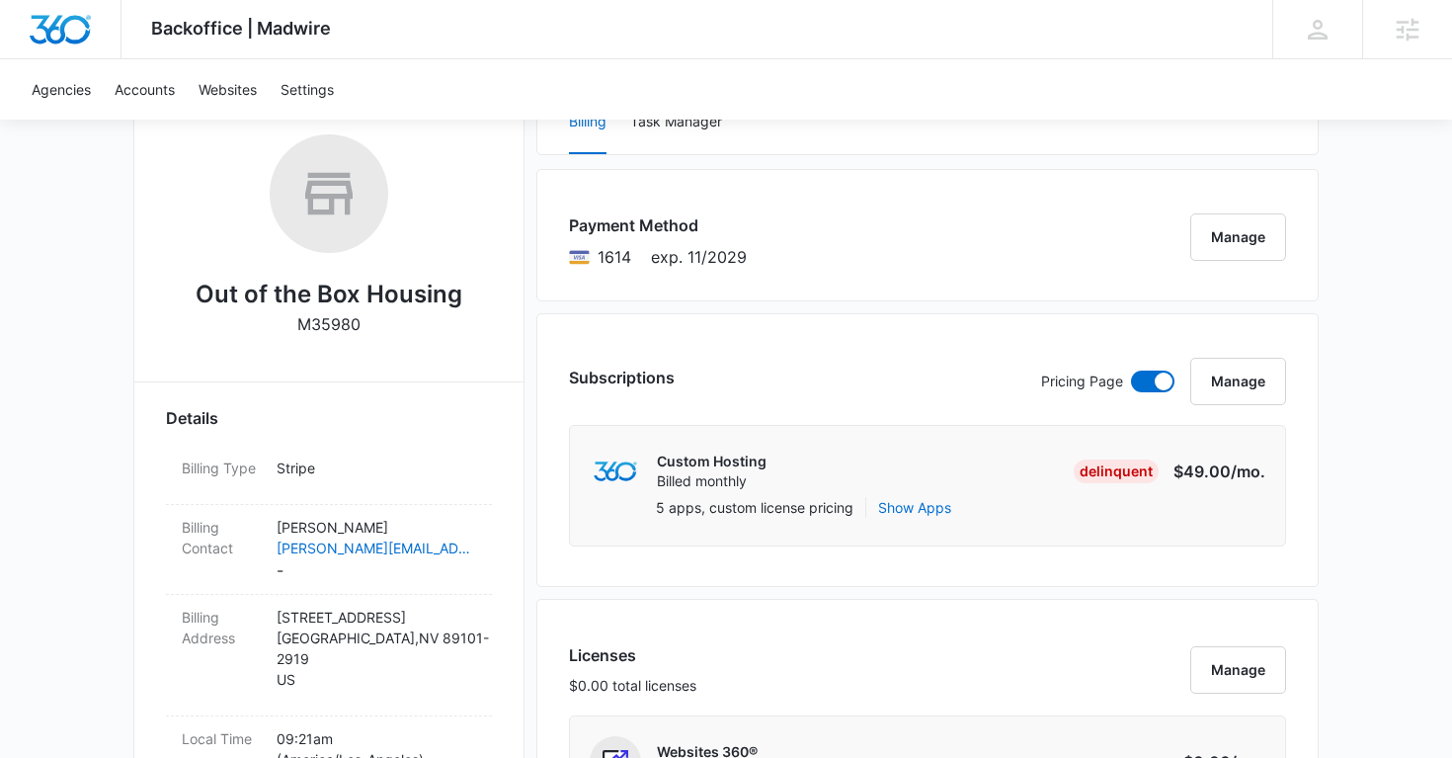
scroll to position [308, 0]
copy p "[PERSON_NAME]"
drag, startPoint x: 391, startPoint y: 525, endPoint x: 276, endPoint y: 525, distance: 115.6
click at [276, 525] on div "Billing Contact [PERSON_NAME] [PERSON_NAME][EMAIL_ADDRESS][DOMAIN_NAME] -" at bounding box center [329, 548] width 326 height 90
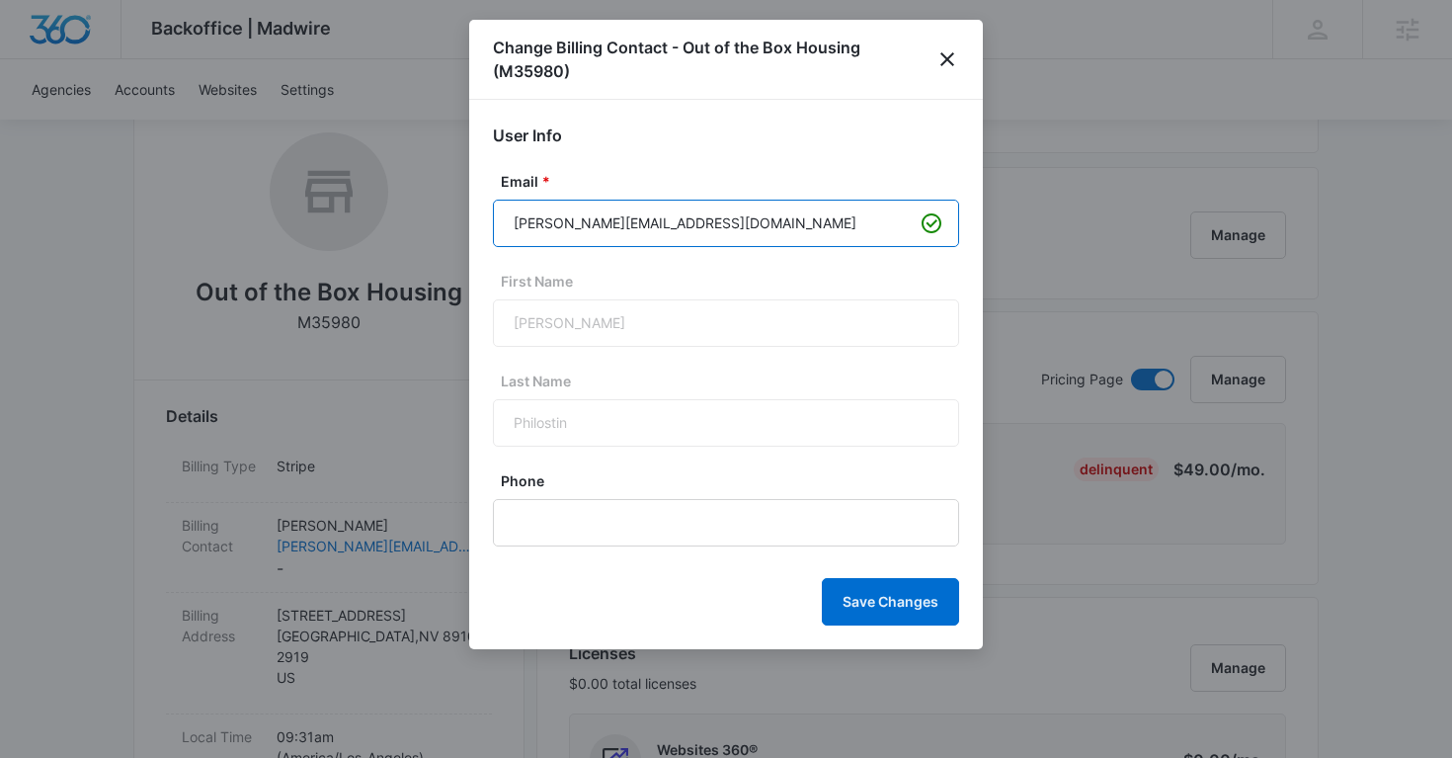
click at [655, 227] on input "steve@outoftheboxhousing.com" at bounding box center [726, 223] width 466 height 47
click at [951, 54] on icon "close" at bounding box center [947, 59] width 14 height 14
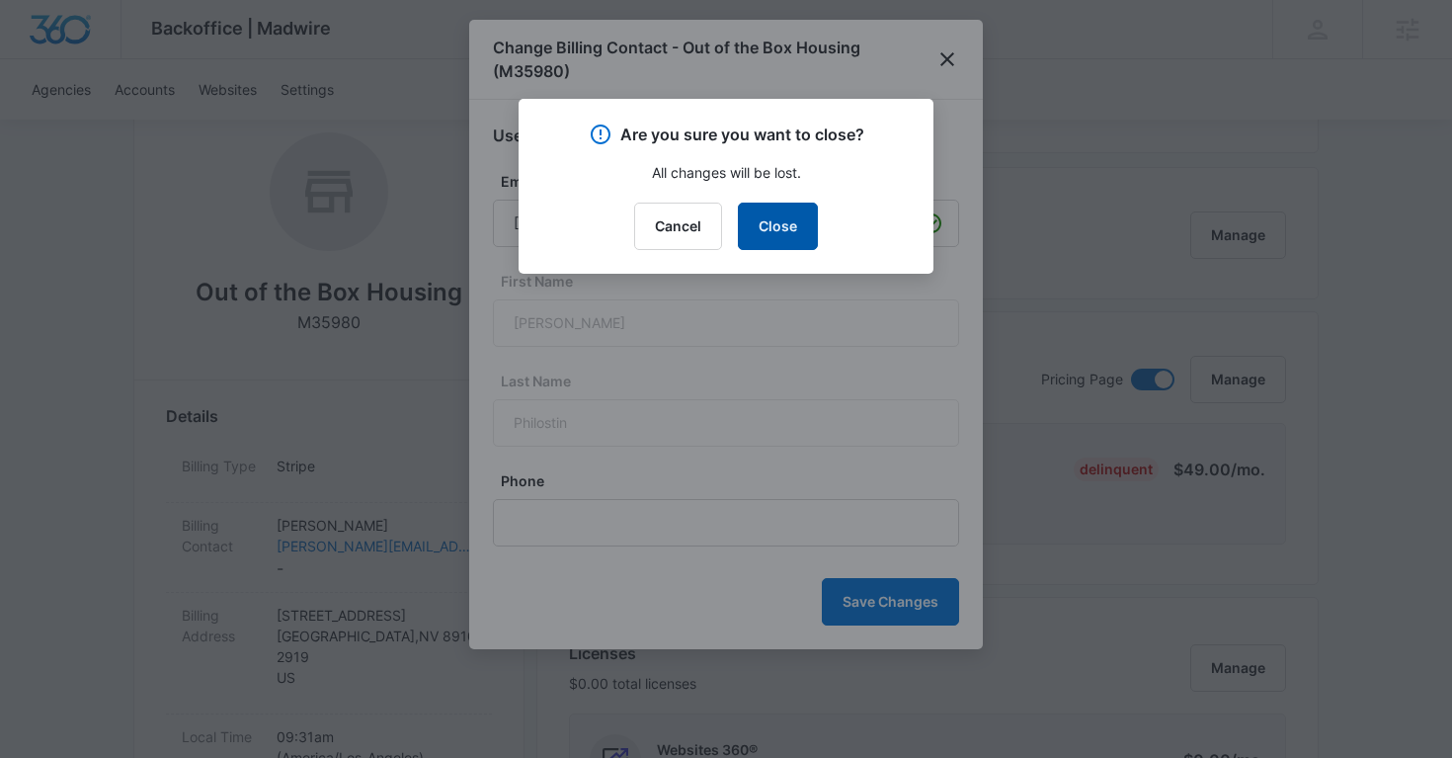
click at [785, 222] on button "Close" at bounding box center [778, 225] width 80 height 47
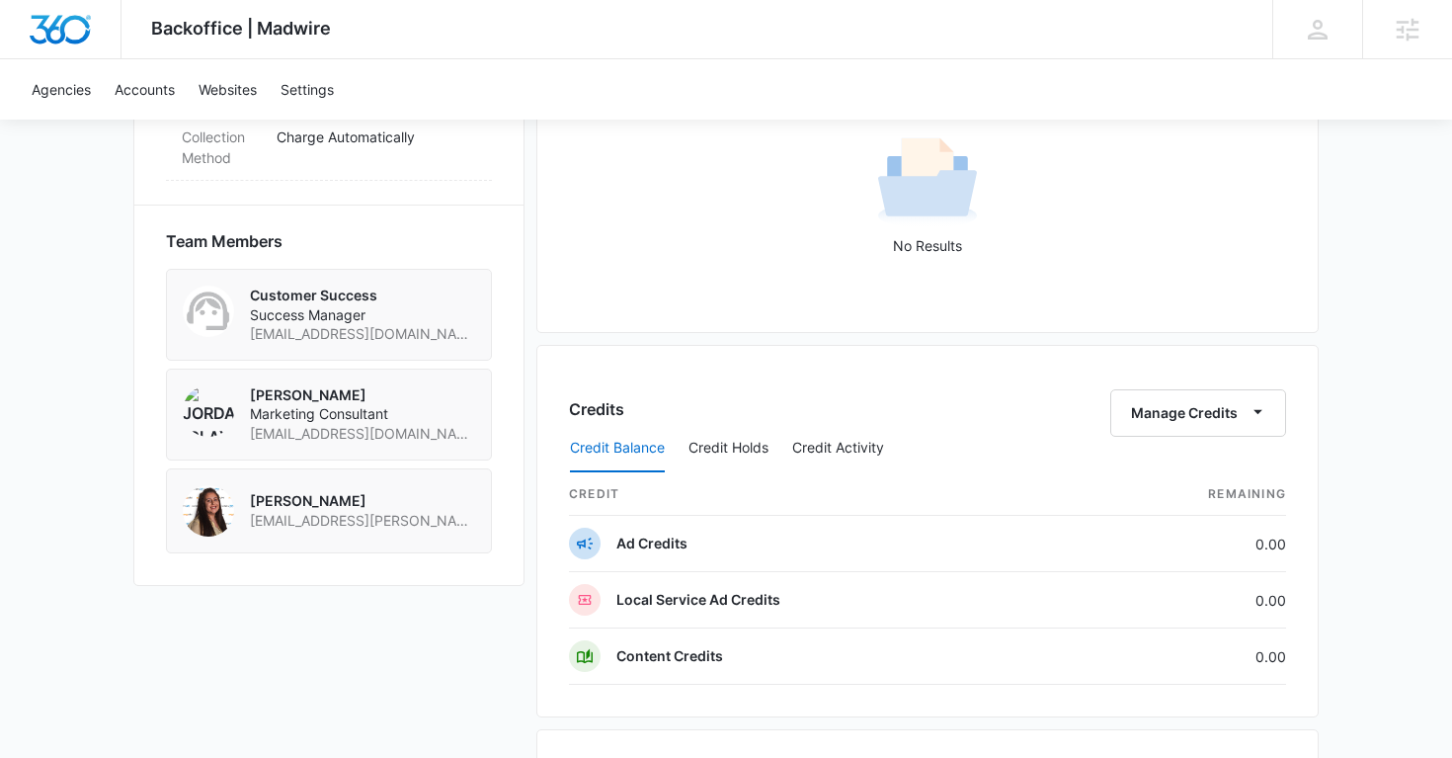
scroll to position [1637, 0]
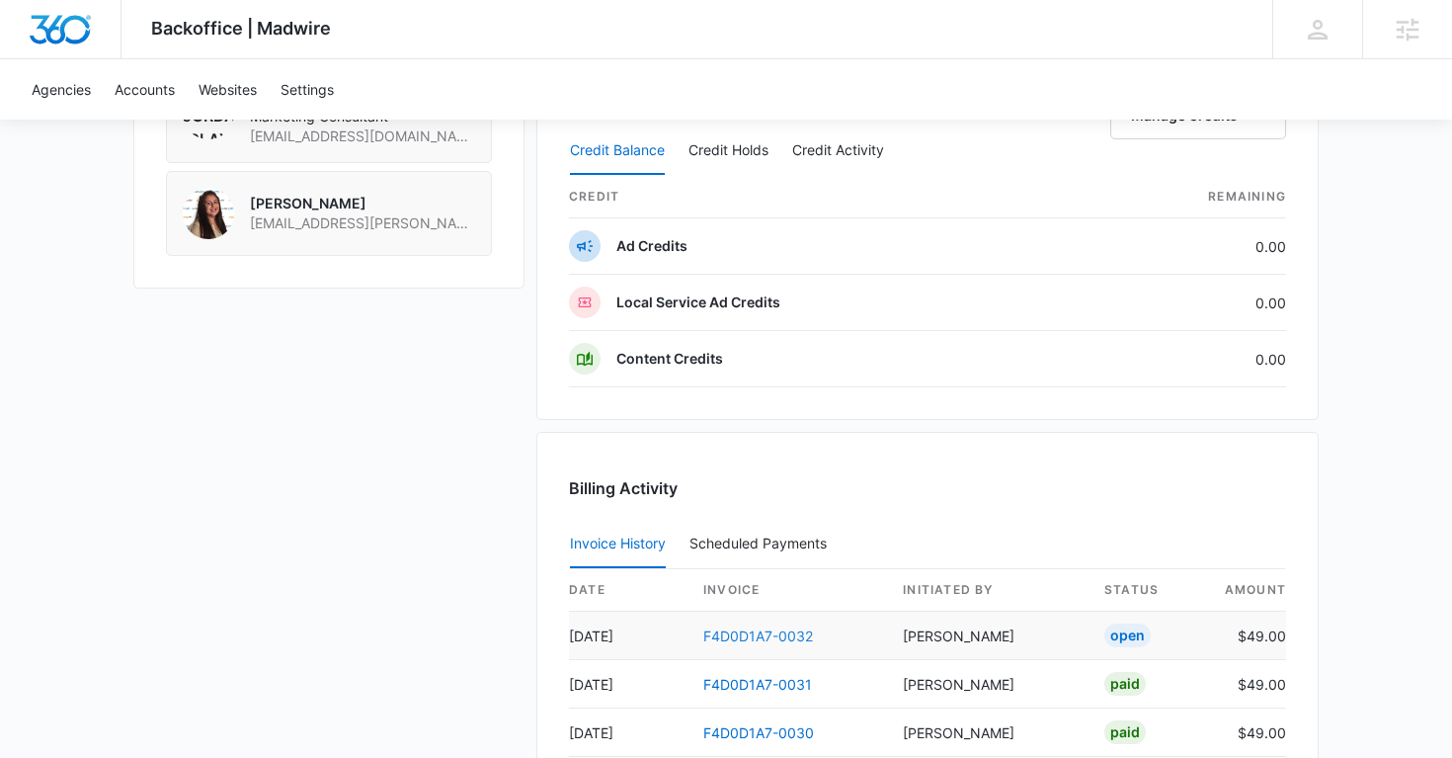
click at [789, 637] on link "F4D0D1A7-0032" at bounding box center [758, 635] width 110 height 17
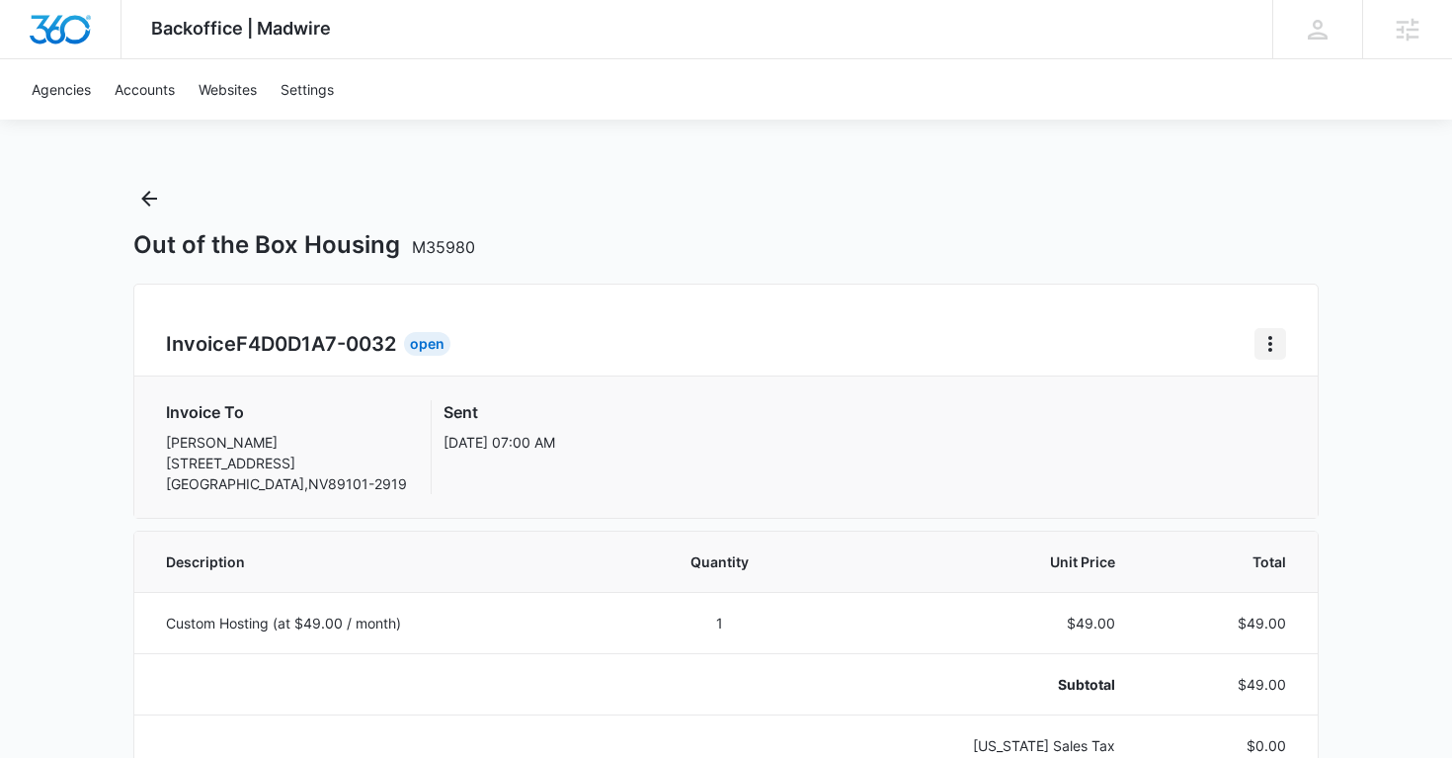
click at [1266, 346] on icon "Home" at bounding box center [1270, 344] width 24 height 24
click at [1279, 396] on link "Download Invoice" at bounding box center [1336, 398] width 115 height 17
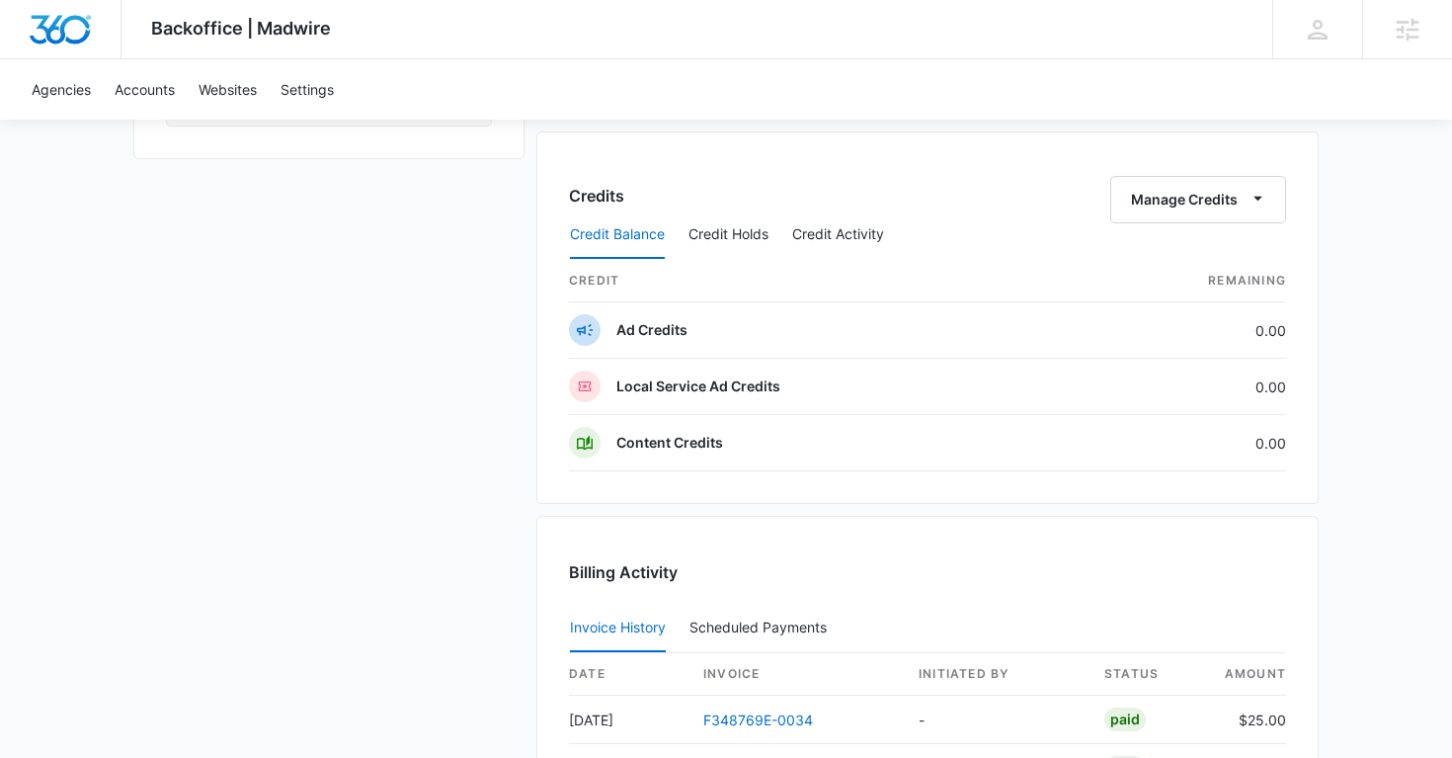
scroll to position [999, 0]
